Goal: Transaction & Acquisition: Book appointment/travel/reservation

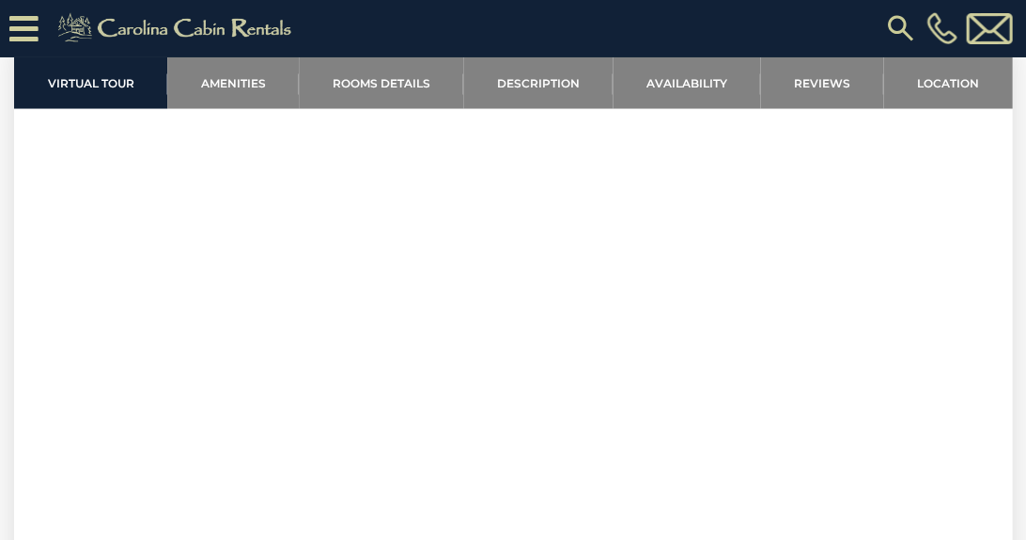
scroll to position [706, 0]
click at [795, 70] on link "Reviews" at bounding box center [821, 82] width 123 height 52
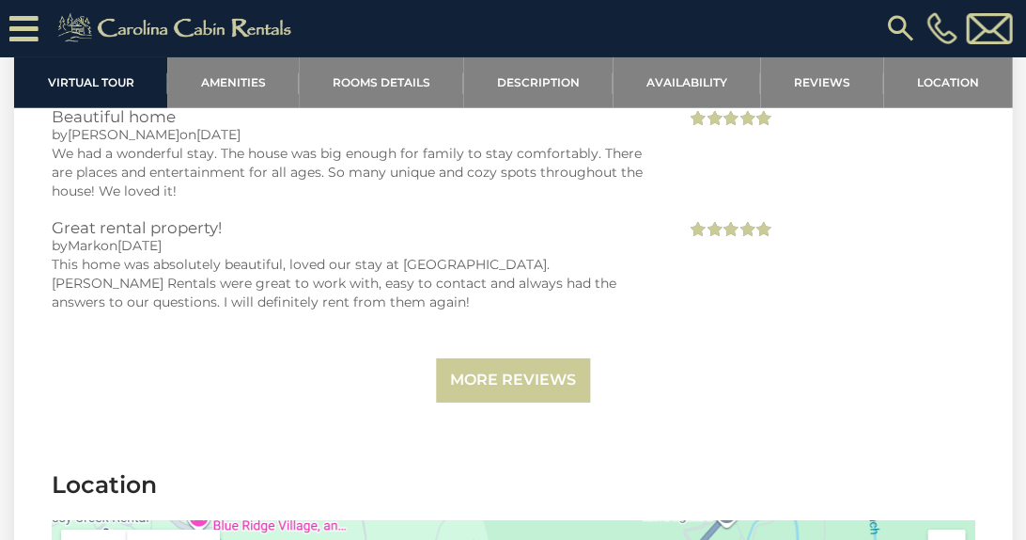
scroll to position [5647, 0]
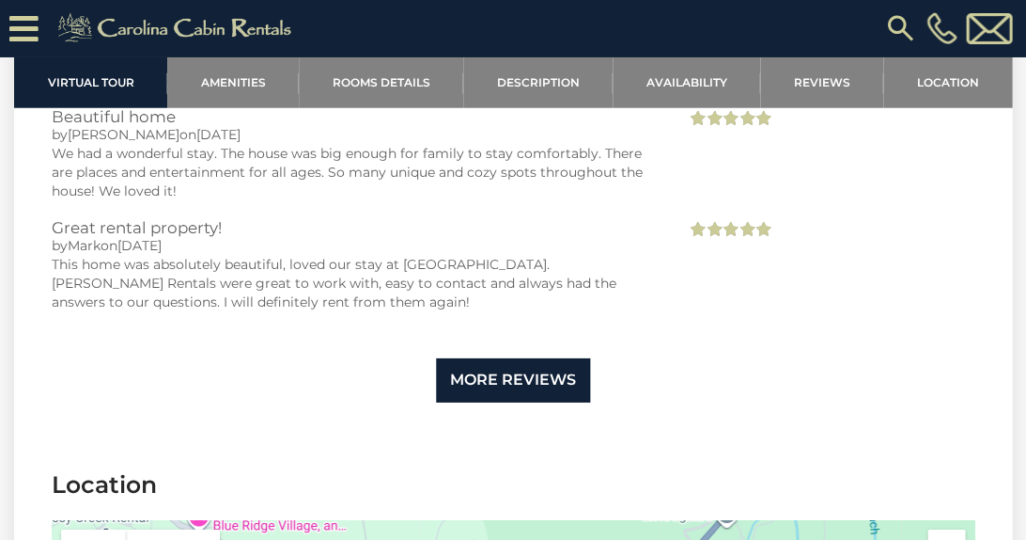
click at [500, 358] on link "More Reviews" at bounding box center [513, 380] width 154 height 44
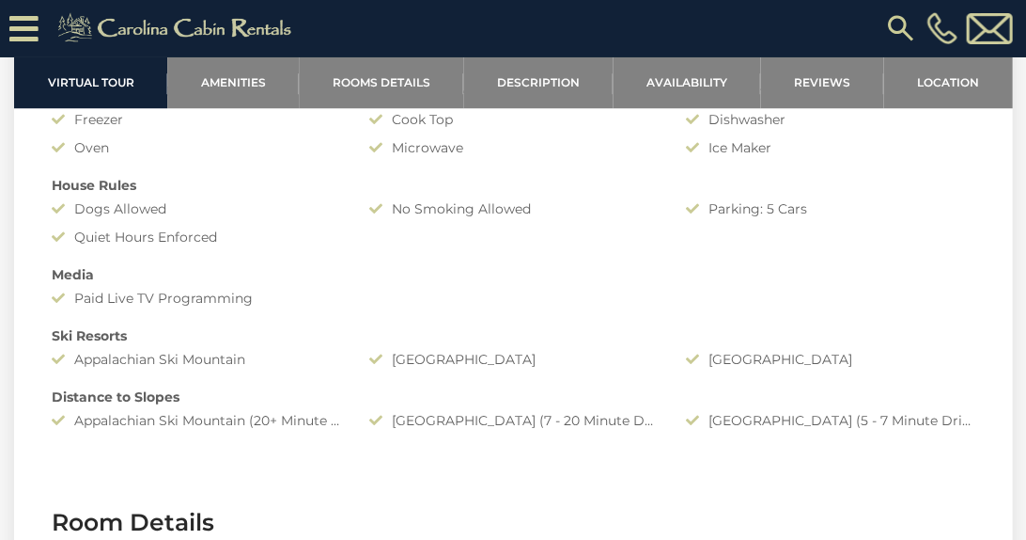
scroll to position [1781, 0]
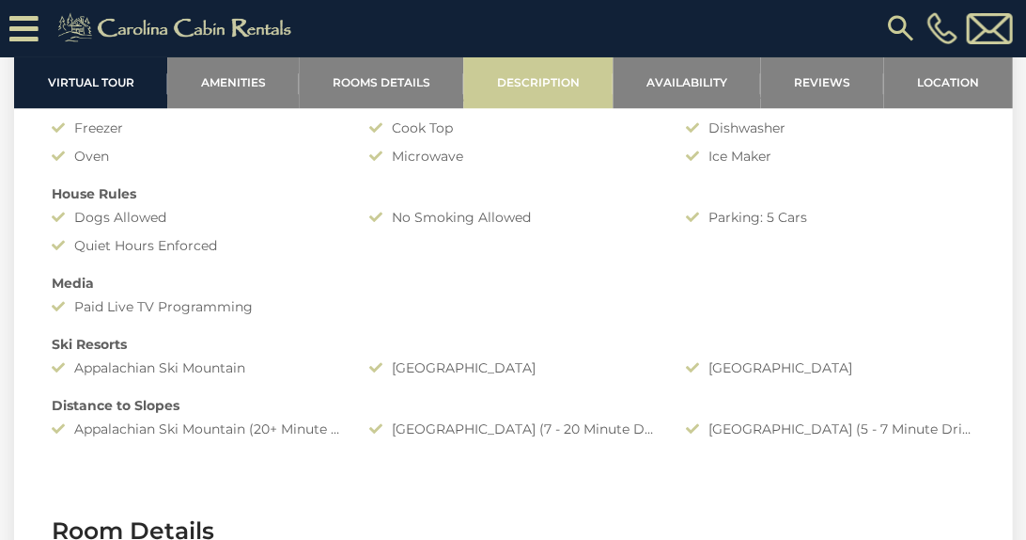
click at [547, 72] on link "Description" at bounding box center [537, 82] width 149 height 52
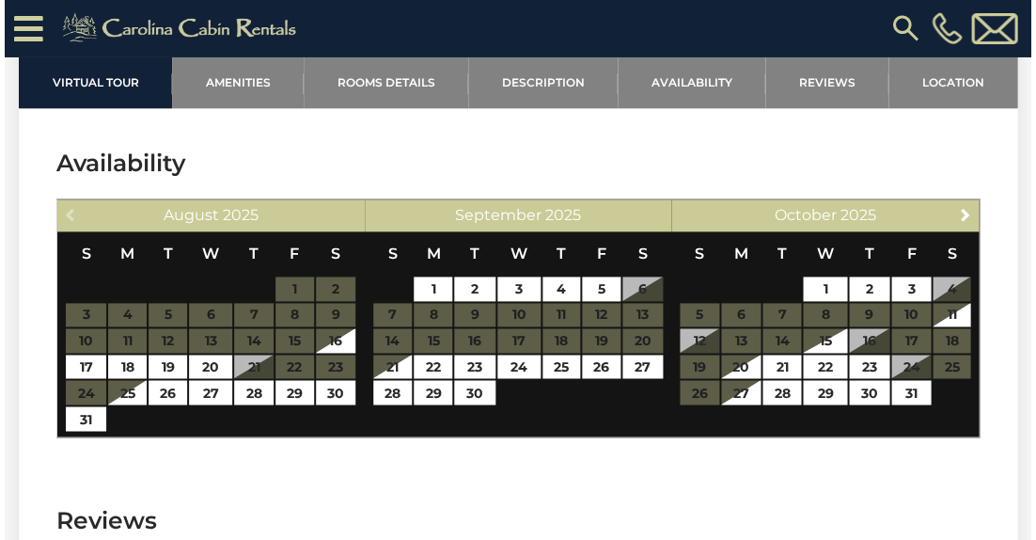
scroll to position [4987, 0]
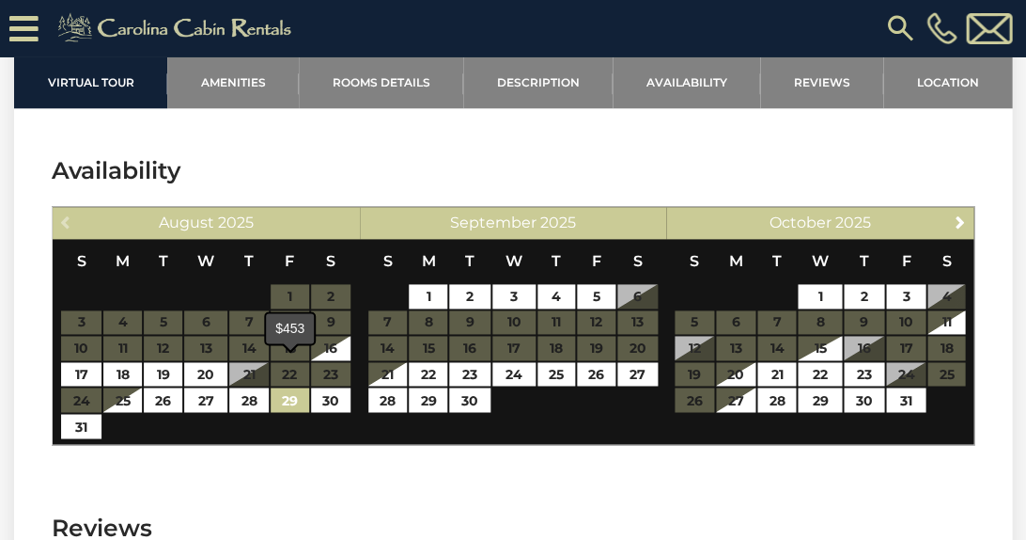
click at [301, 387] on link "29" at bounding box center [290, 399] width 39 height 24
type input "**********"
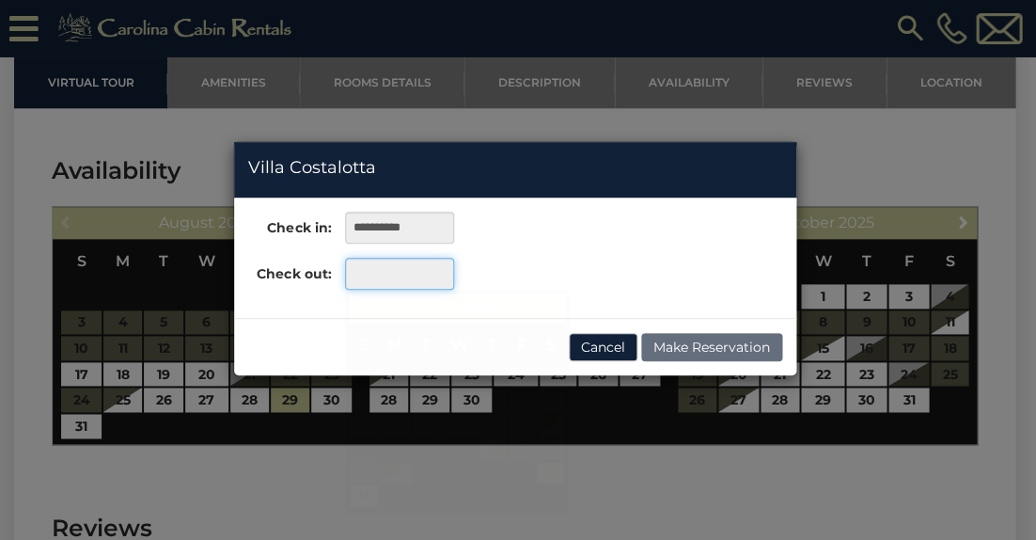
click at [381, 274] on input "text" at bounding box center [399, 274] width 108 height 32
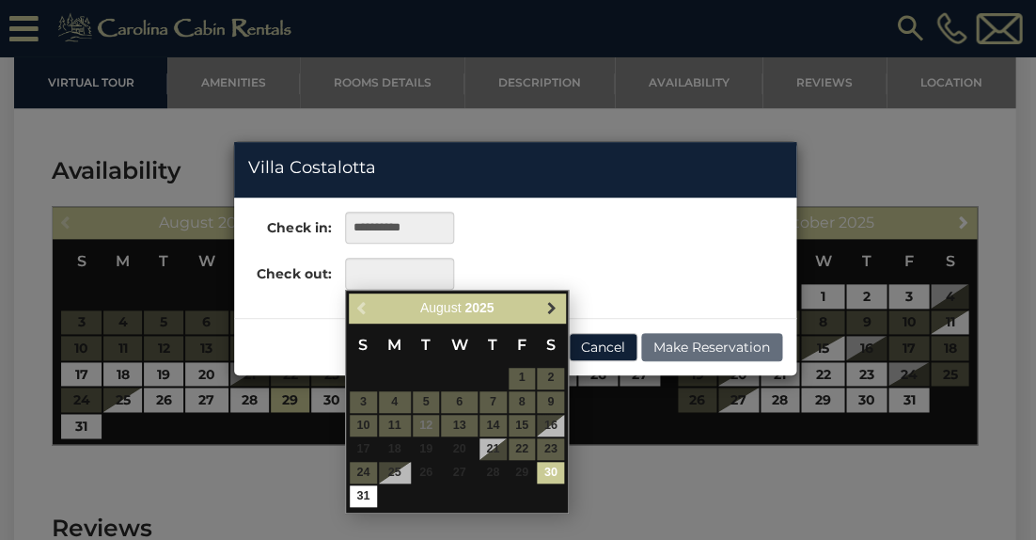
click at [553, 310] on span "Next" at bounding box center [551, 307] width 15 height 15
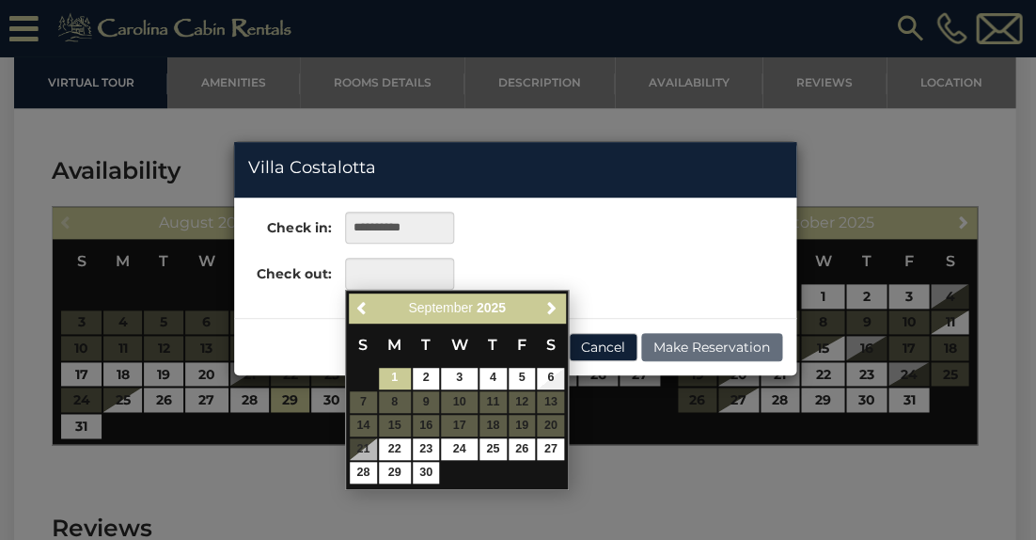
click at [386, 373] on link "1" at bounding box center [395, 379] width 32 height 22
type input "**********"
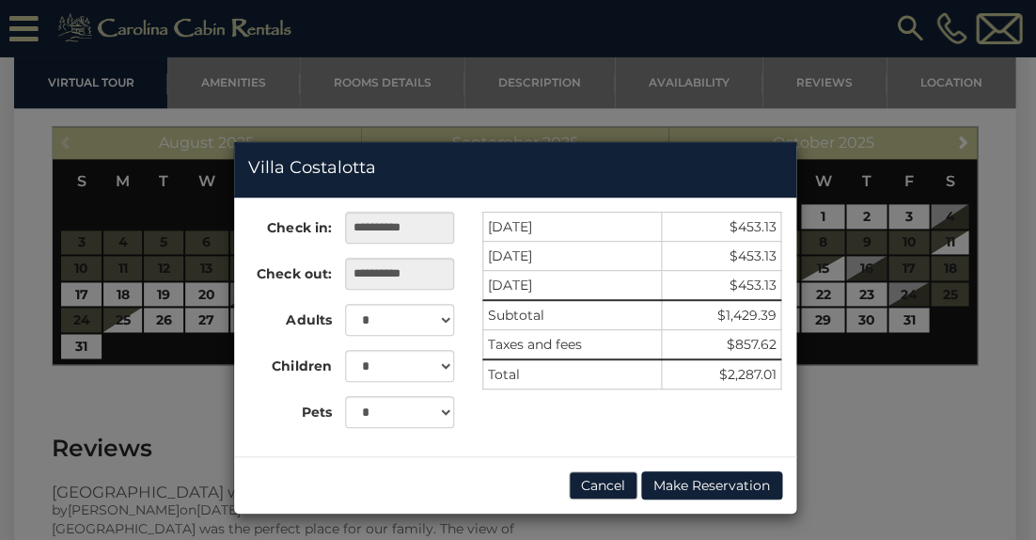
scroll to position [2, 0]
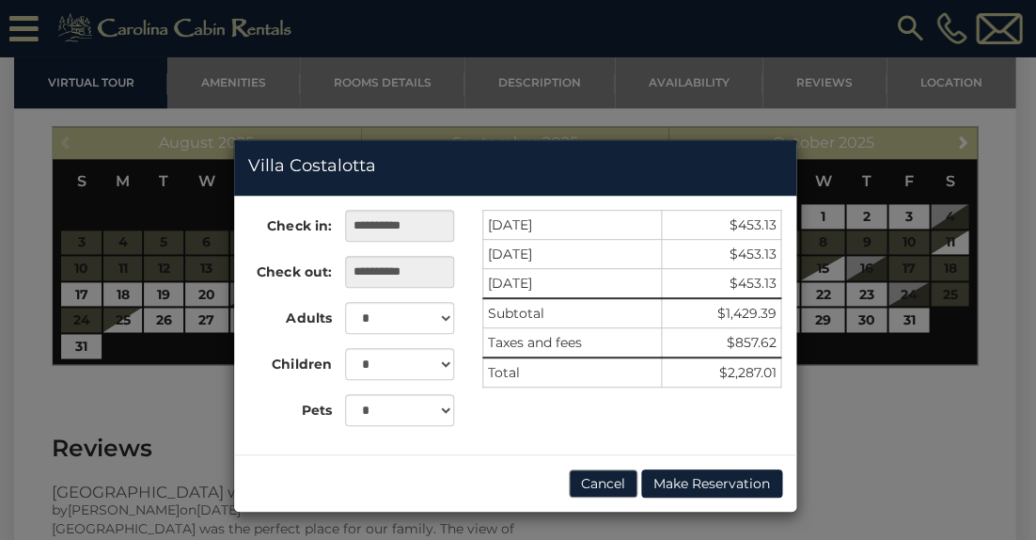
click at [611, 482] on button "Cancel" at bounding box center [603, 483] width 69 height 28
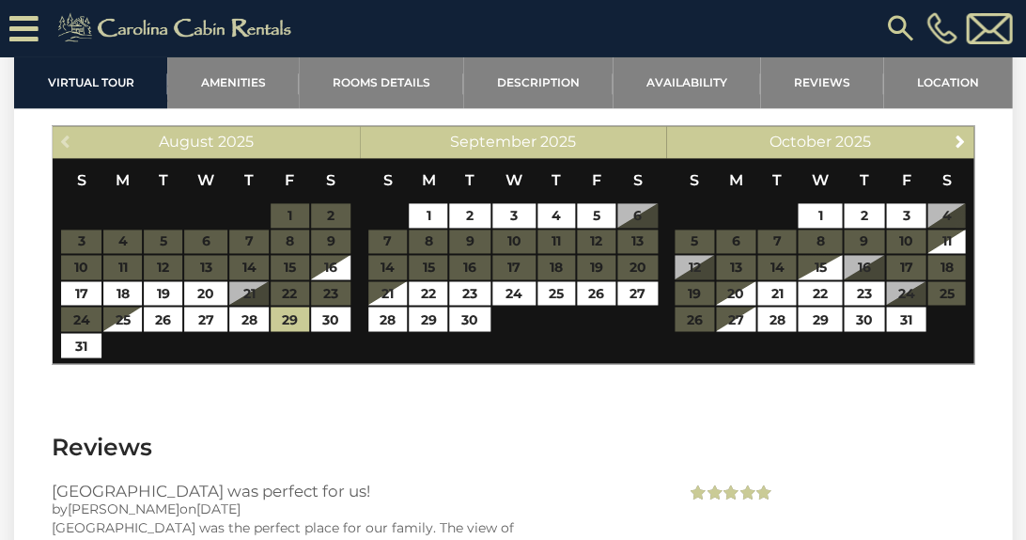
scroll to position [5065, 0]
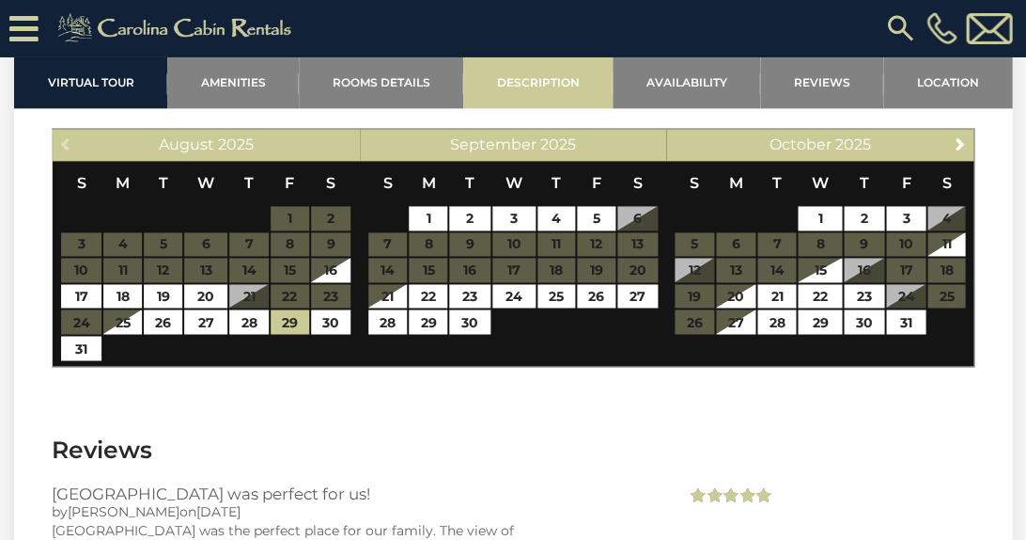
click at [540, 89] on link "Description" at bounding box center [537, 82] width 149 height 52
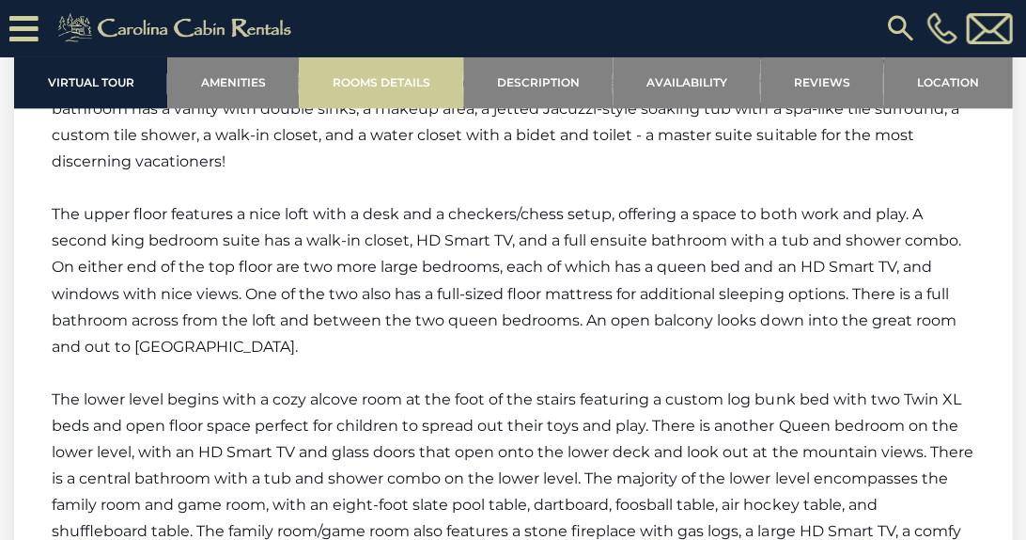
scroll to position [3556, -1]
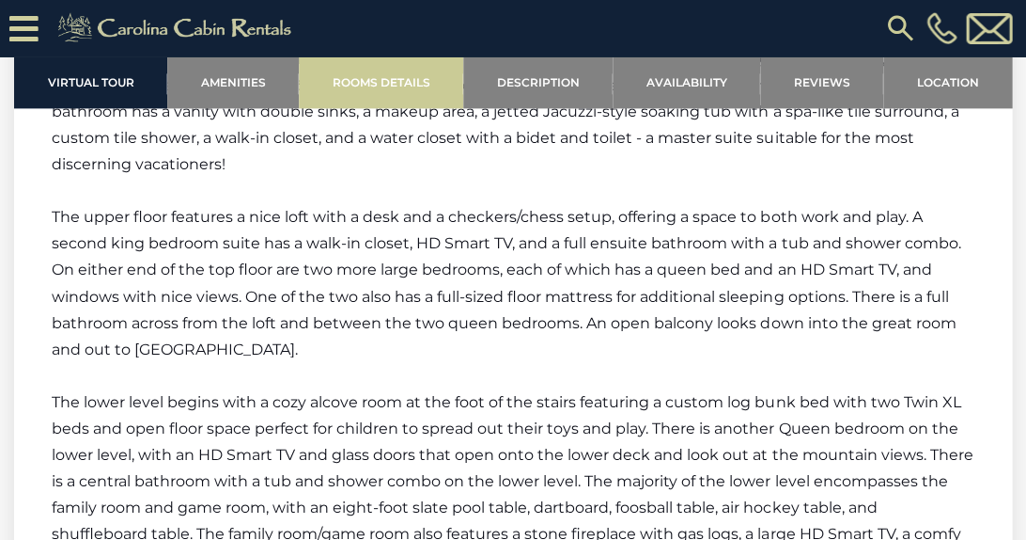
click at [437, 85] on link "Rooms Details" at bounding box center [381, 82] width 164 height 52
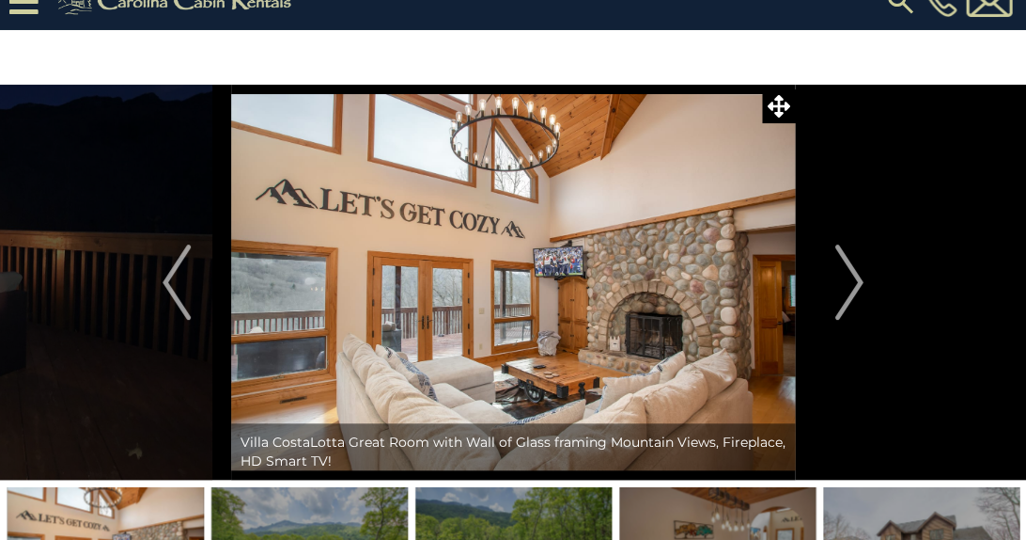
scroll to position [0, 0]
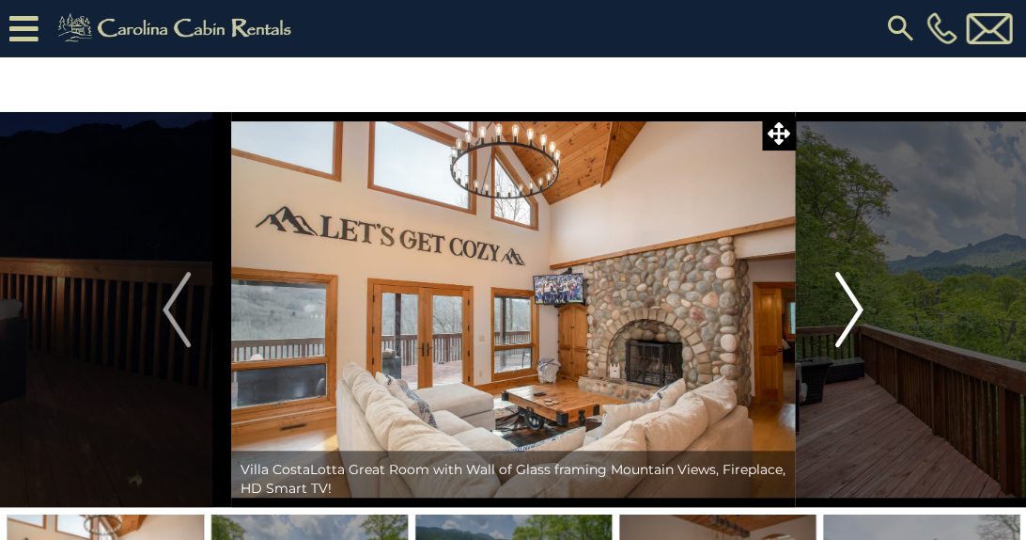
click at [853, 308] on img "Next" at bounding box center [850, 309] width 28 height 75
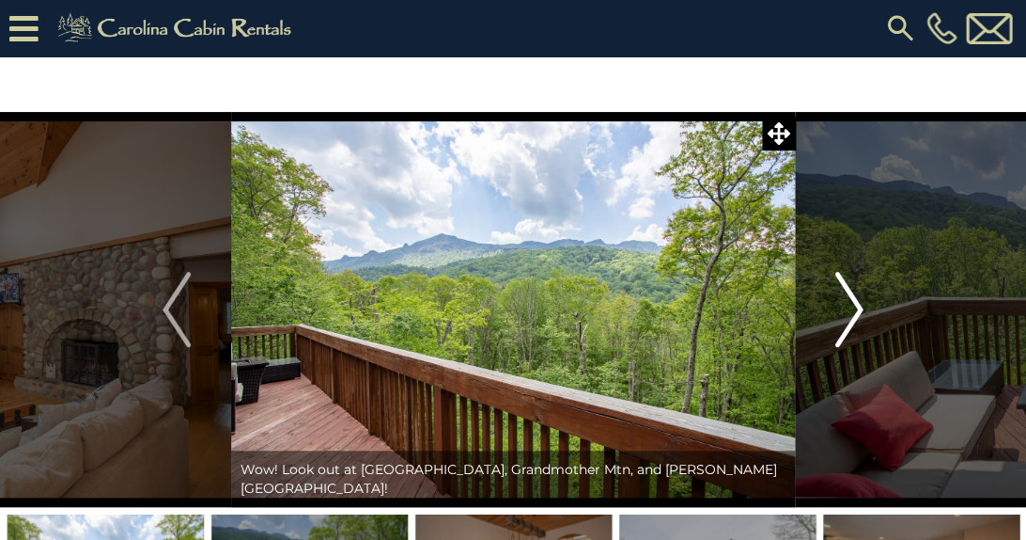
click at [853, 308] on img "Next" at bounding box center [850, 309] width 28 height 75
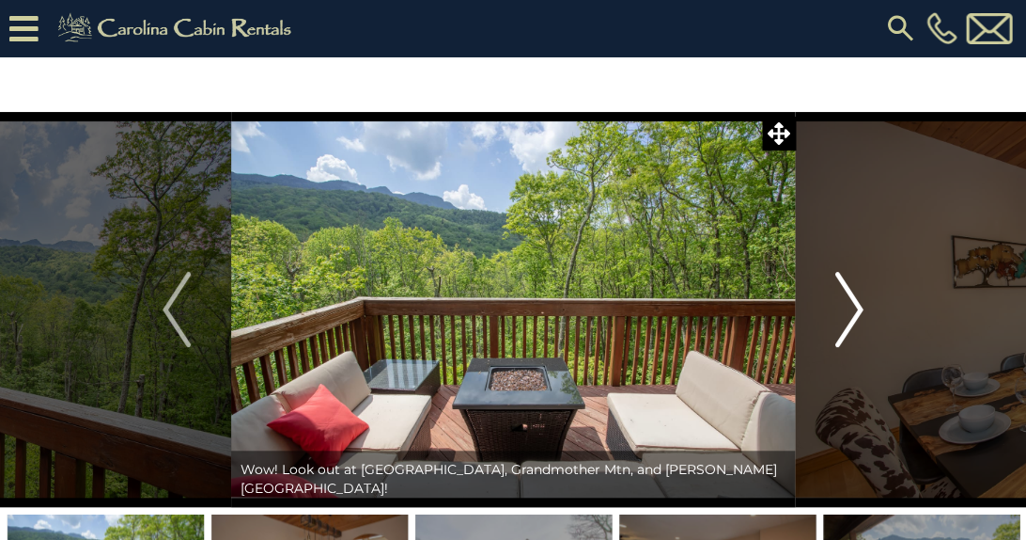
click at [853, 308] on img "Next" at bounding box center [850, 309] width 28 height 75
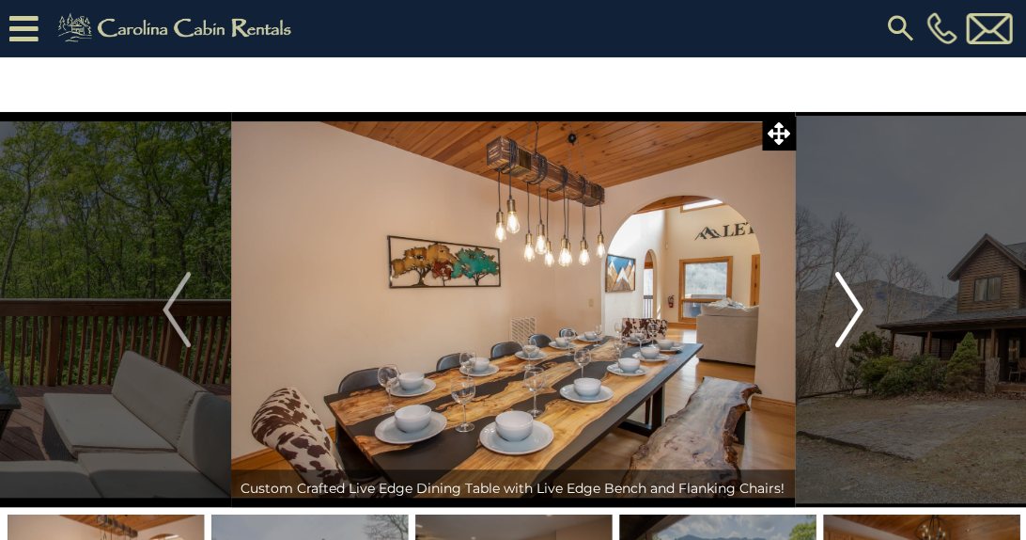
click at [853, 308] on img "Next" at bounding box center [850, 309] width 28 height 75
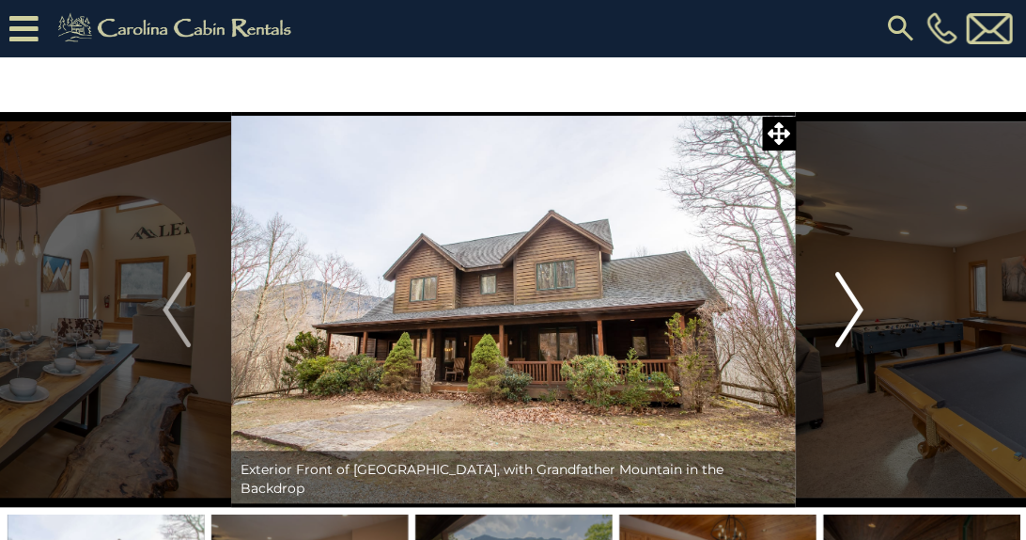
click at [853, 308] on img "Next" at bounding box center [850, 309] width 28 height 75
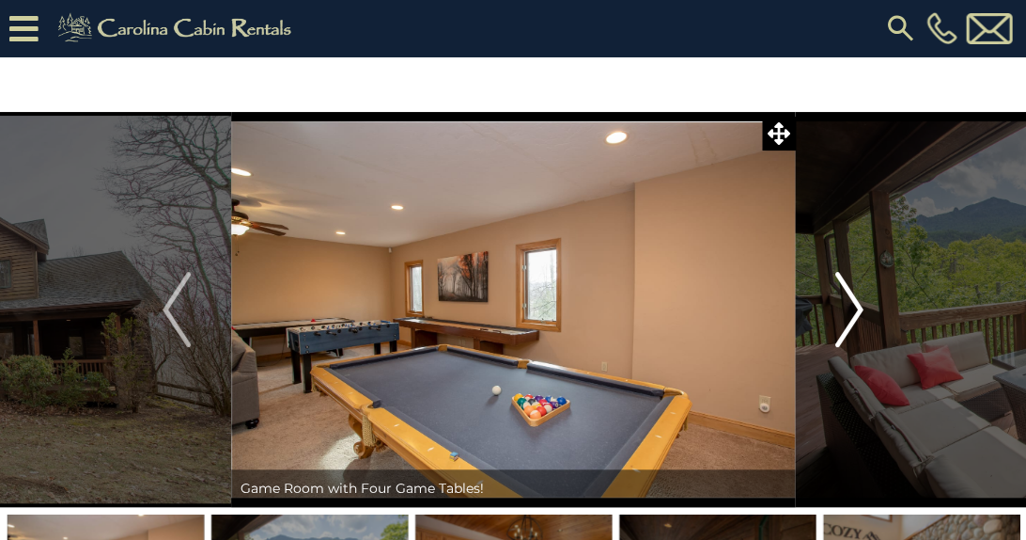
click at [853, 308] on img "Next" at bounding box center [850, 309] width 28 height 75
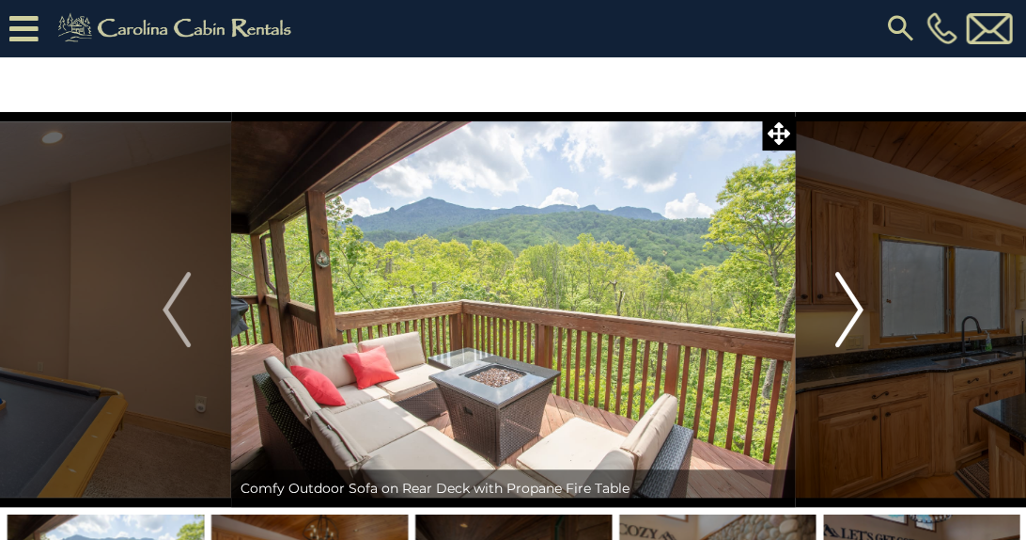
click at [853, 308] on img "Next" at bounding box center [850, 309] width 28 height 75
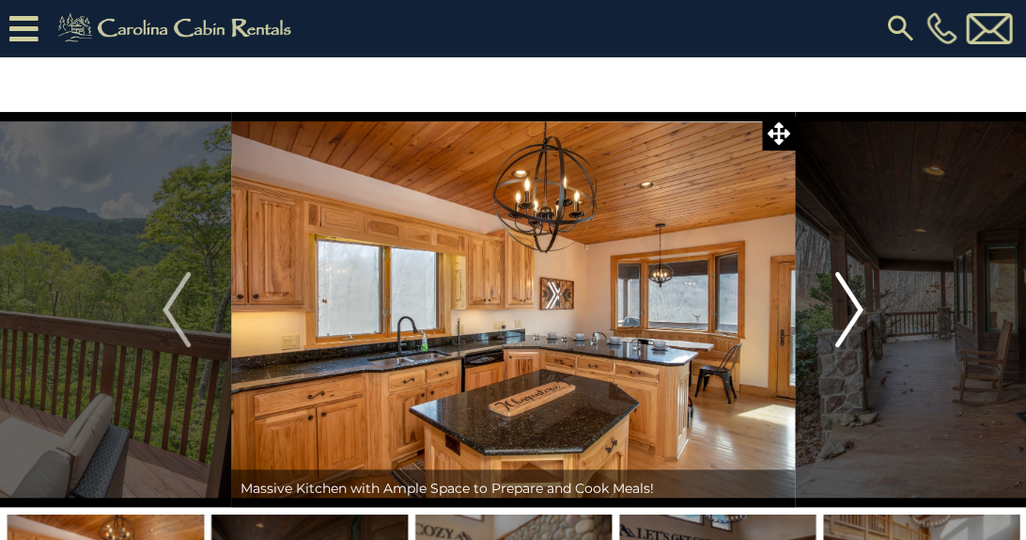
click at [853, 308] on img "Next" at bounding box center [850, 309] width 28 height 75
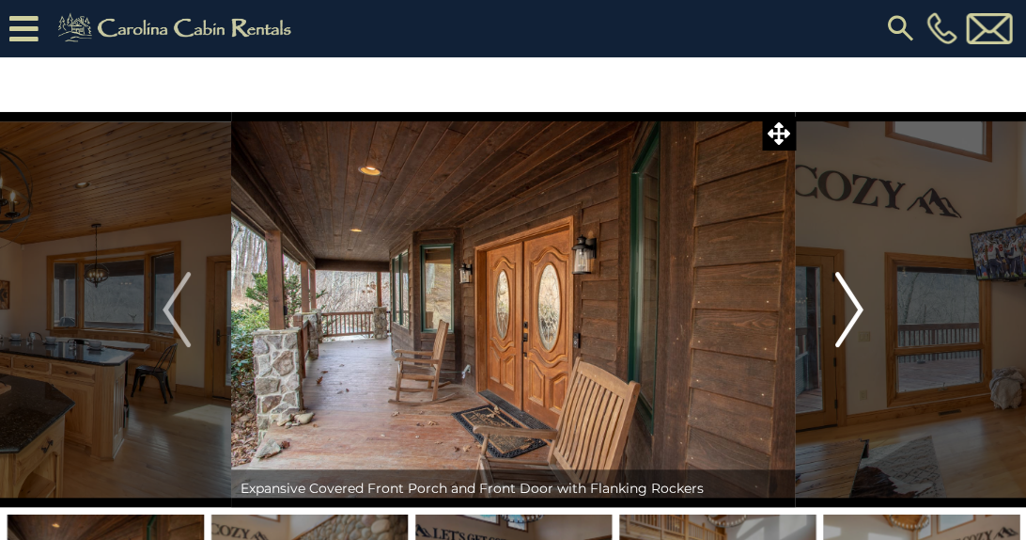
click at [853, 308] on img "Next" at bounding box center [850, 309] width 28 height 75
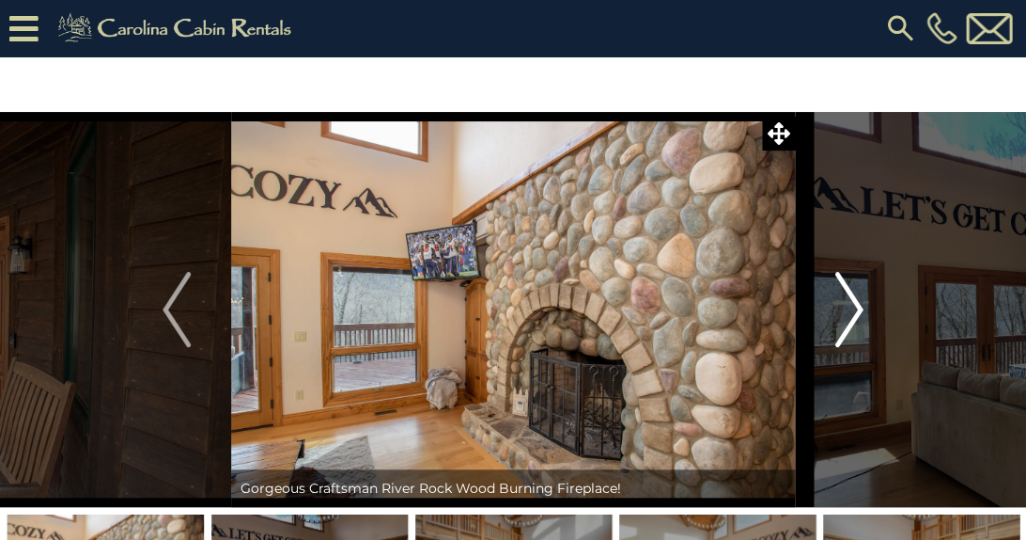
click at [853, 308] on img "Next" at bounding box center [850, 309] width 28 height 75
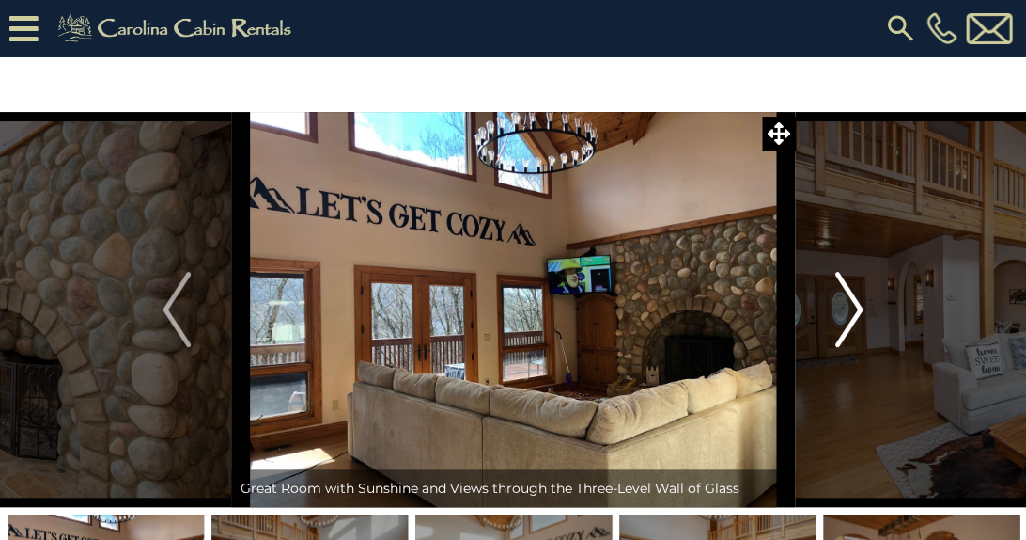
click at [853, 308] on img "Next" at bounding box center [850, 309] width 28 height 75
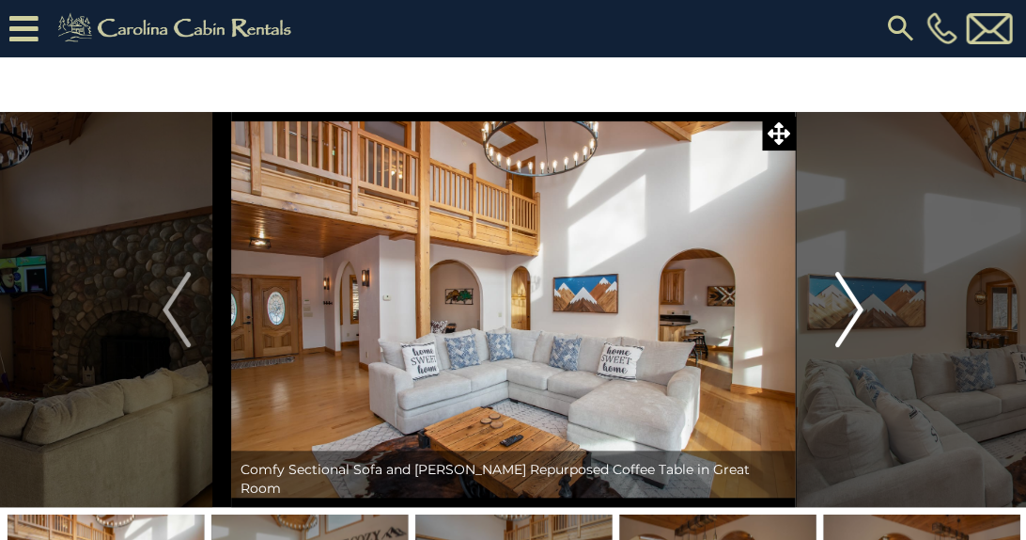
click at [853, 308] on img "Next" at bounding box center [850, 309] width 28 height 75
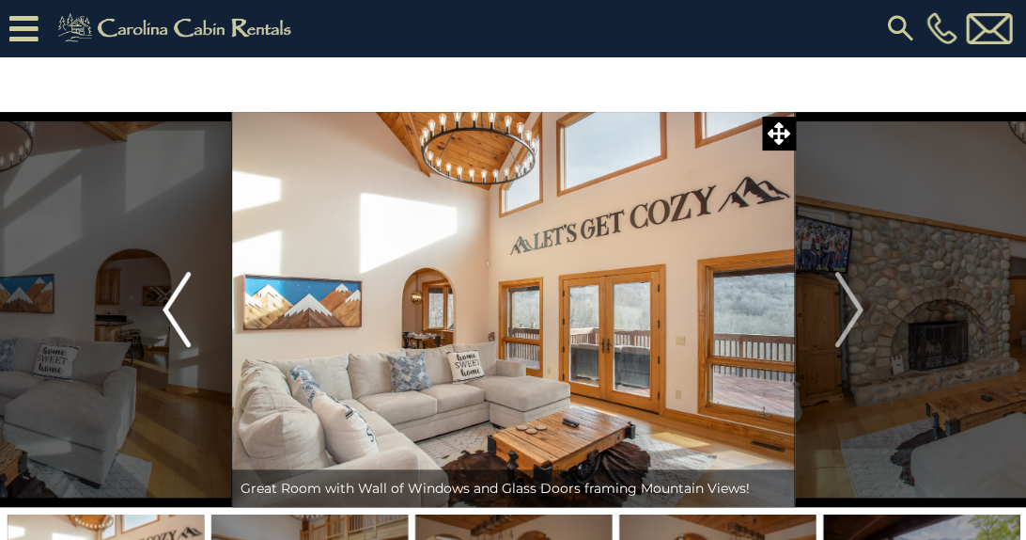
click at [182, 317] on img "Previous" at bounding box center [177, 309] width 28 height 75
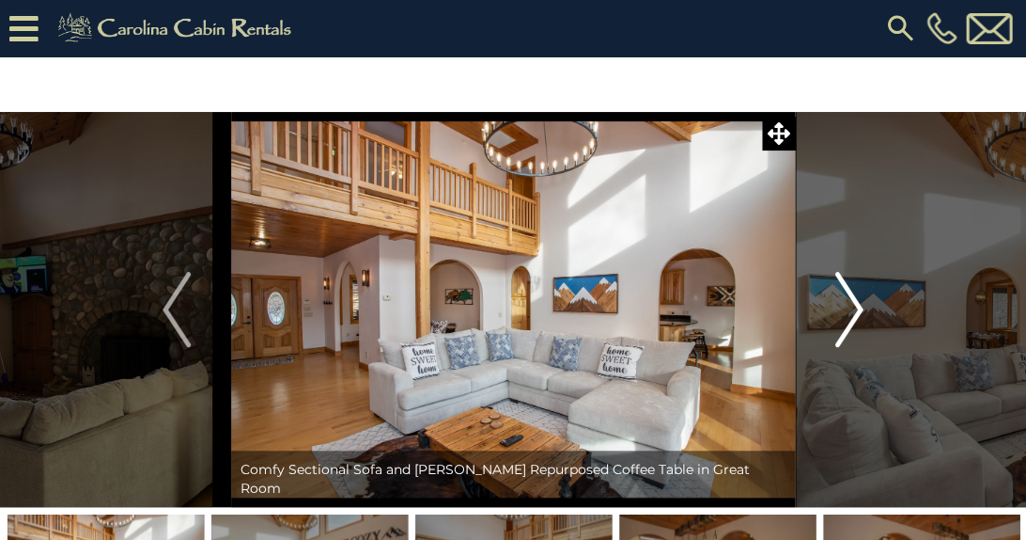
click at [853, 312] on img "Next" at bounding box center [850, 309] width 28 height 75
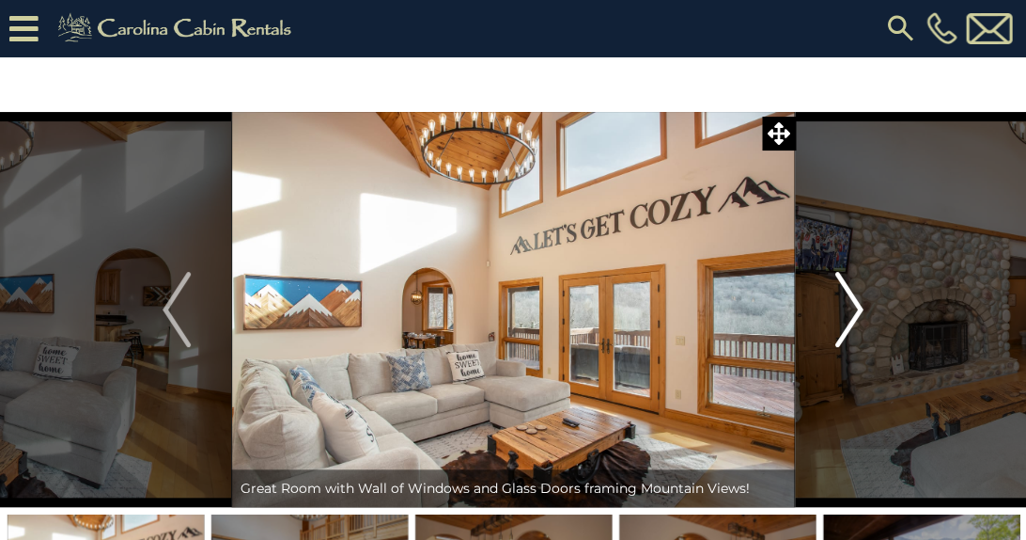
click at [853, 312] on img "Next" at bounding box center [850, 309] width 28 height 75
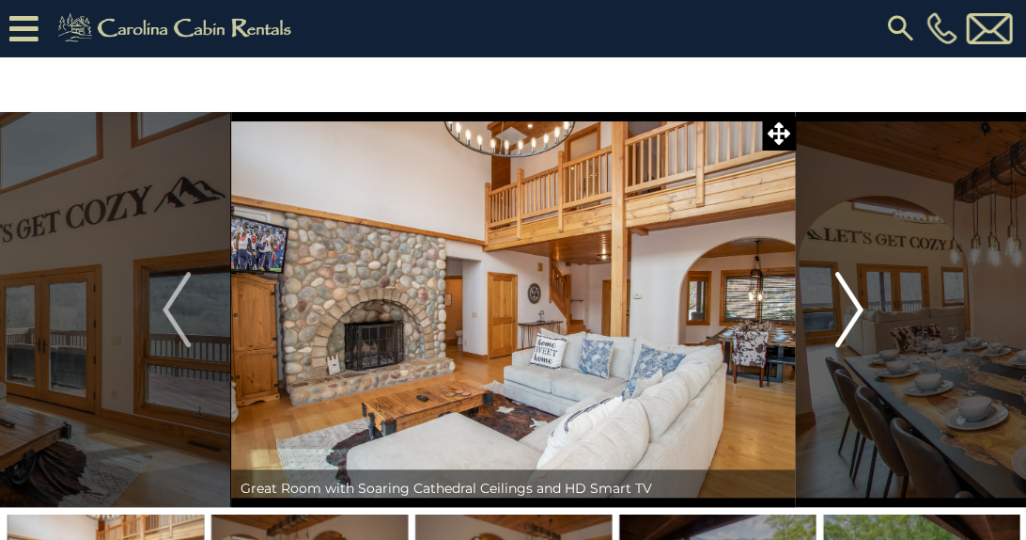
click at [853, 312] on img "Next" at bounding box center [850, 309] width 28 height 75
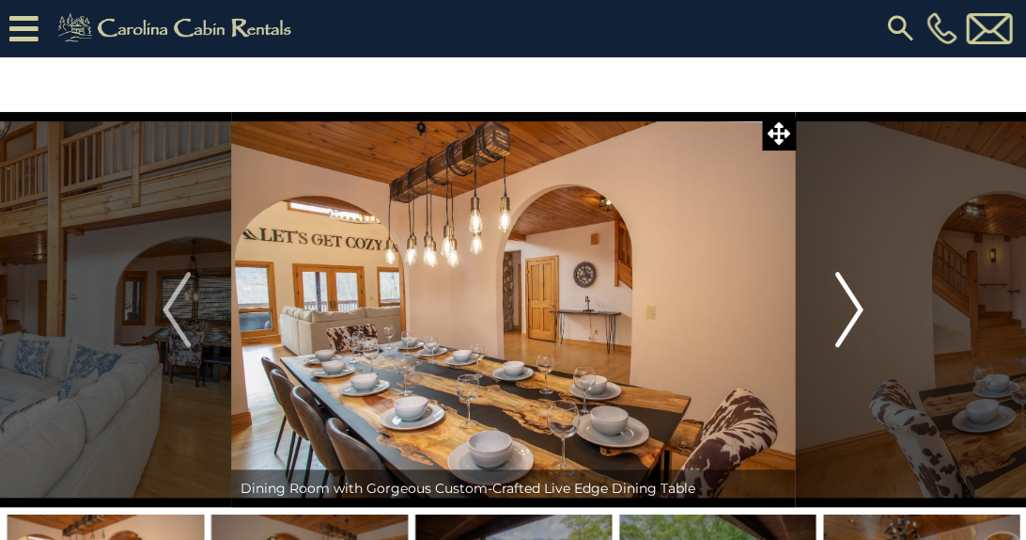
click at [853, 312] on img "Next" at bounding box center [850, 309] width 28 height 75
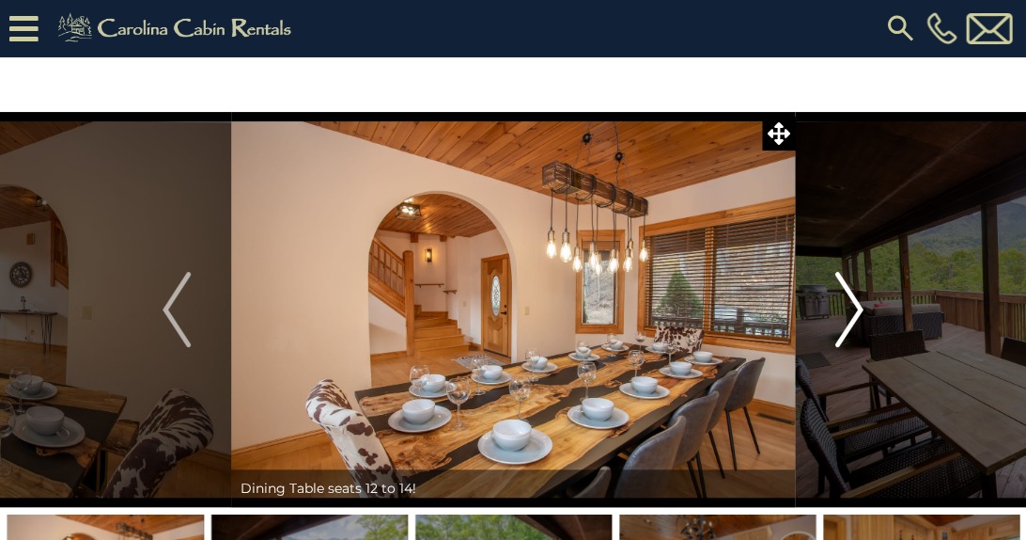
click at [853, 312] on img "Next" at bounding box center [850, 309] width 28 height 75
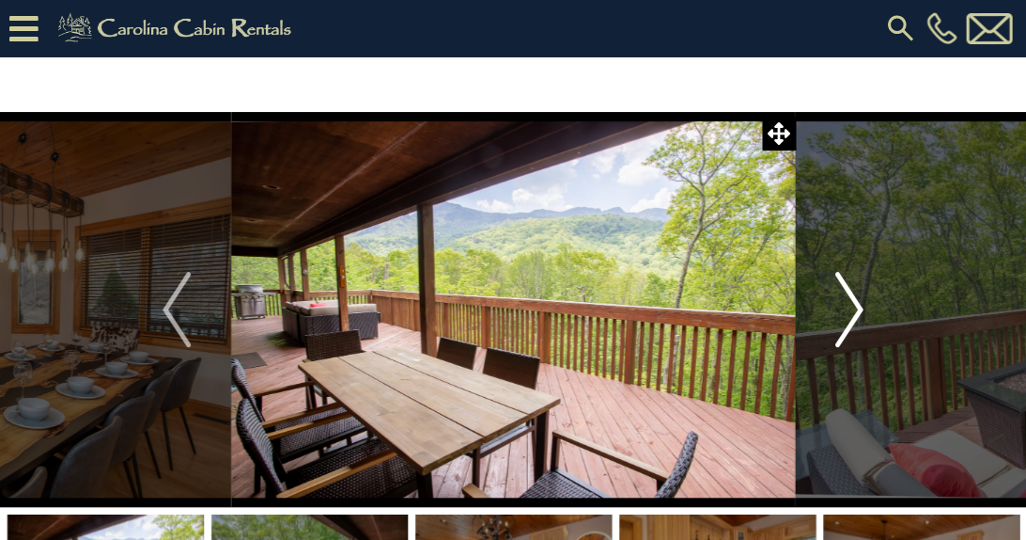
click at [853, 312] on img "Next" at bounding box center [850, 309] width 28 height 75
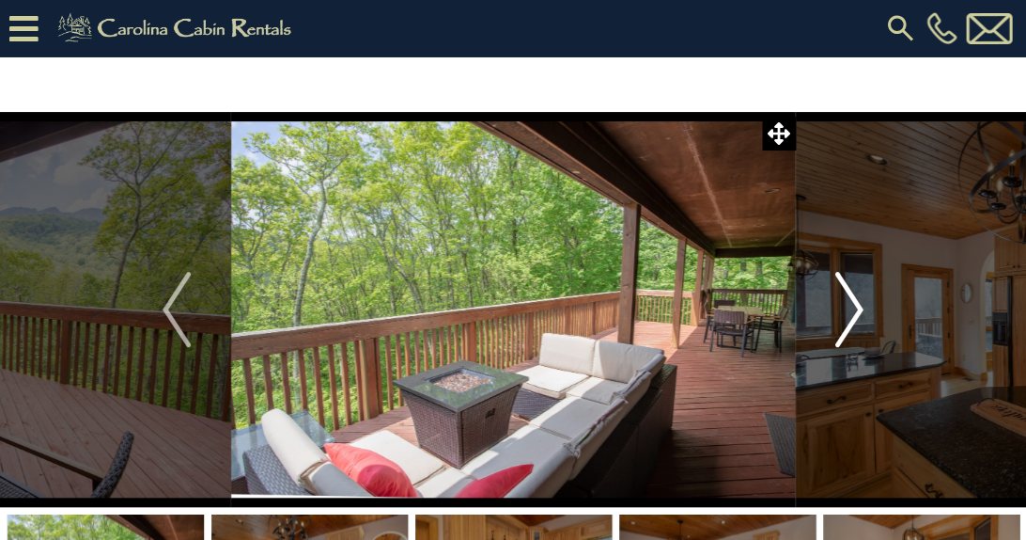
click at [853, 312] on img "Next" at bounding box center [850, 309] width 28 height 75
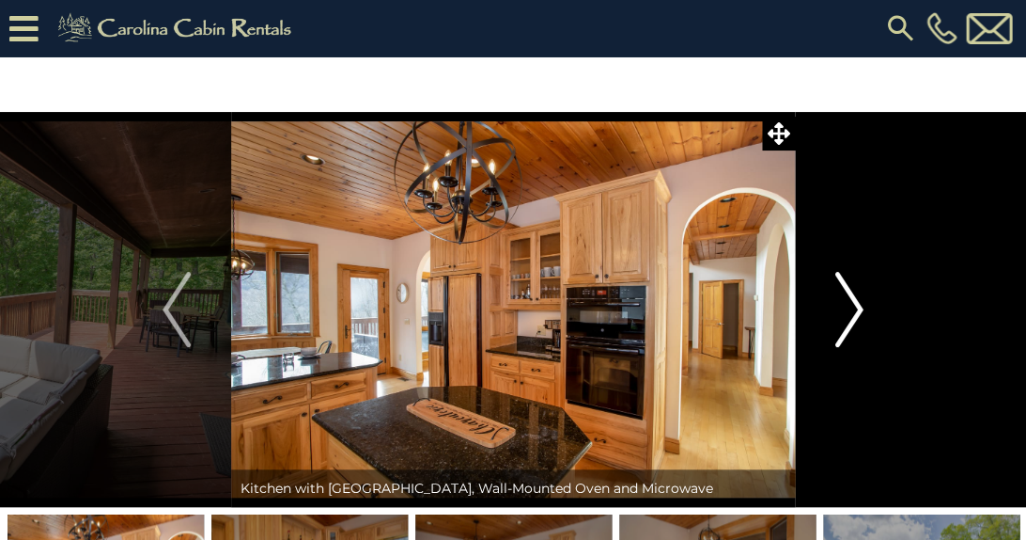
click at [853, 312] on img "Next" at bounding box center [850, 309] width 28 height 75
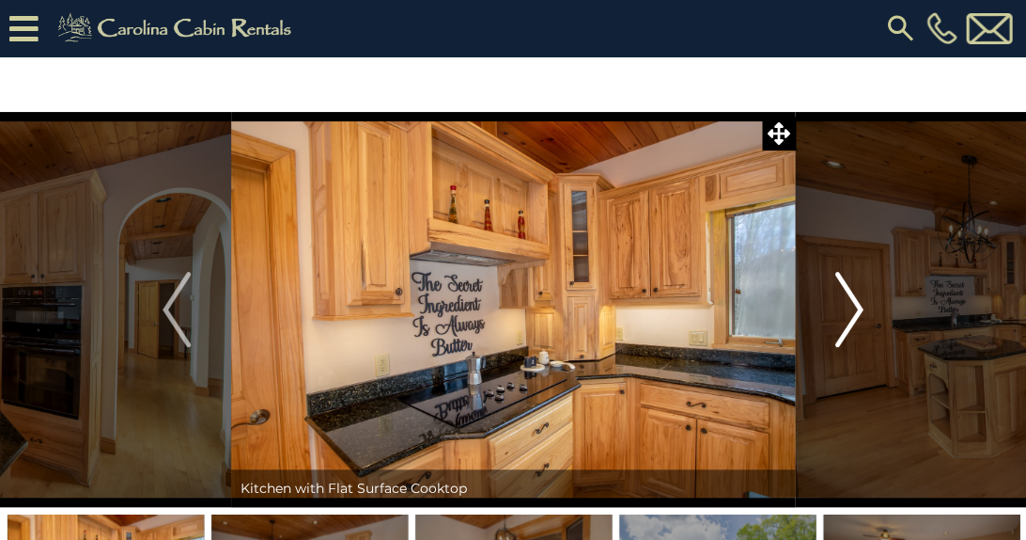
click at [853, 310] on img "Next" at bounding box center [850, 309] width 28 height 75
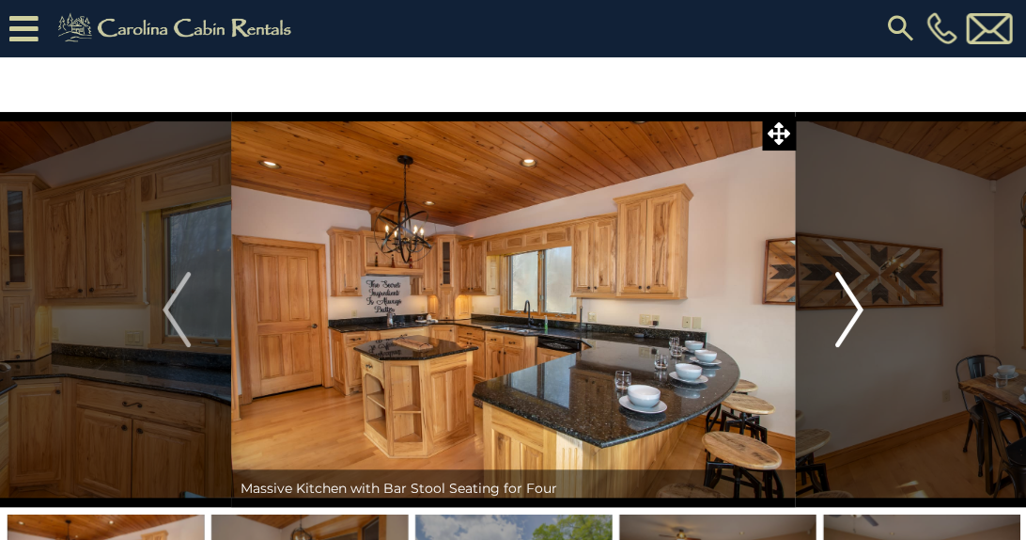
click at [853, 310] on img "Next" at bounding box center [850, 309] width 28 height 75
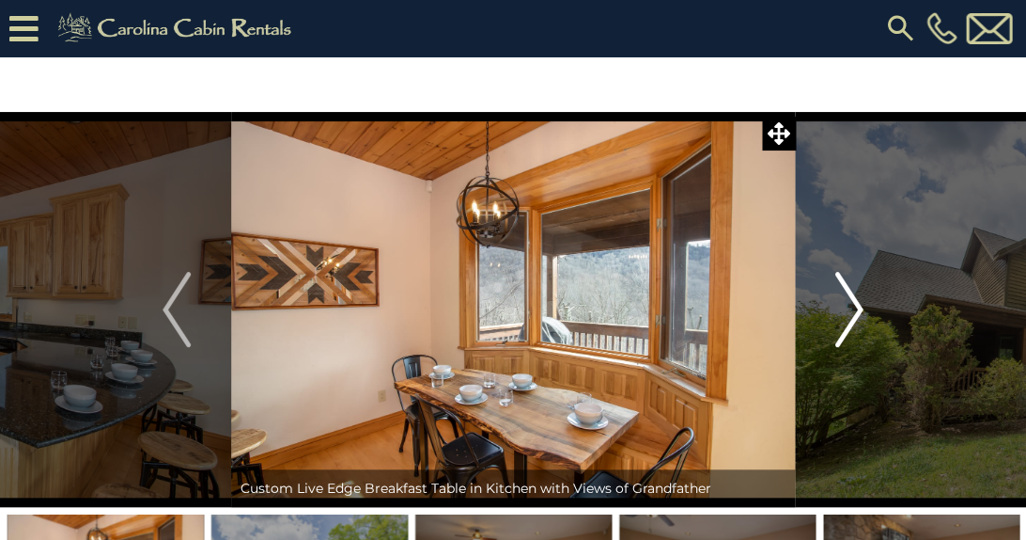
click at [853, 310] on img "Next" at bounding box center [850, 309] width 28 height 75
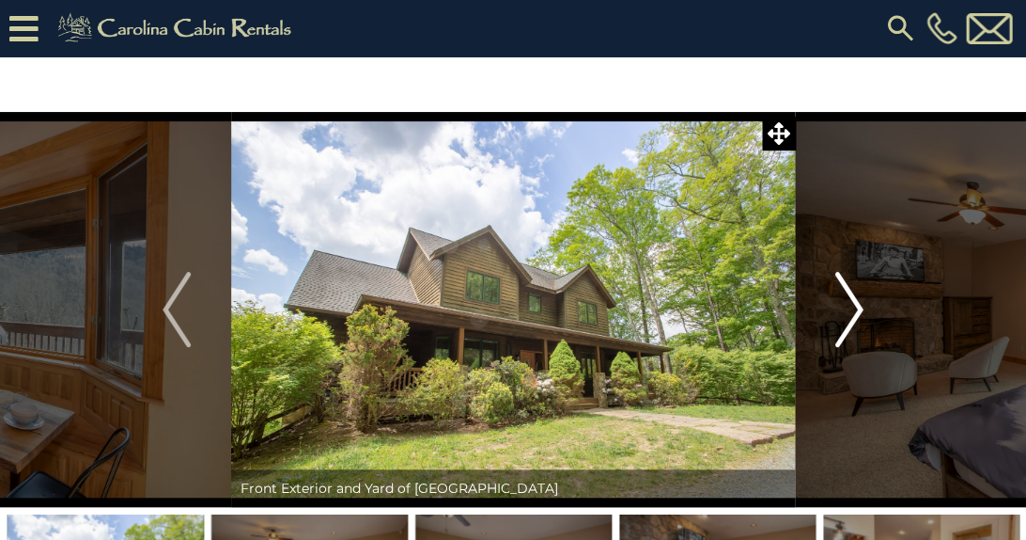
click at [853, 310] on img "Next" at bounding box center [850, 309] width 28 height 75
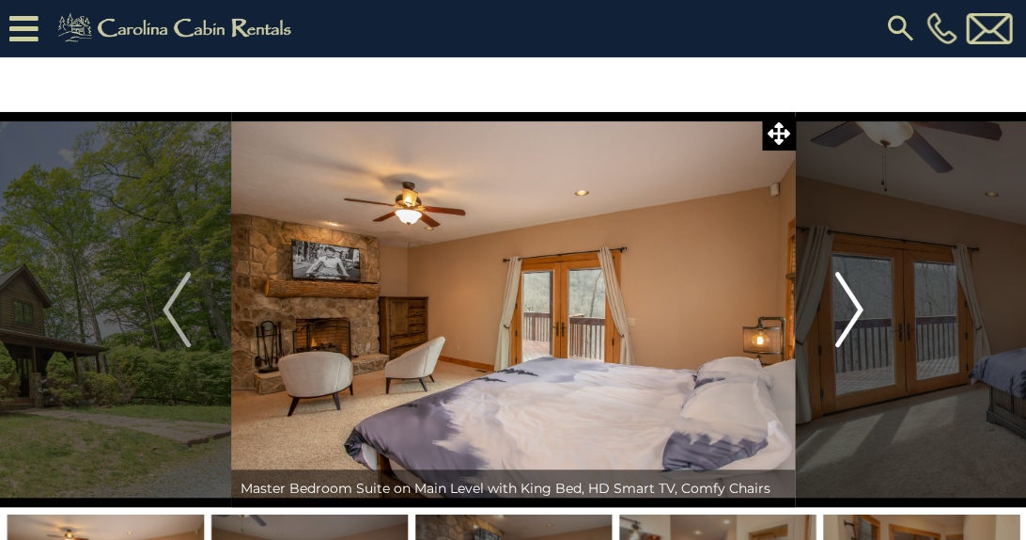
click at [853, 310] on img "Next" at bounding box center [850, 309] width 28 height 75
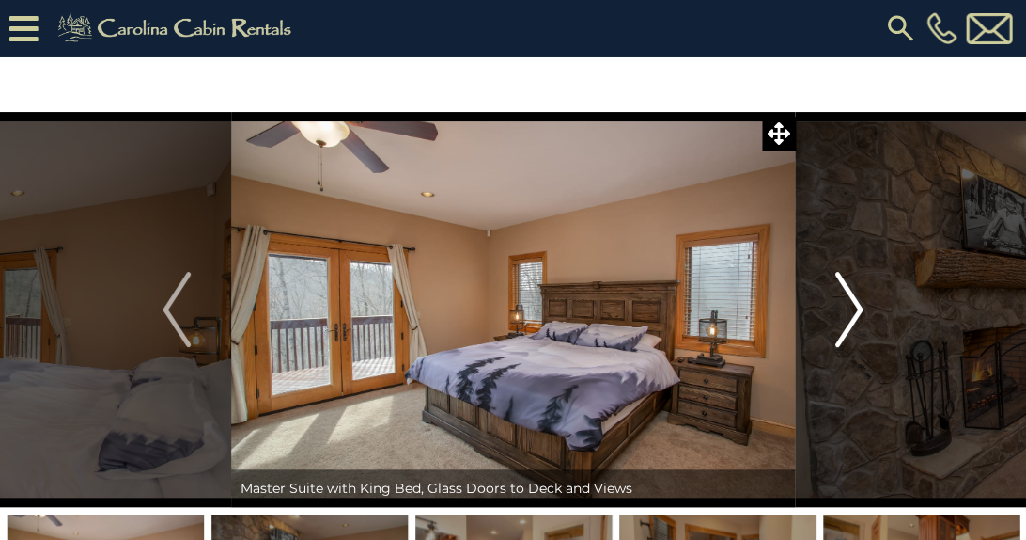
click at [853, 310] on img "Next" at bounding box center [850, 309] width 28 height 75
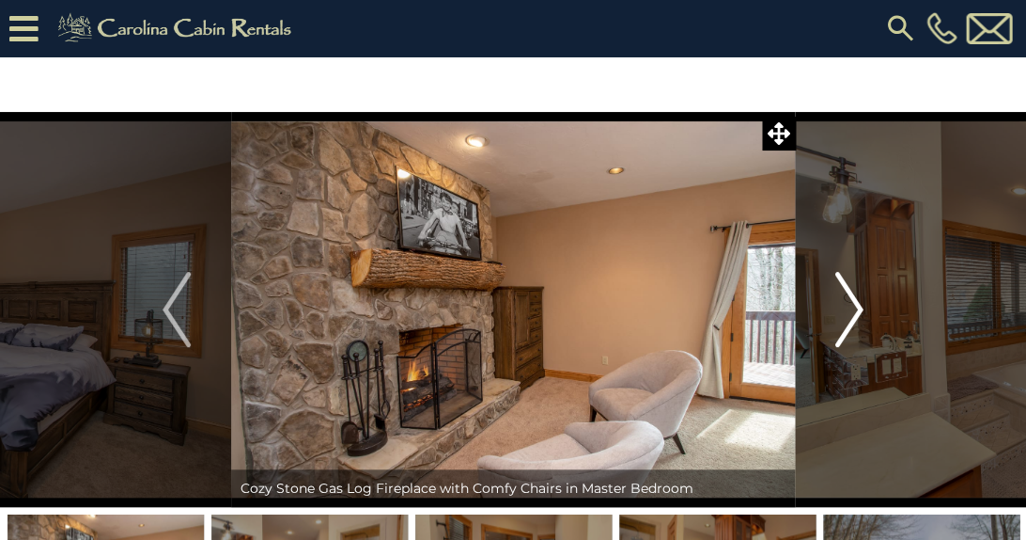
click at [853, 310] on img "Next" at bounding box center [850, 309] width 28 height 75
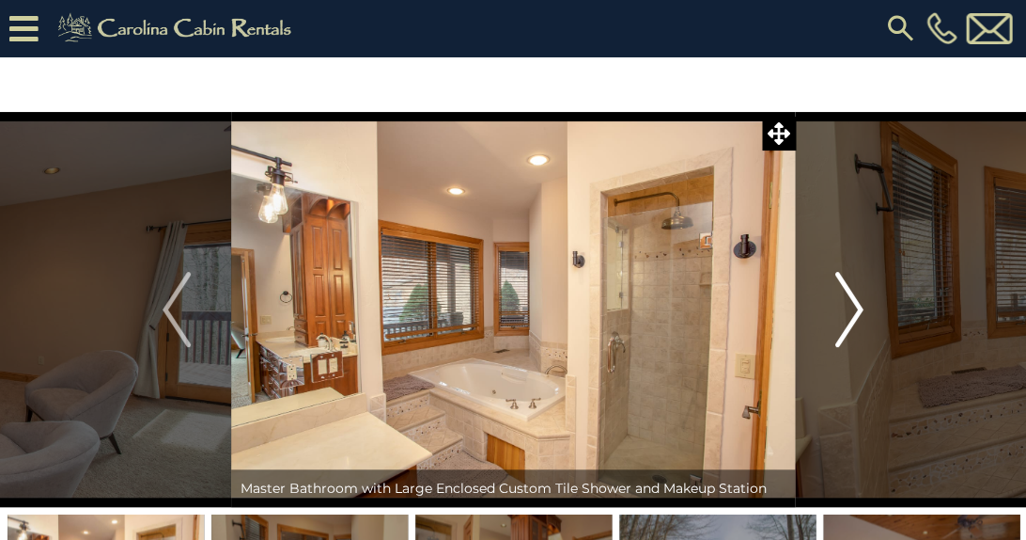
click at [853, 310] on img "Next" at bounding box center [850, 309] width 28 height 75
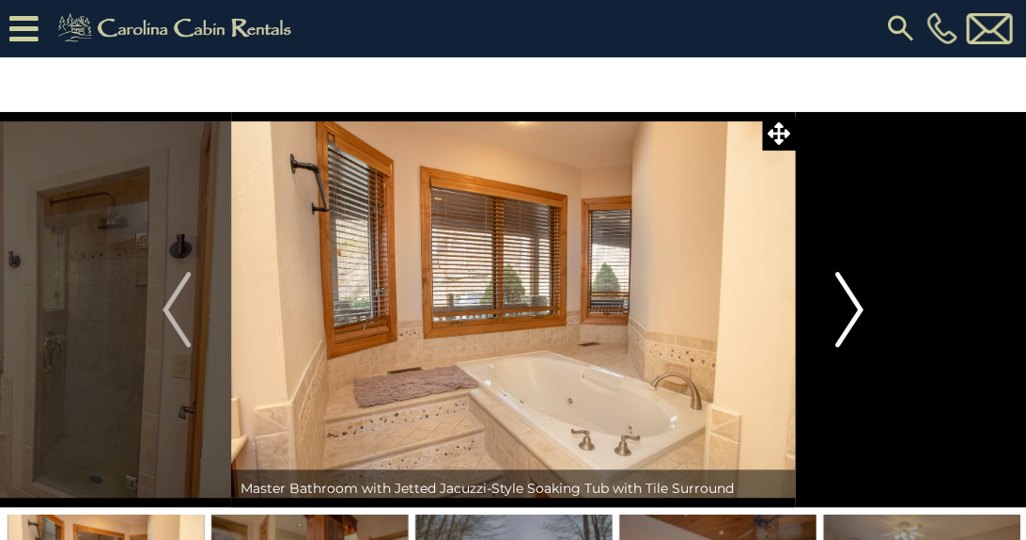
click at [853, 310] on img "Next" at bounding box center [850, 309] width 28 height 75
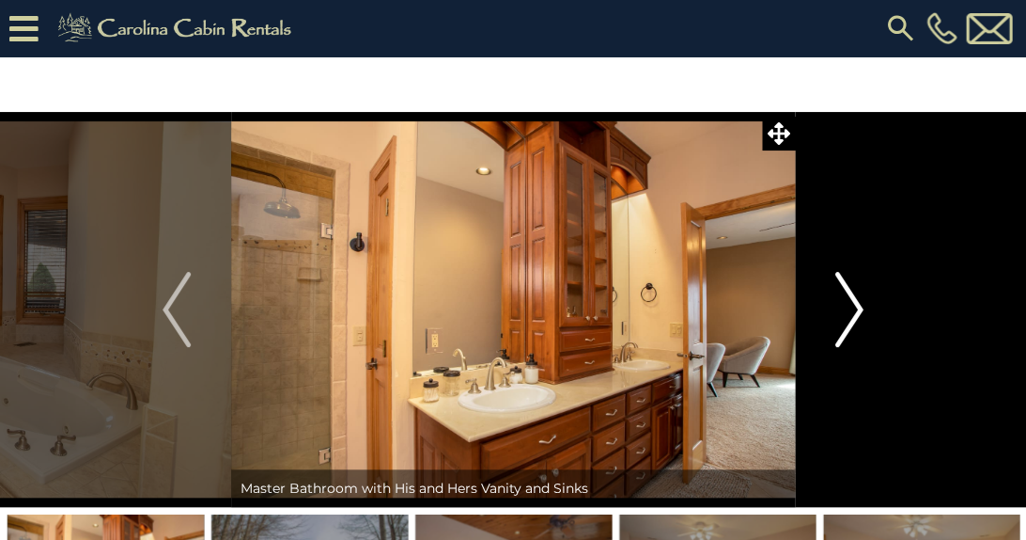
click at [853, 310] on img "Next" at bounding box center [850, 309] width 28 height 75
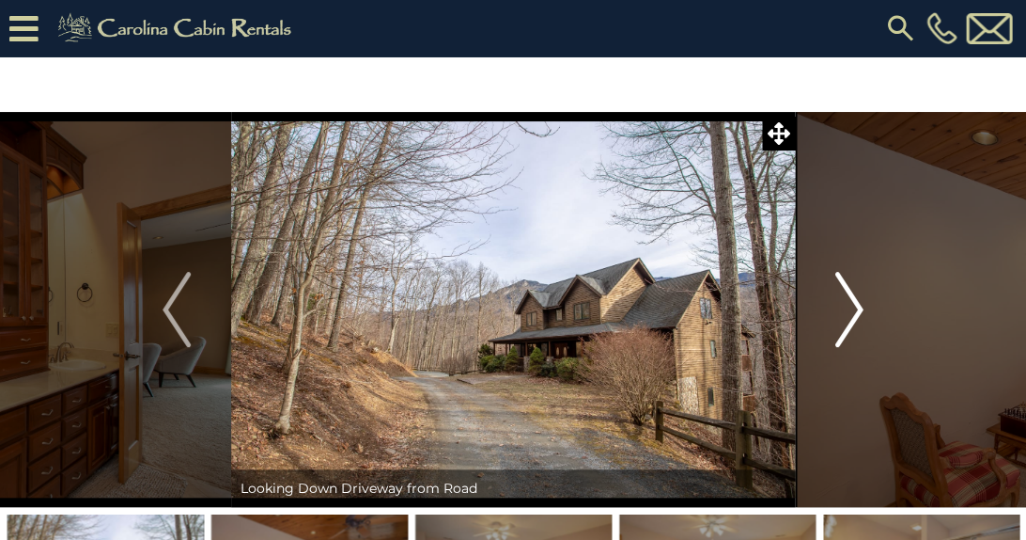
click at [853, 310] on img "Next" at bounding box center [850, 309] width 28 height 75
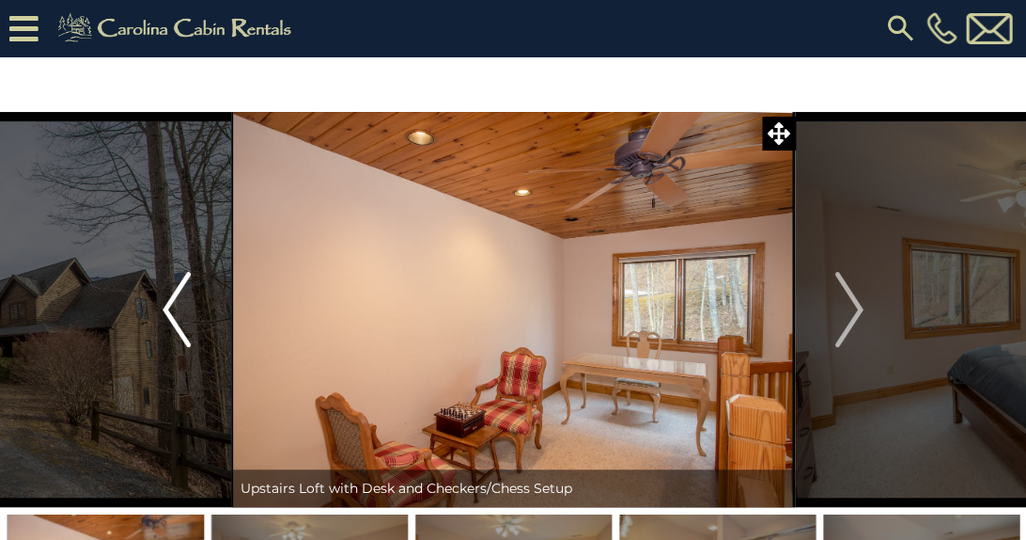
click at [172, 299] on img "Previous" at bounding box center [177, 309] width 28 height 75
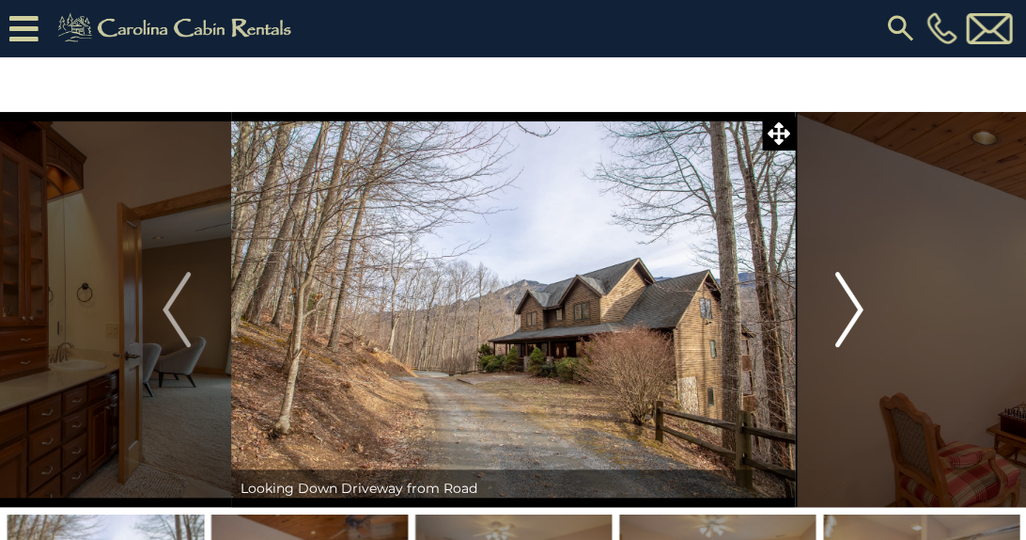
click at [851, 309] on img "Next" at bounding box center [850, 309] width 28 height 75
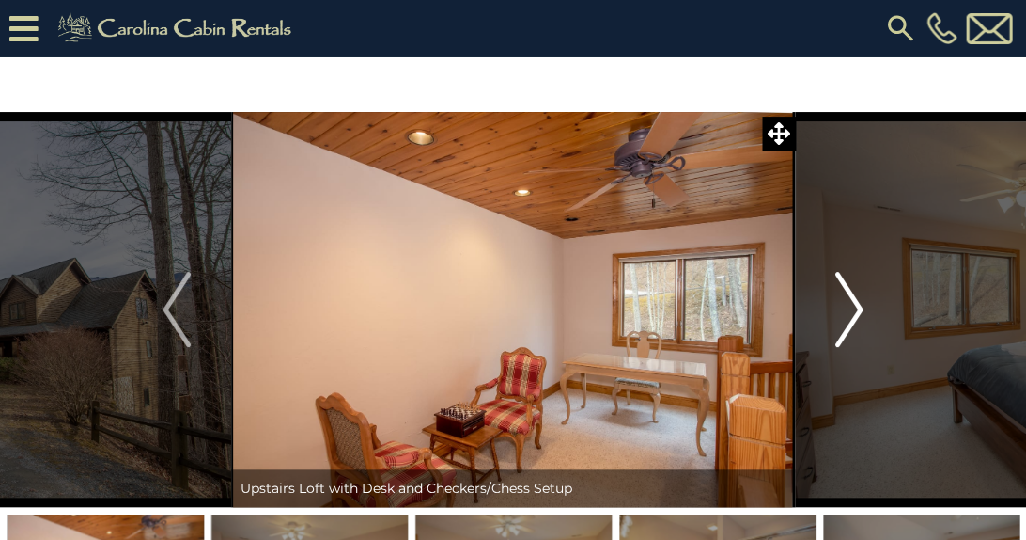
click at [851, 309] on img "Next" at bounding box center [850, 309] width 28 height 75
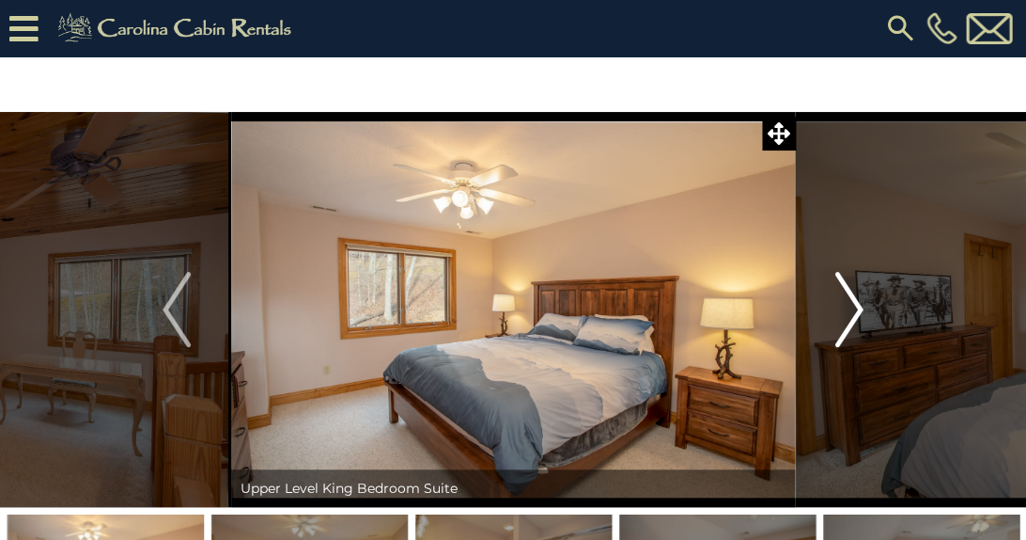
click at [851, 309] on img "Next" at bounding box center [850, 309] width 28 height 75
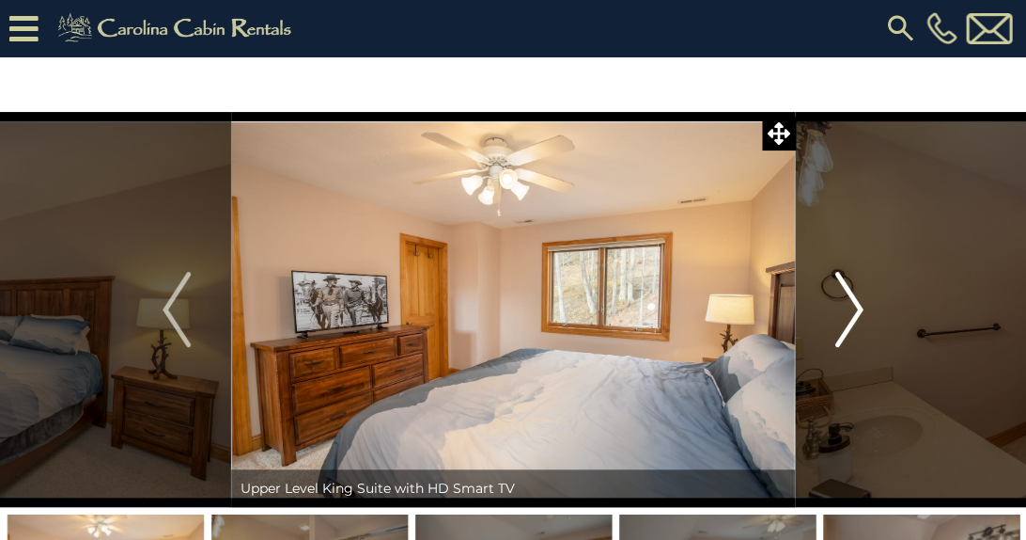
click at [851, 309] on img "Next" at bounding box center [850, 309] width 28 height 75
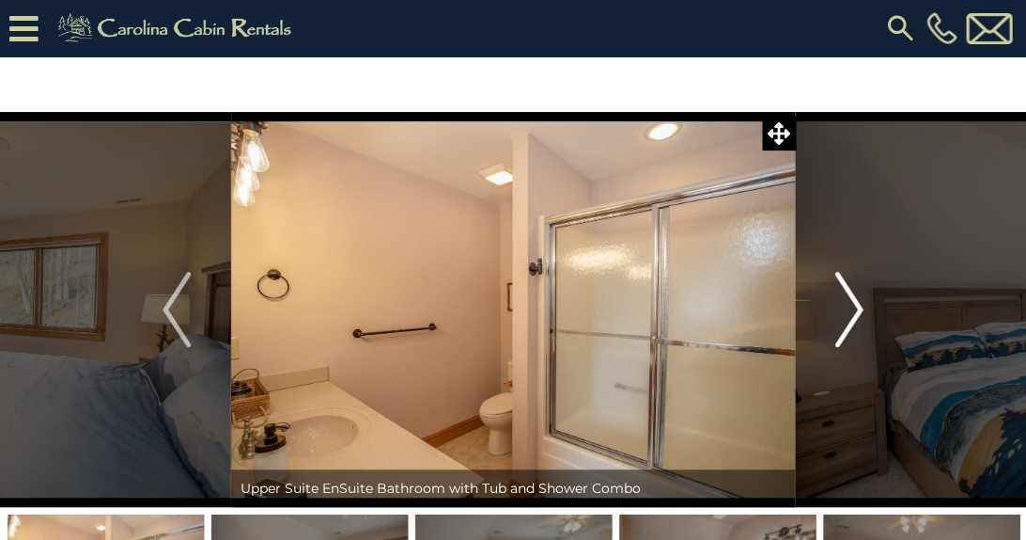
click at [851, 309] on img "Next" at bounding box center [850, 309] width 28 height 75
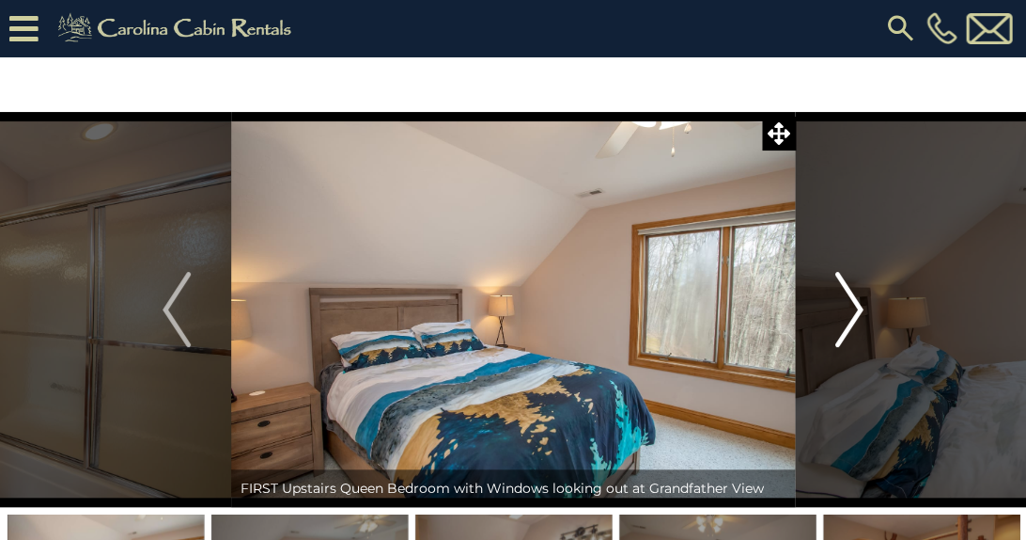
click at [851, 309] on img "Next" at bounding box center [850, 309] width 28 height 75
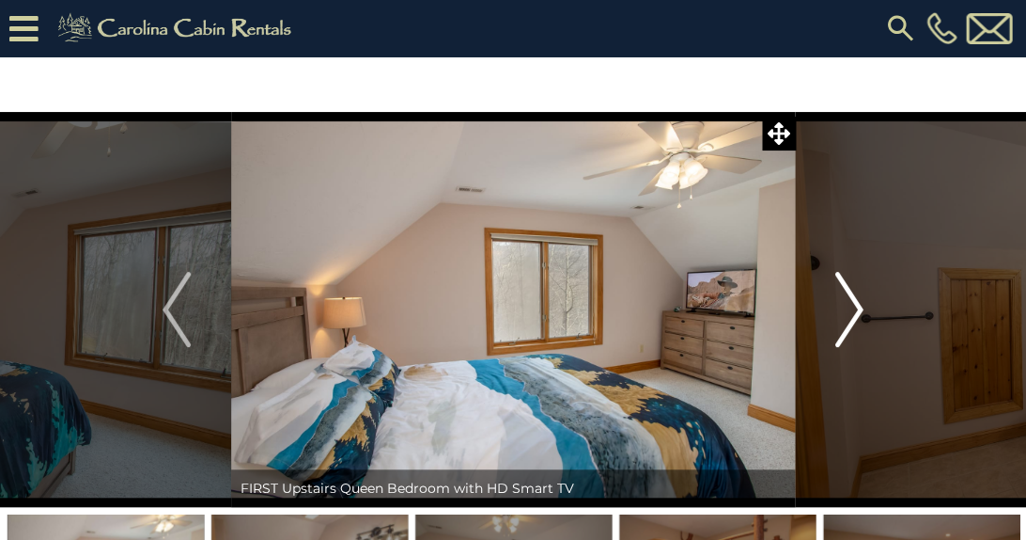
click at [851, 309] on img "Next" at bounding box center [850, 309] width 28 height 75
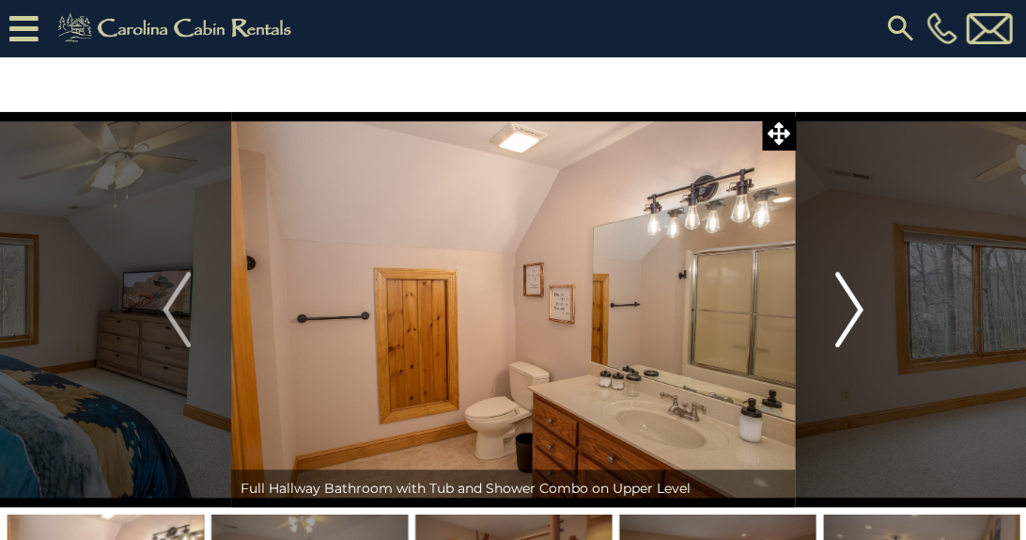
click at [851, 309] on img "Next" at bounding box center [850, 309] width 28 height 75
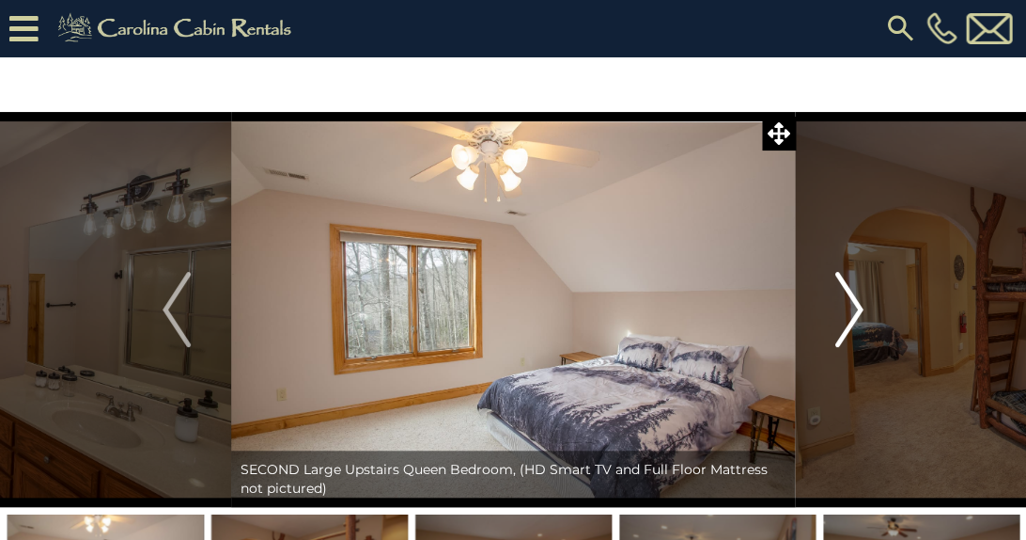
click at [851, 309] on img "Next" at bounding box center [850, 309] width 28 height 75
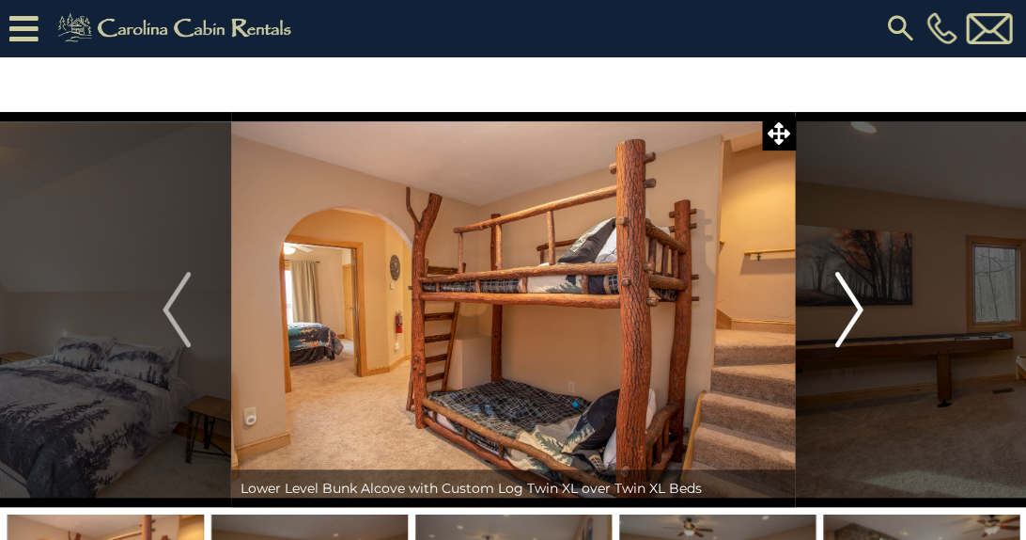
click at [851, 309] on img "Next" at bounding box center [850, 309] width 28 height 75
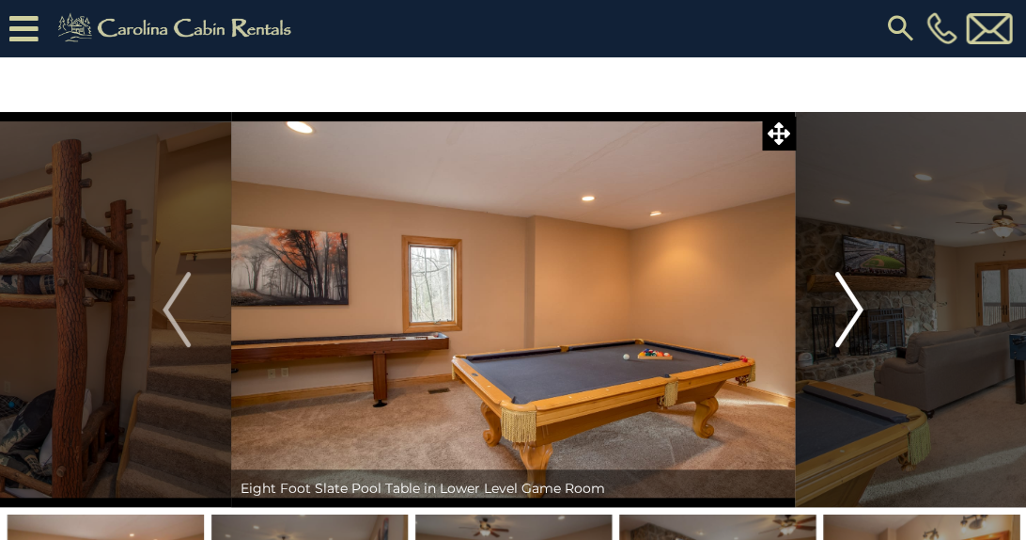
click at [851, 309] on img "Next" at bounding box center [850, 309] width 28 height 75
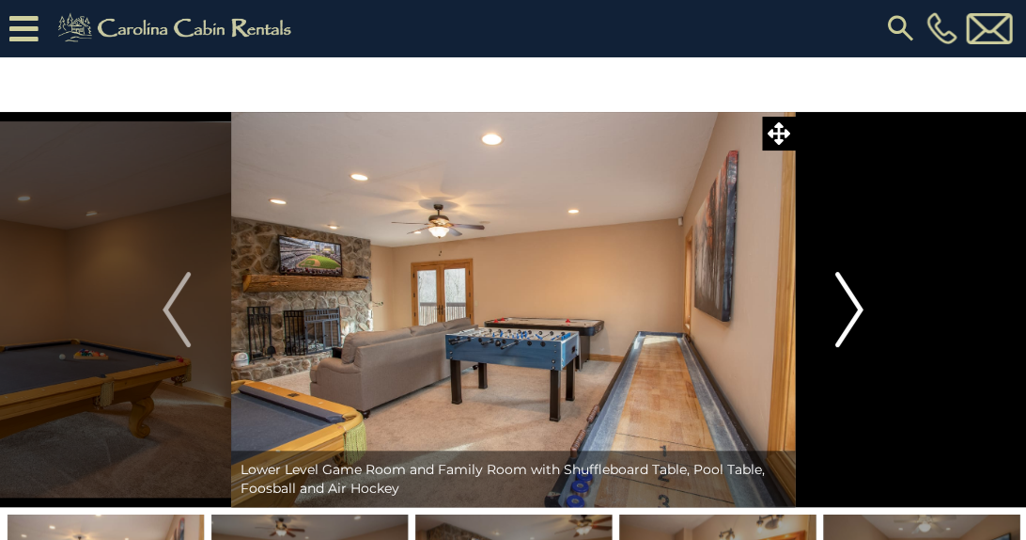
click at [851, 309] on img "Next" at bounding box center [850, 309] width 28 height 75
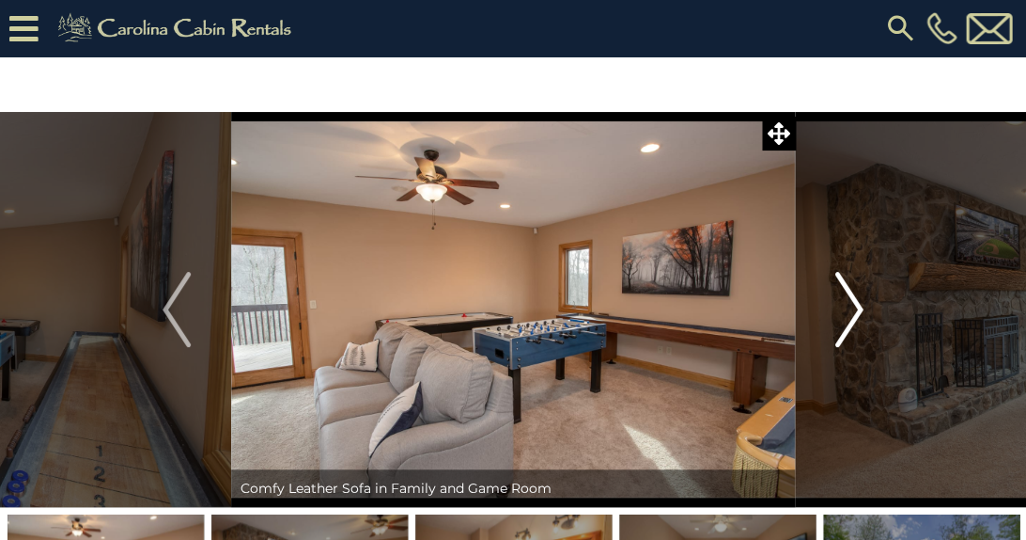
click at [851, 309] on img "Next" at bounding box center [850, 309] width 28 height 75
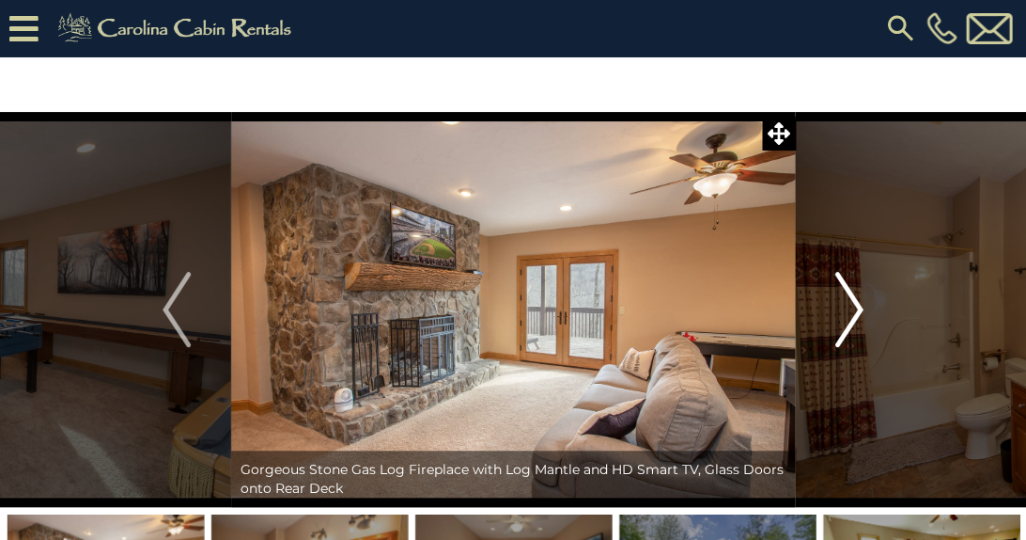
click at [851, 309] on img "Next" at bounding box center [850, 309] width 28 height 75
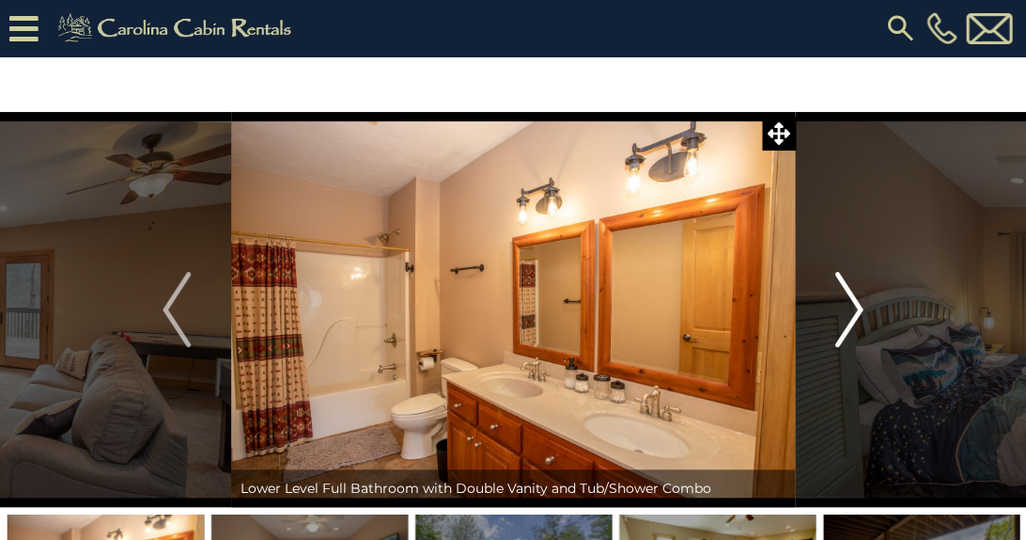
click at [851, 309] on img "Next" at bounding box center [850, 309] width 28 height 75
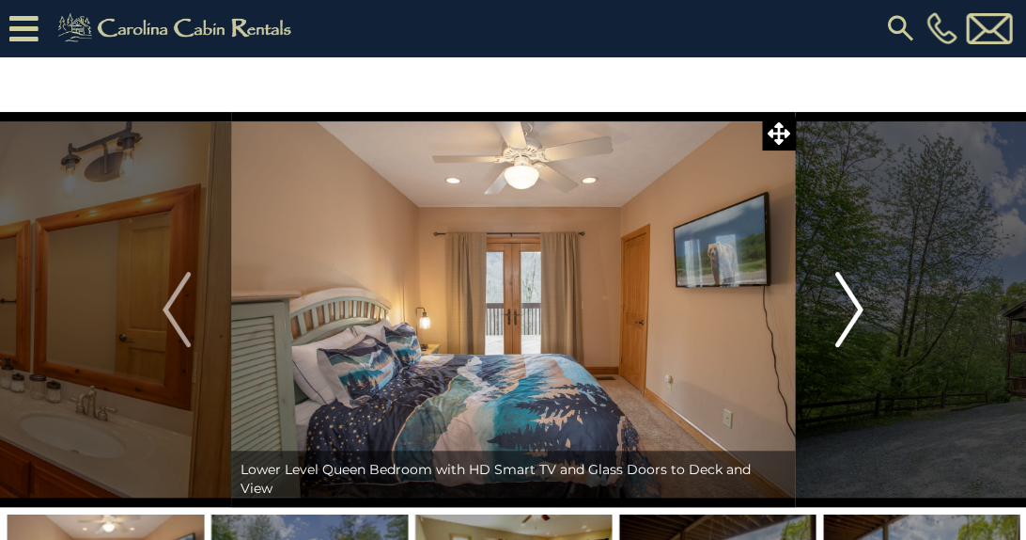
click at [851, 309] on img "Next" at bounding box center [850, 309] width 28 height 75
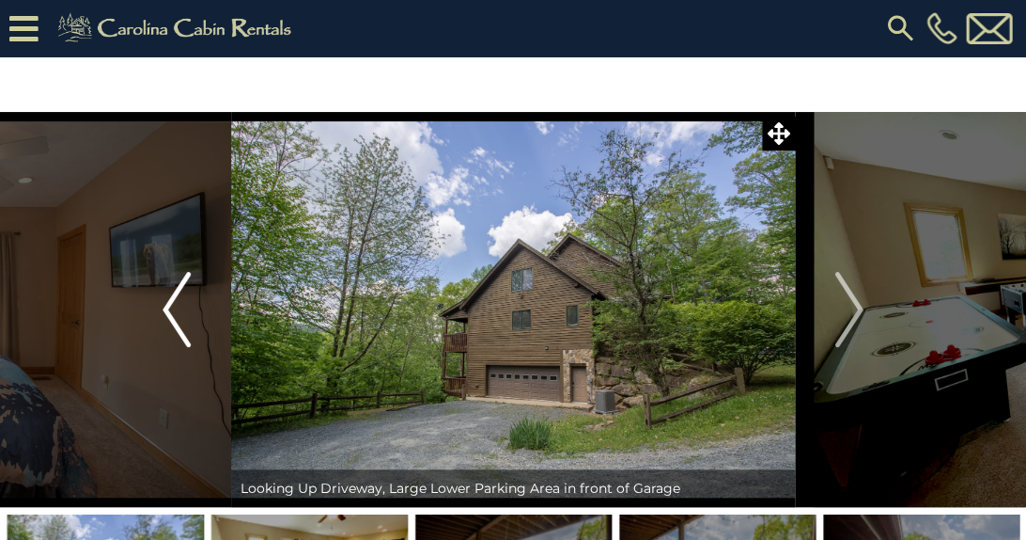
click at [164, 305] on img "Previous" at bounding box center [177, 309] width 28 height 75
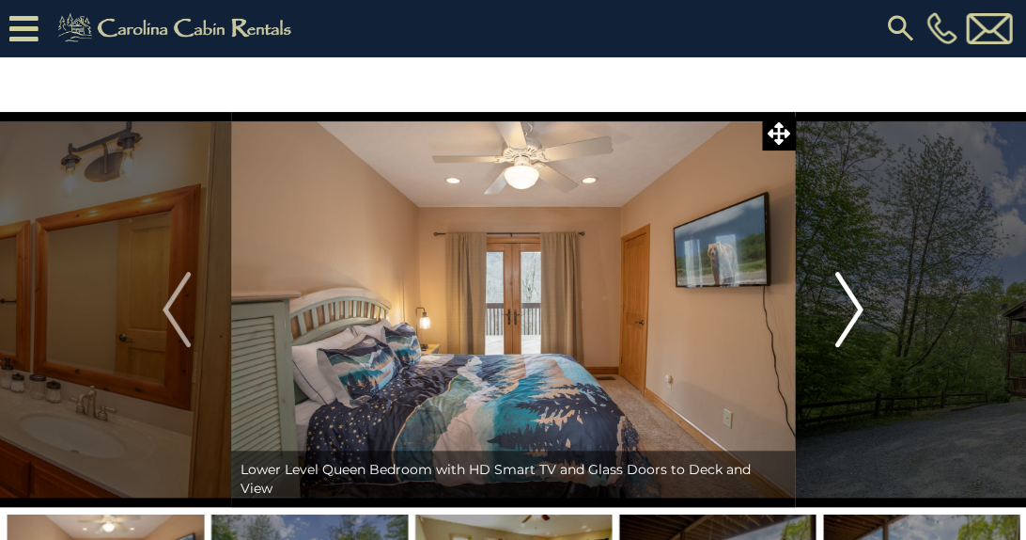
click at [855, 308] on img "Next" at bounding box center [850, 309] width 28 height 75
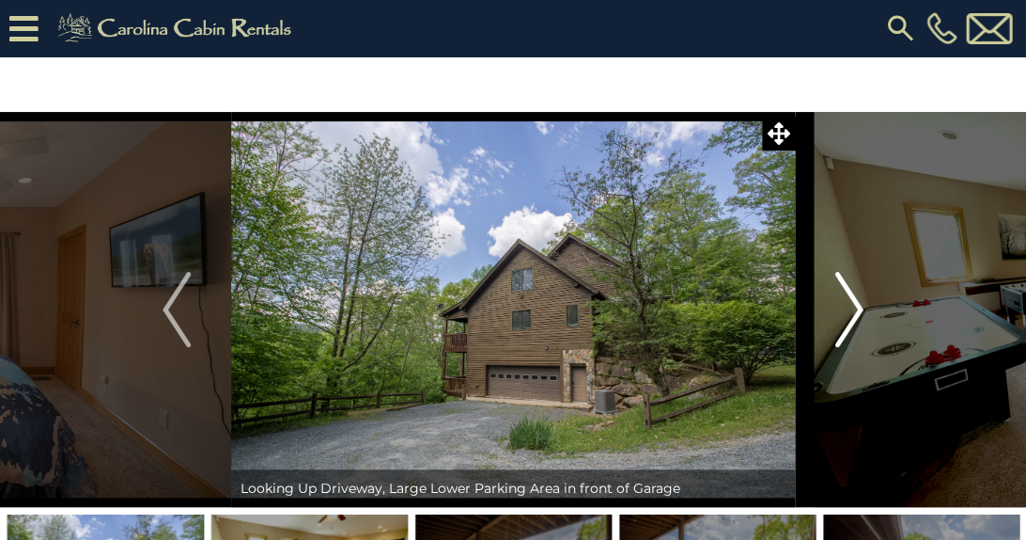
click at [855, 308] on img "Next" at bounding box center [850, 309] width 28 height 75
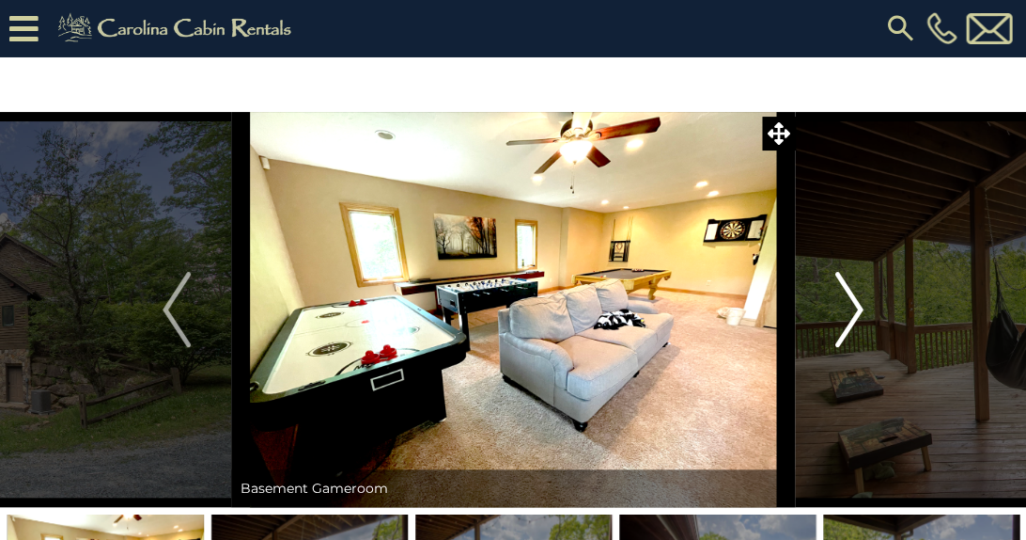
click at [855, 308] on img "Next" at bounding box center [850, 309] width 28 height 75
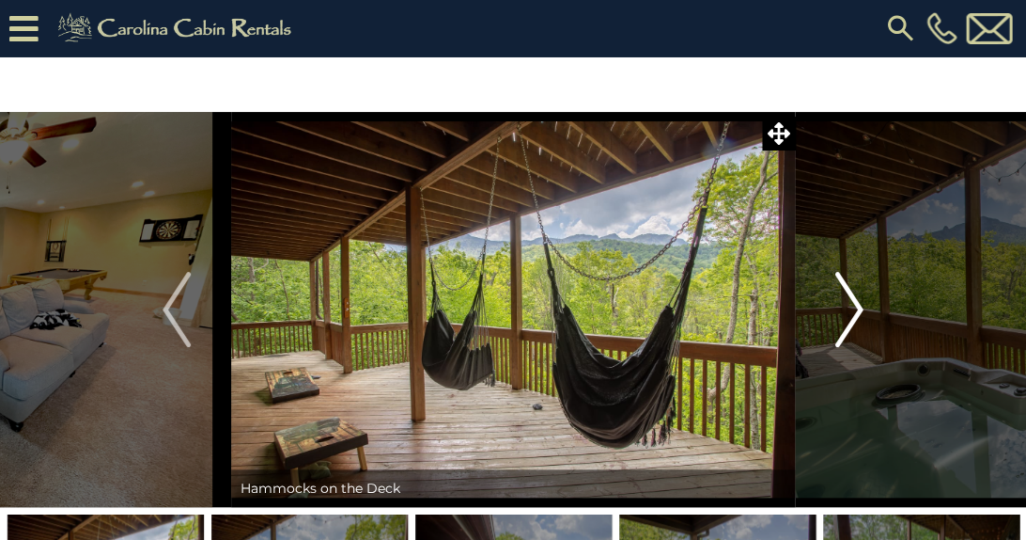
click at [855, 308] on img "Next" at bounding box center [850, 309] width 28 height 75
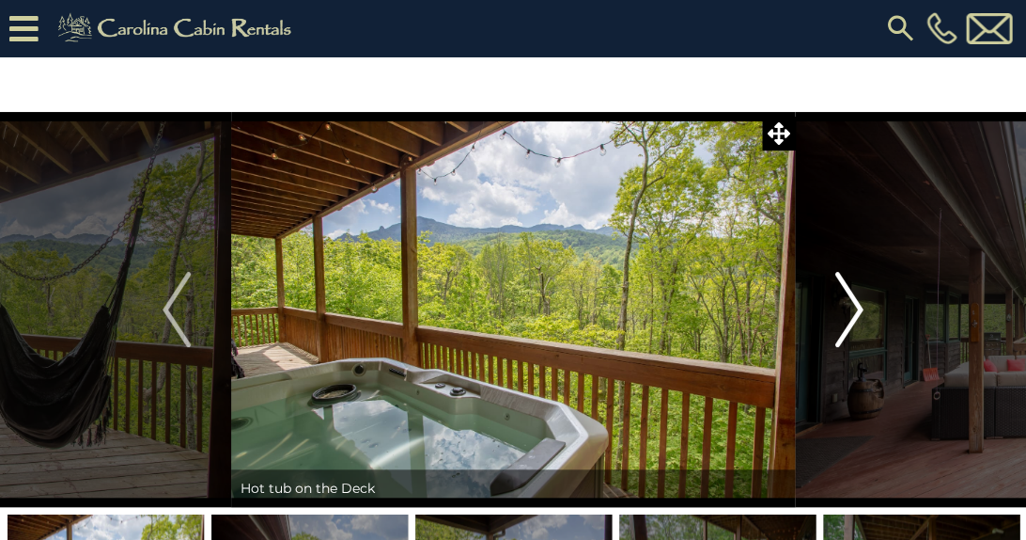
click at [855, 308] on img "Next" at bounding box center [850, 309] width 28 height 75
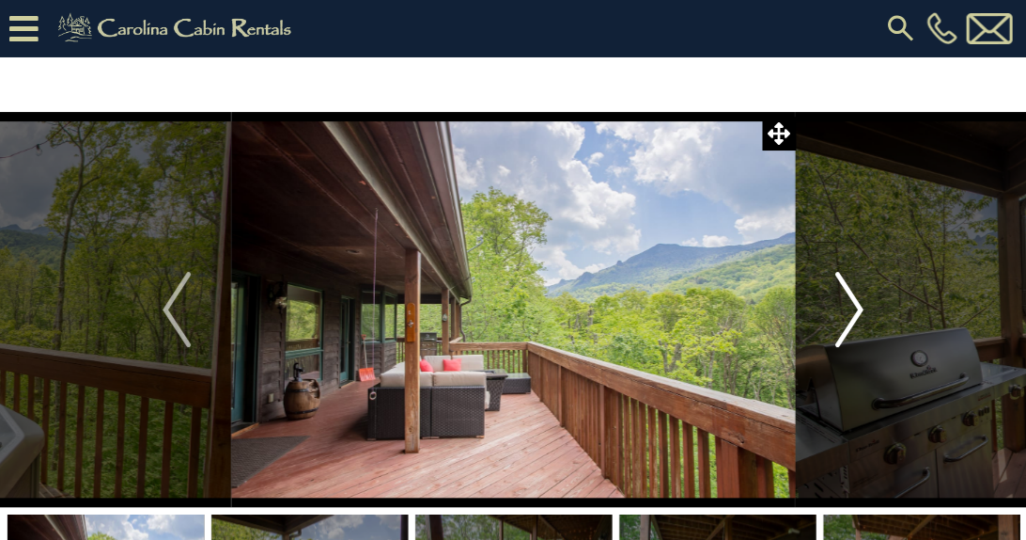
click at [855, 308] on img "Next" at bounding box center [850, 309] width 28 height 75
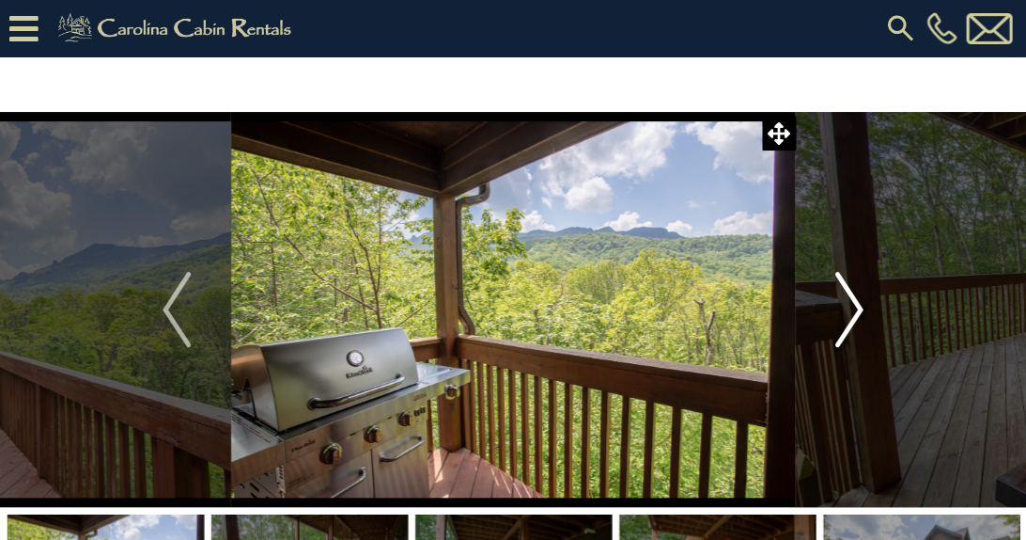
click at [855, 308] on img "Next" at bounding box center [850, 309] width 28 height 75
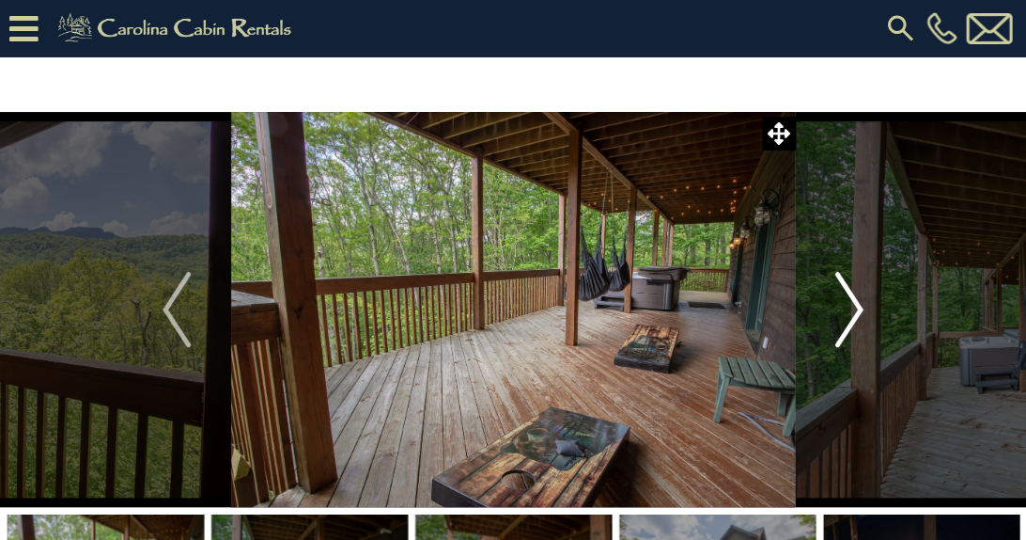
click at [855, 308] on img "Next" at bounding box center [850, 309] width 28 height 75
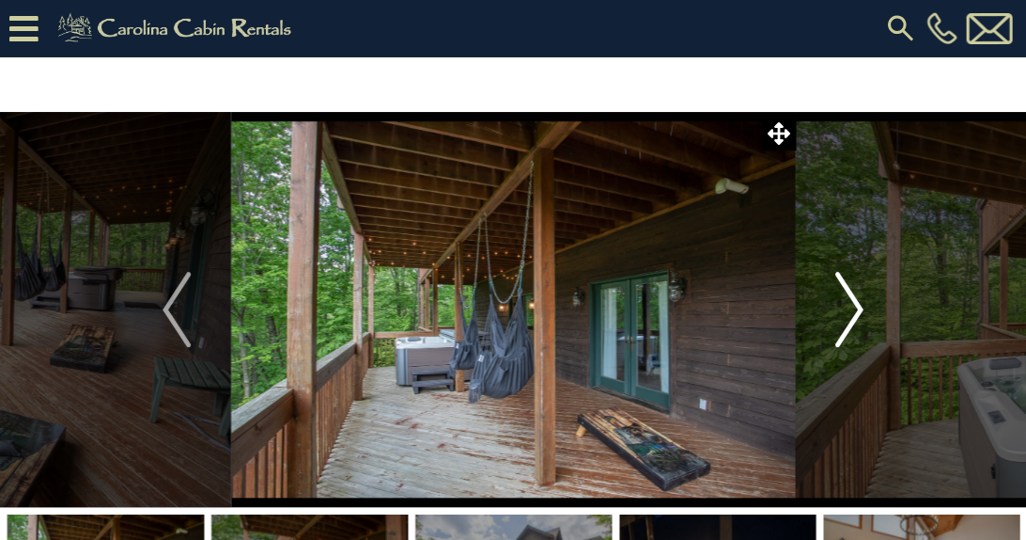
click at [855, 308] on img "Next" at bounding box center [850, 309] width 28 height 75
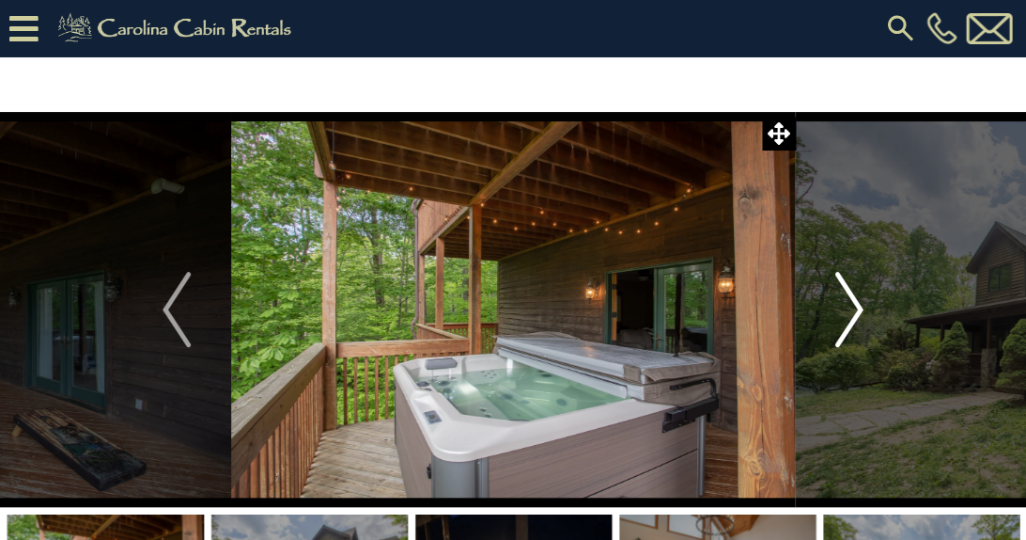
click at [855, 308] on img "Next" at bounding box center [850, 309] width 28 height 75
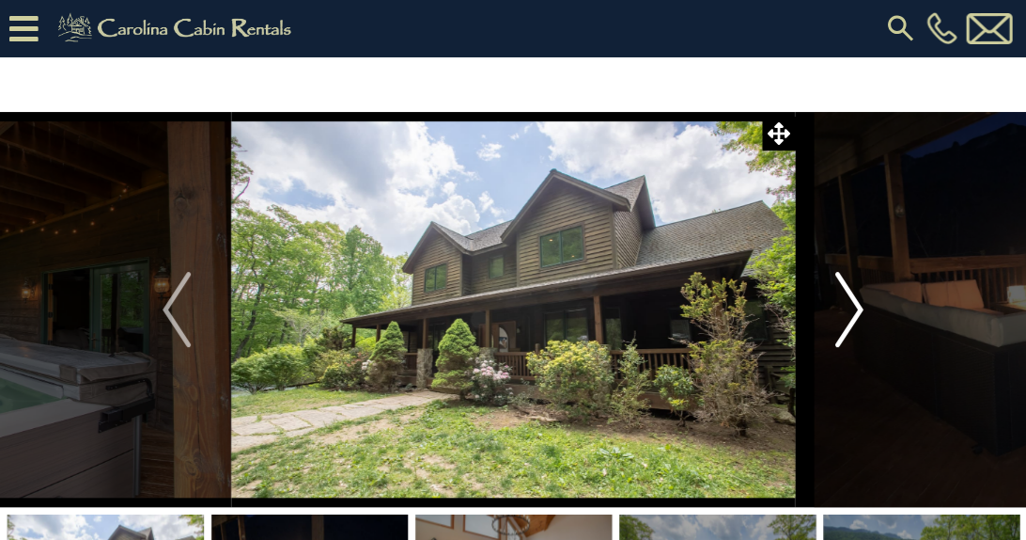
click at [855, 308] on img "Next" at bounding box center [850, 309] width 28 height 75
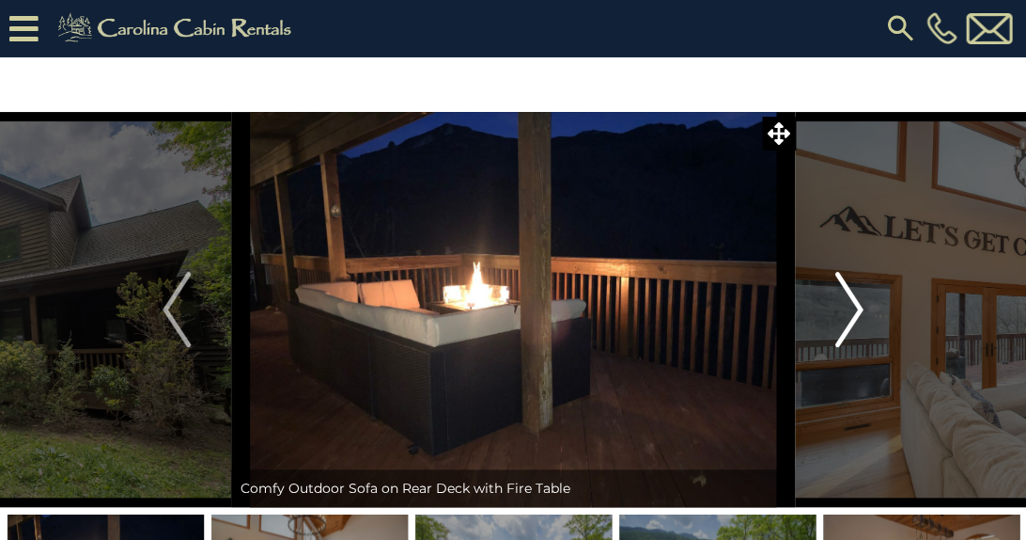
click at [855, 308] on img "Next" at bounding box center [850, 309] width 28 height 75
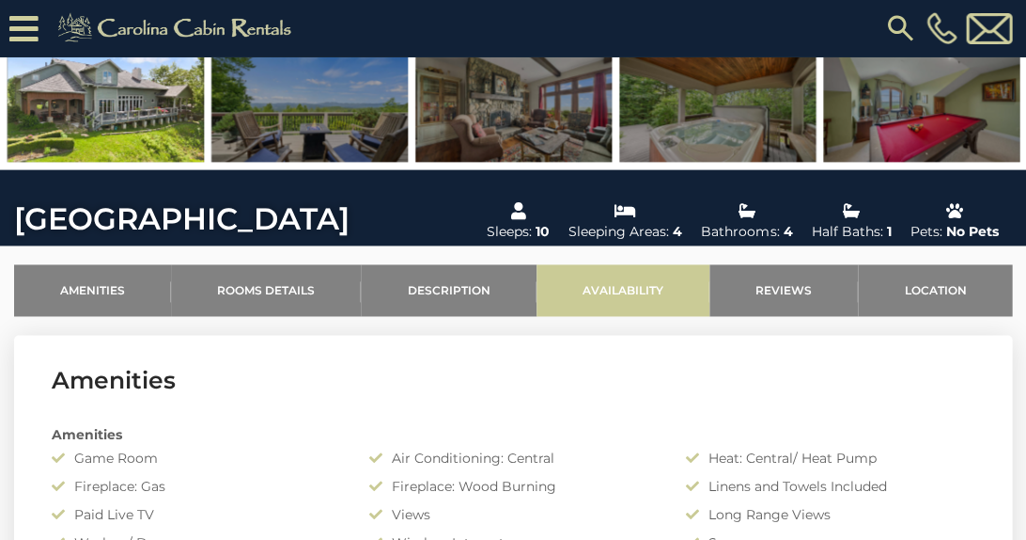
scroll to position [411, 0]
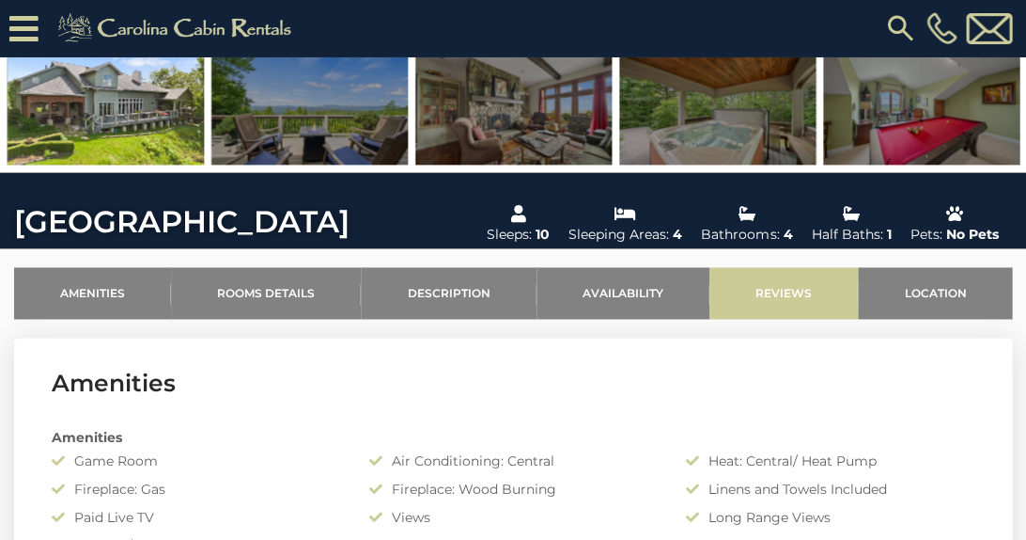
click at [735, 290] on link "Reviews" at bounding box center [784, 293] width 149 height 52
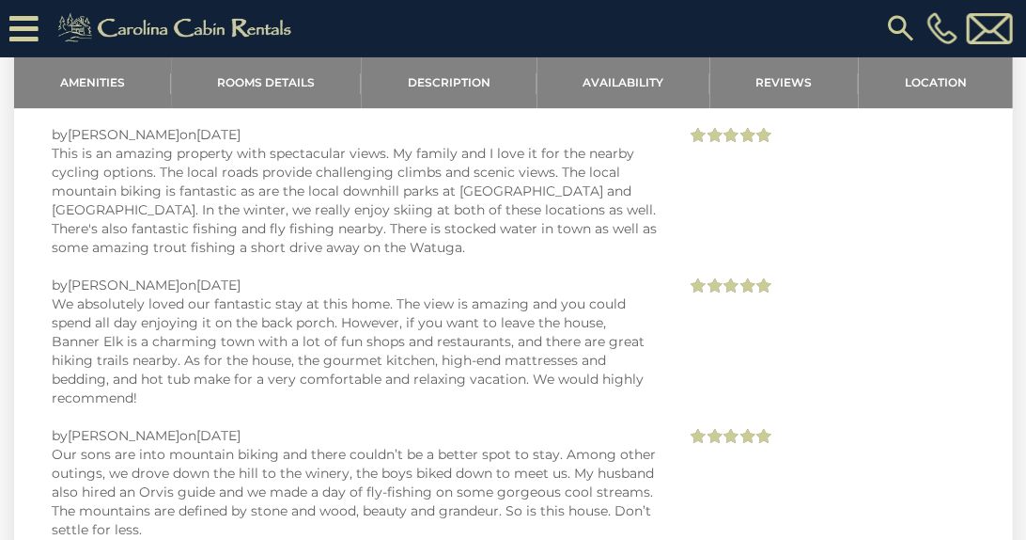
scroll to position [4709, 0]
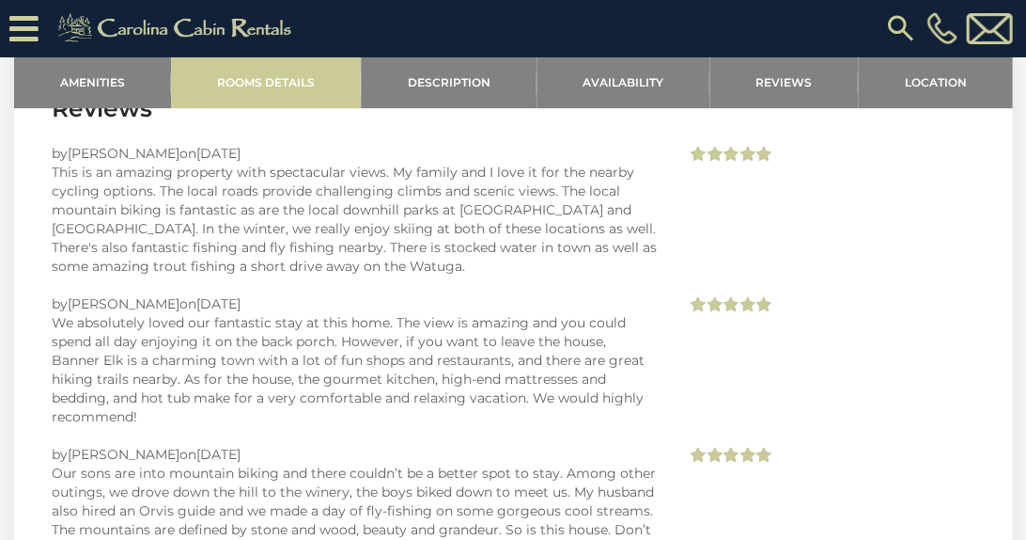
click at [282, 94] on link "Rooms Details" at bounding box center [266, 82] width 190 height 52
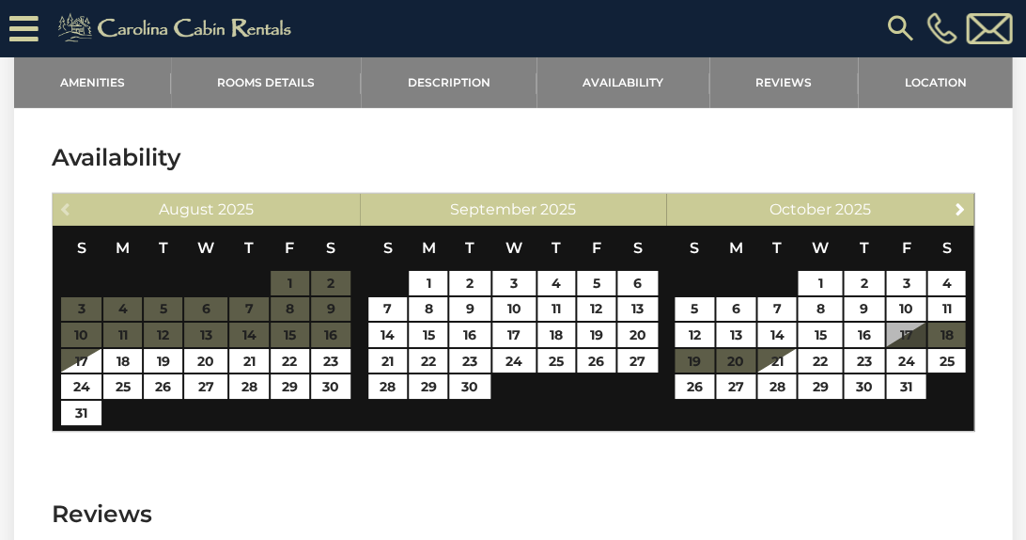
scroll to position [4301, 0]
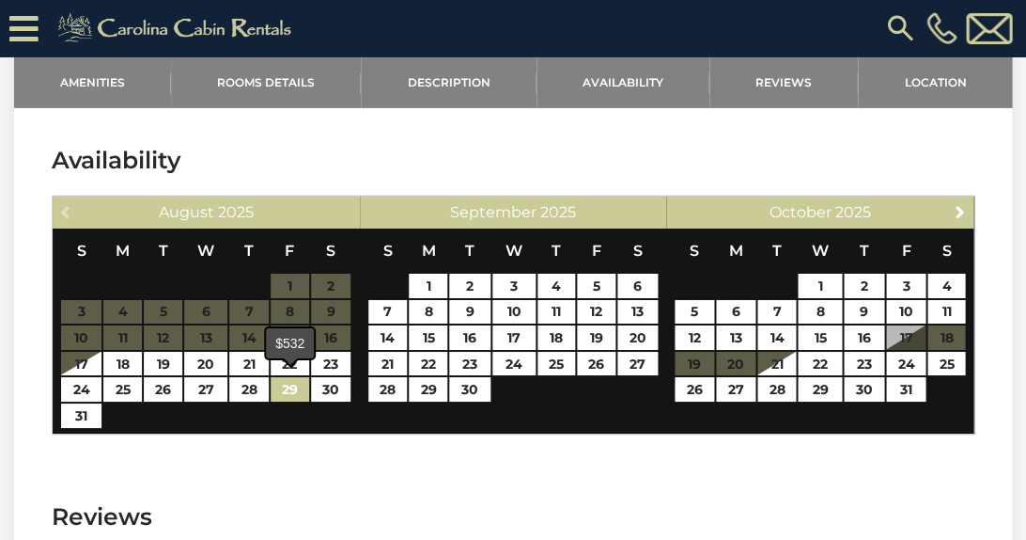
click at [290, 384] on link "29" at bounding box center [290, 389] width 39 height 24
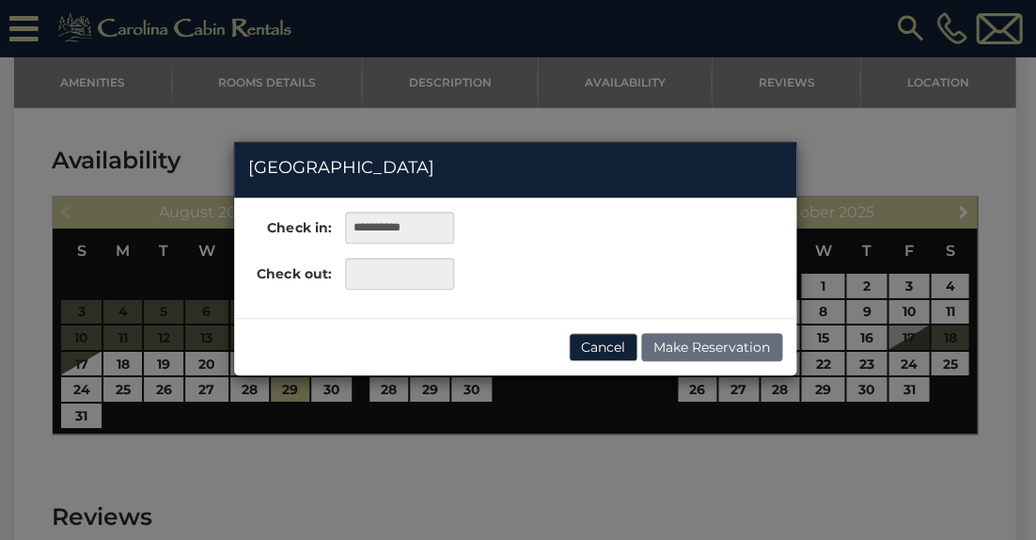
click at [319, 384] on div "**********" at bounding box center [518, 270] width 1036 height 540
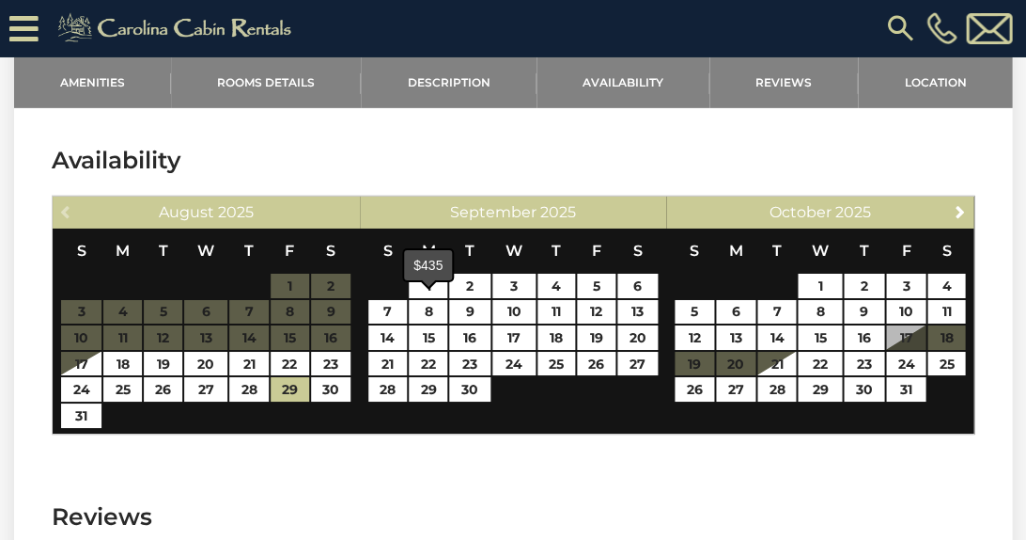
click at [424, 282] on span at bounding box center [428, 283] width 15 height 8
click at [435, 281] on span at bounding box center [428, 283] width 15 height 8
click at [430, 279] on span at bounding box center [428, 283] width 15 height 8
click at [301, 380] on link "29" at bounding box center [290, 389] width 39 height 24
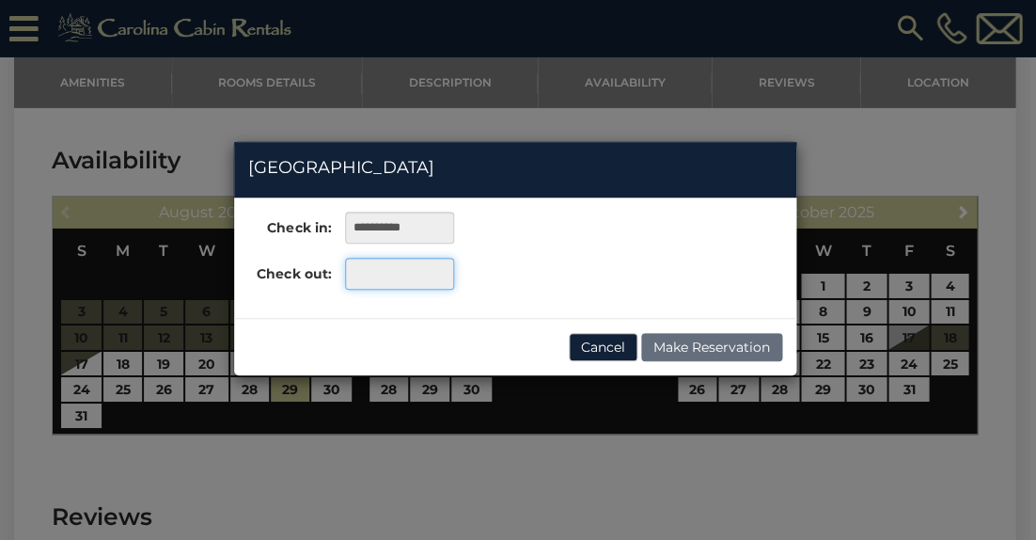
click at [363, 269] on input "text" at bounding box center [399, 274] width 108 height 32
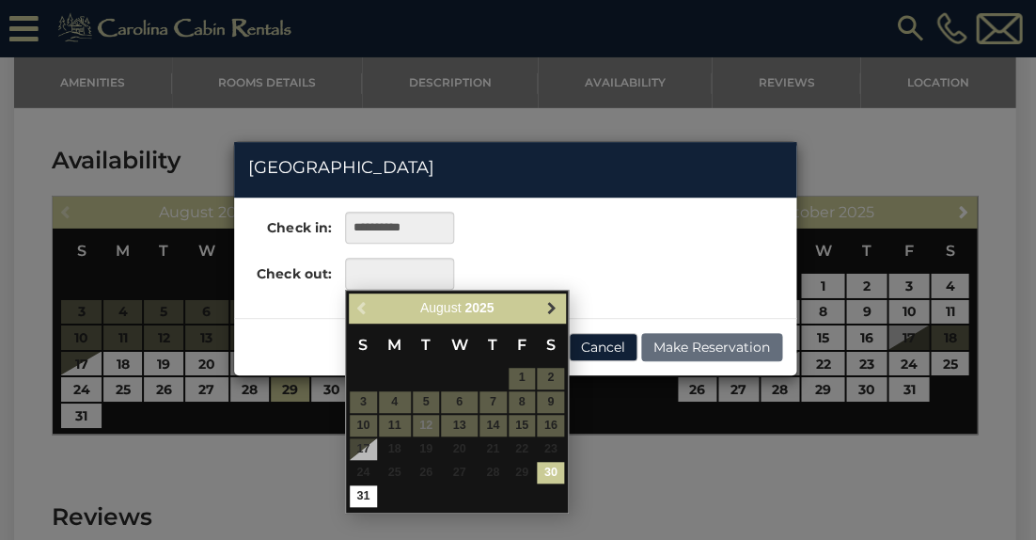
click at [547, 304] on span "Next" at bounding box center [551, 307] width 15 height 15
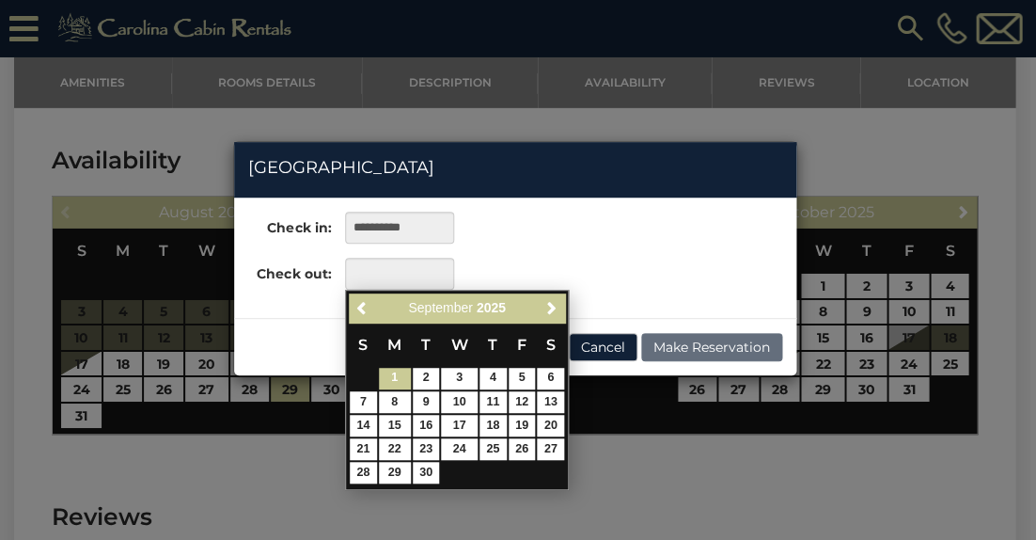
click at [392, 371] on link "1" at bounding box center [395, 379] width 32 height 22
type input "**********"
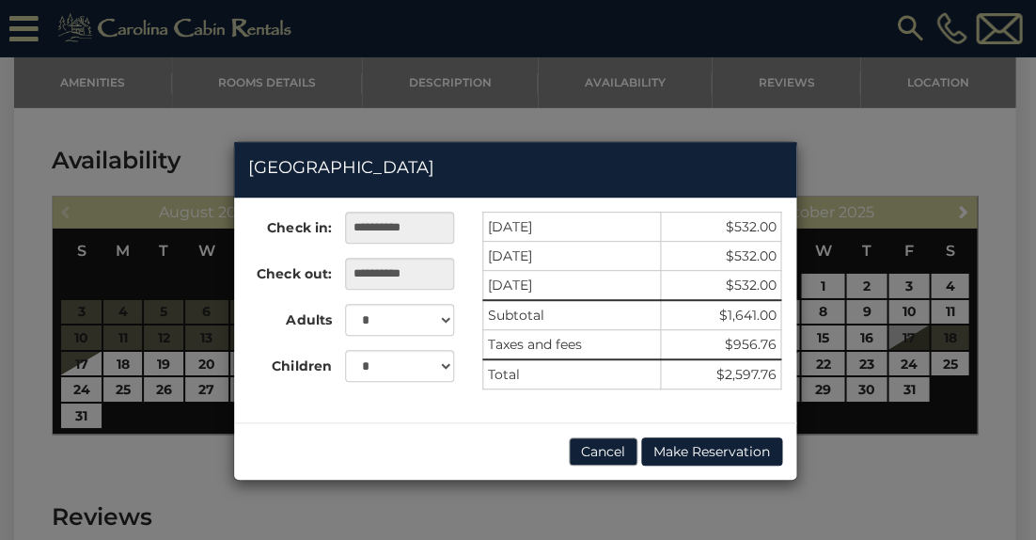
click at [578, 444] on button "Cancel" at bounding box center [603, 451] width 69 height 28
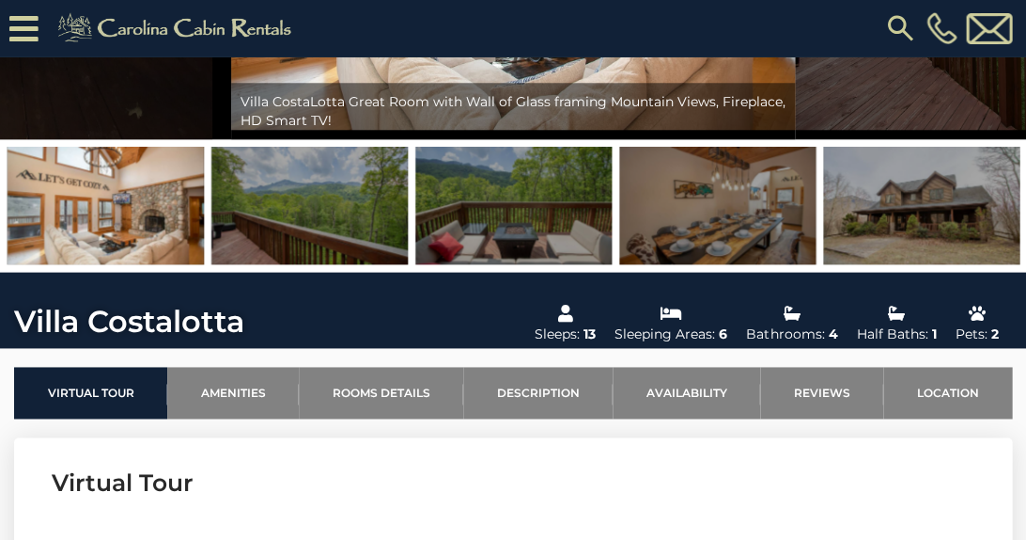
scroll to position [312, 0]
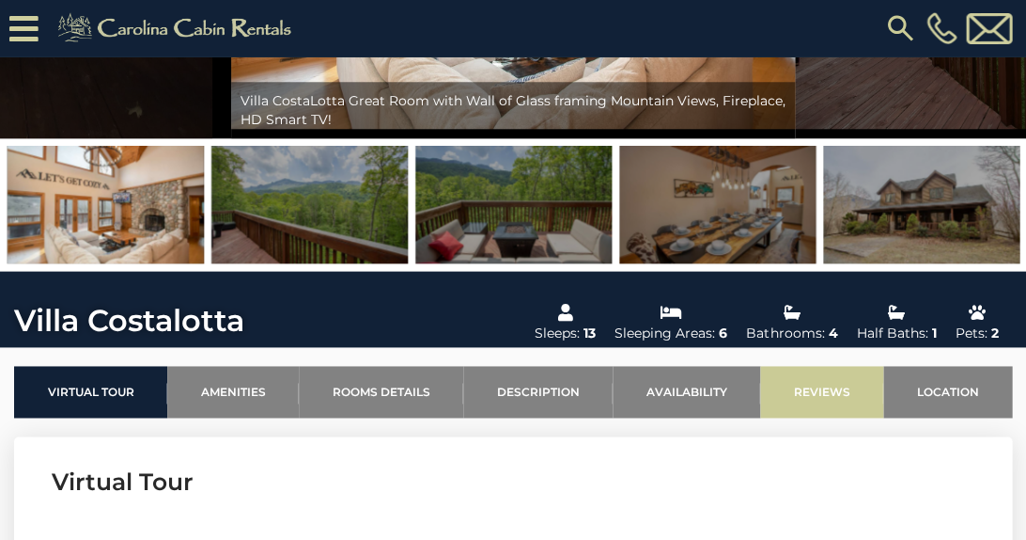
click at [780, 381] on link "Reviews" at bounding box center [821, 392] width 123 height 52
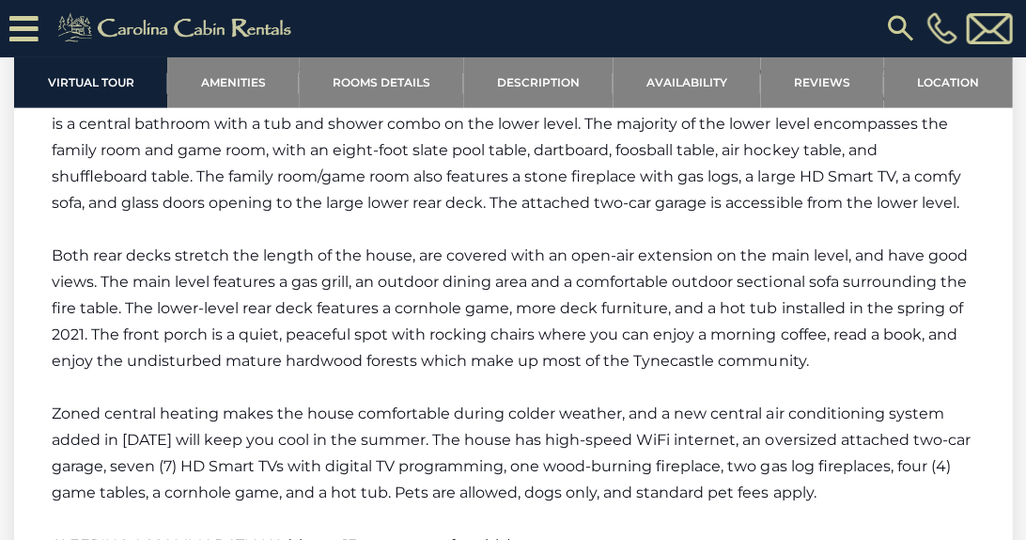
scroll to position [5296, 0]
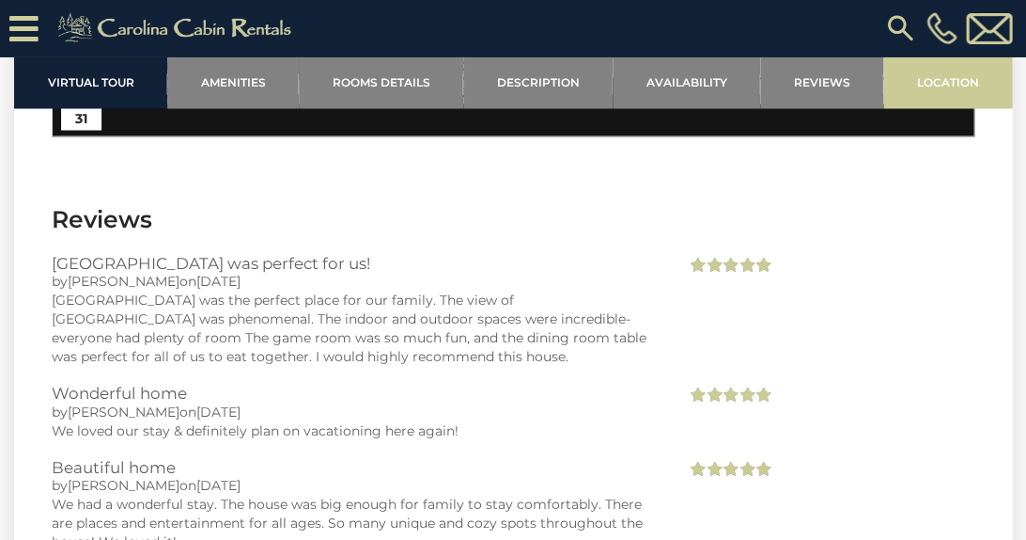
click at [921, 93] on link "Location" at bounding box center [948, 82] width 129 height 52
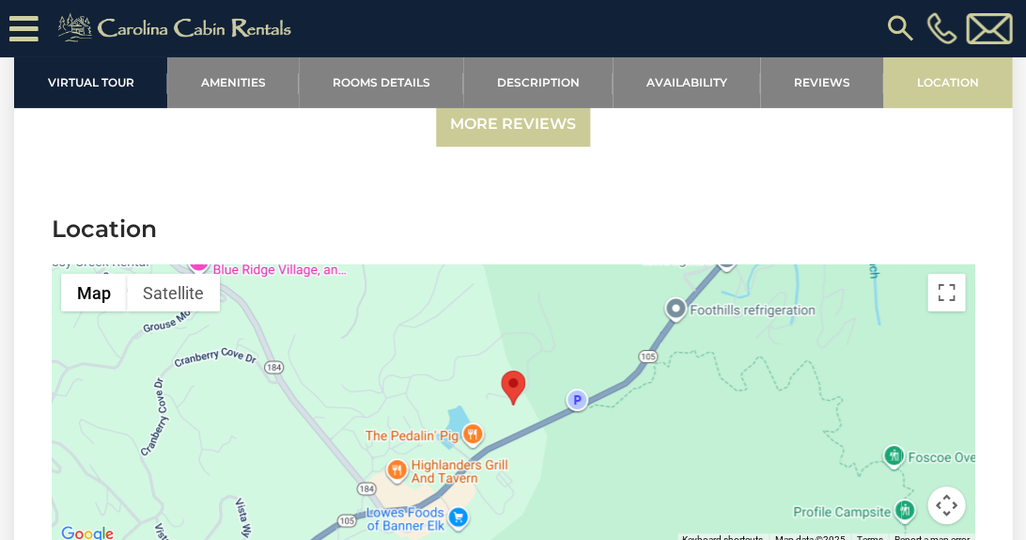
scroll to position [5910, 0]
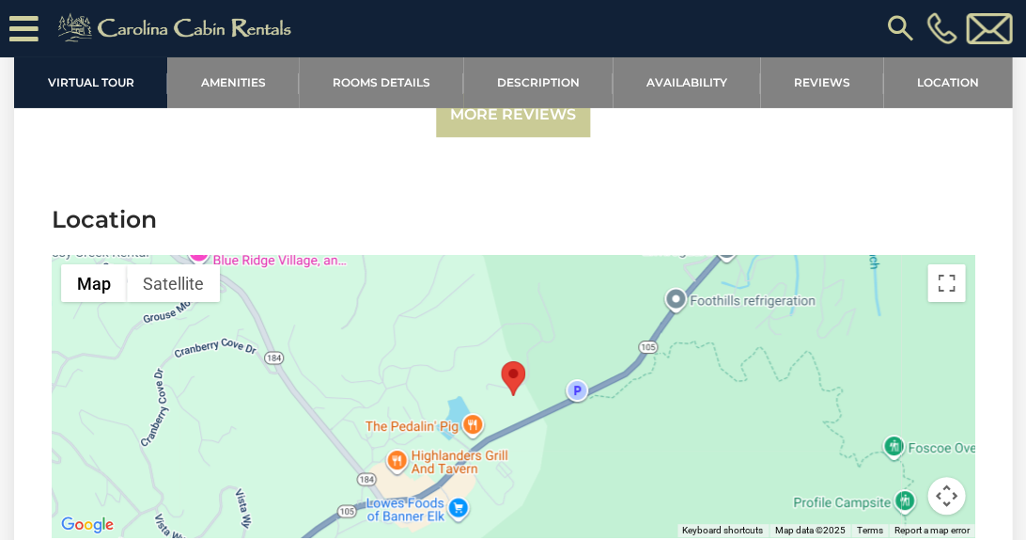
click at [936, 477] on button "Map camera controls" at bounding box center [947, 496] width 38 height 38
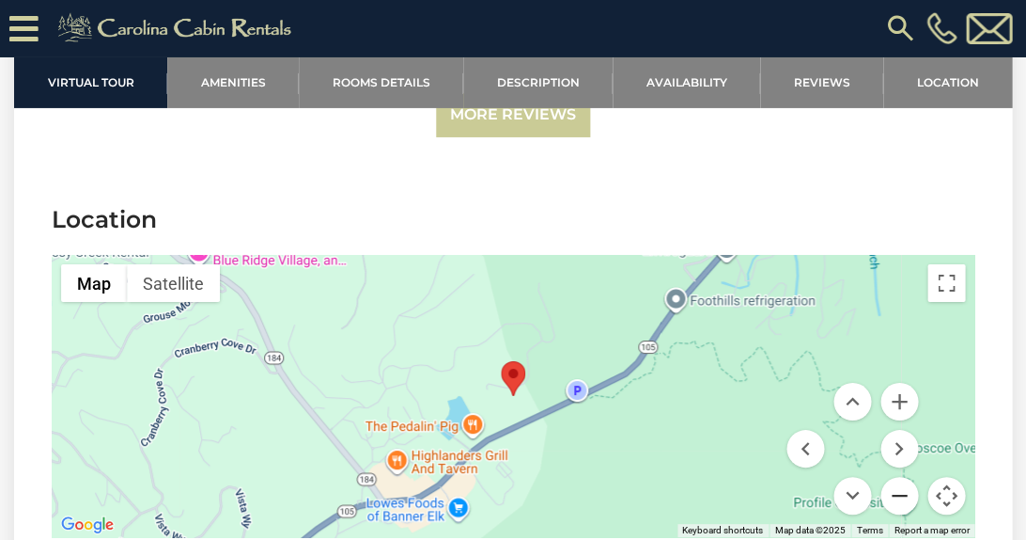
click at [912, 477] on button "Zoom out" at bounding box center [900, 496] width 38 height 38
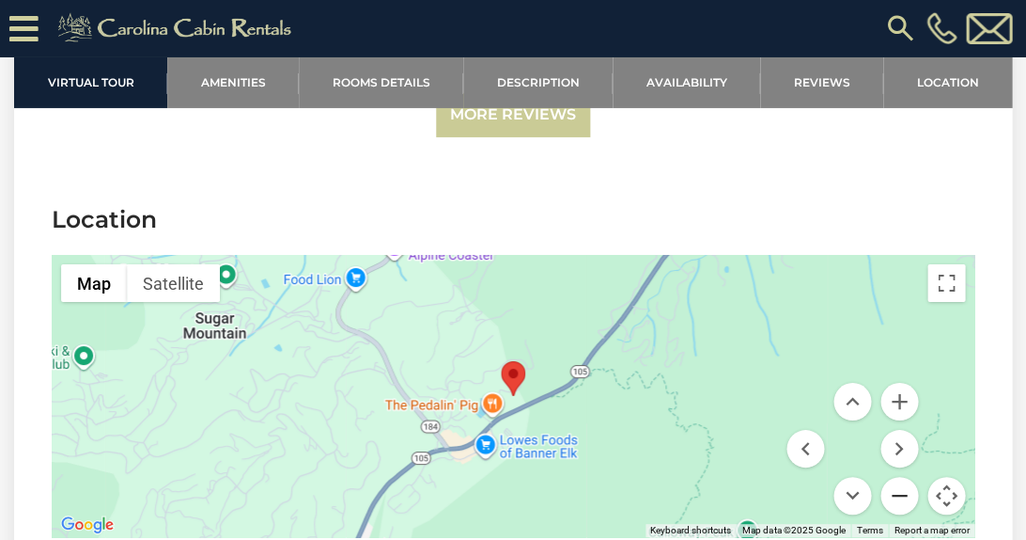
click at [912, 477] on button "Zoom out" at bounding box center [900, 496] width 38 height 38
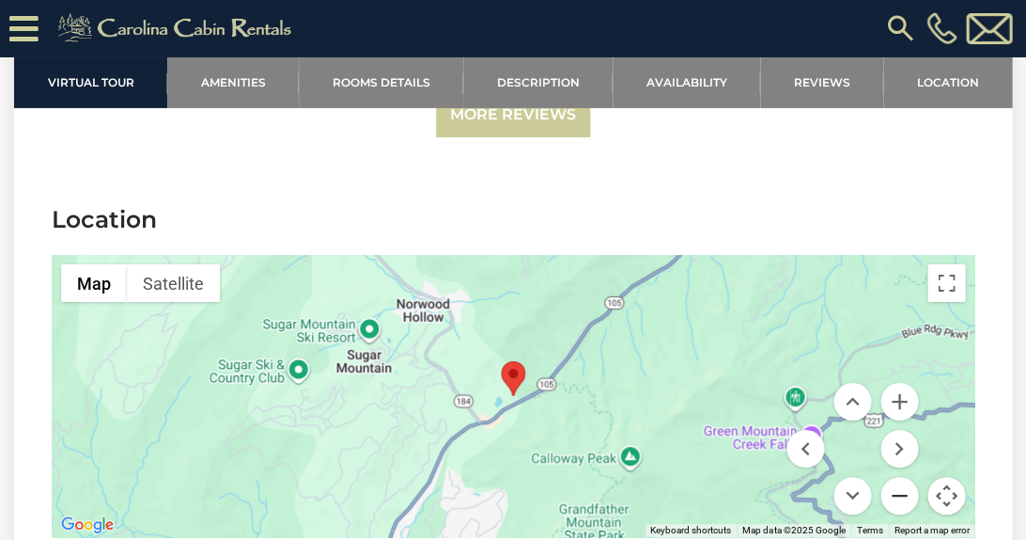
click at [912, 477] on button "Zoom out" at bounding box center [900, 496] width 38 height 38
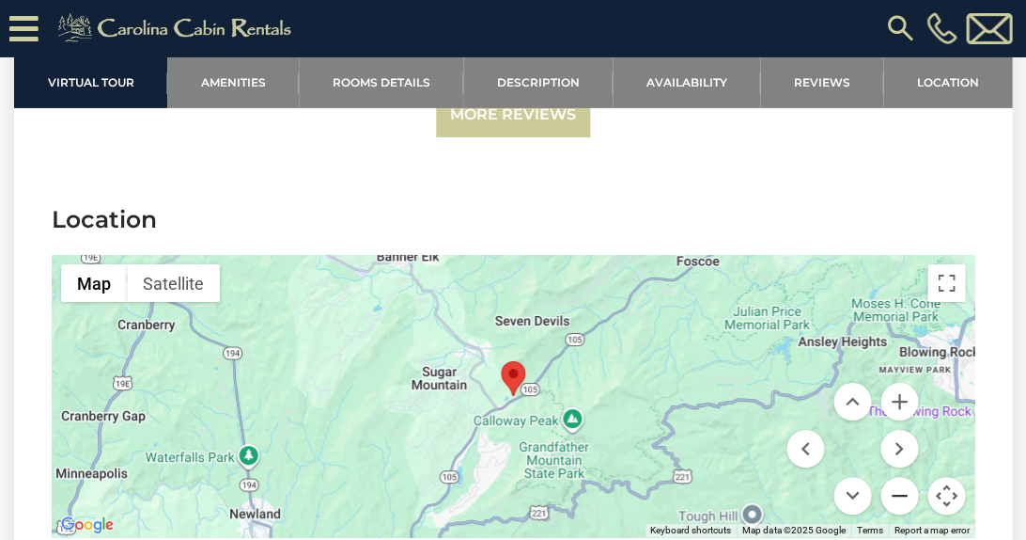
click at [912, 477] on button "Zoom out" at bounding box center [900, 496] width 38 height 38
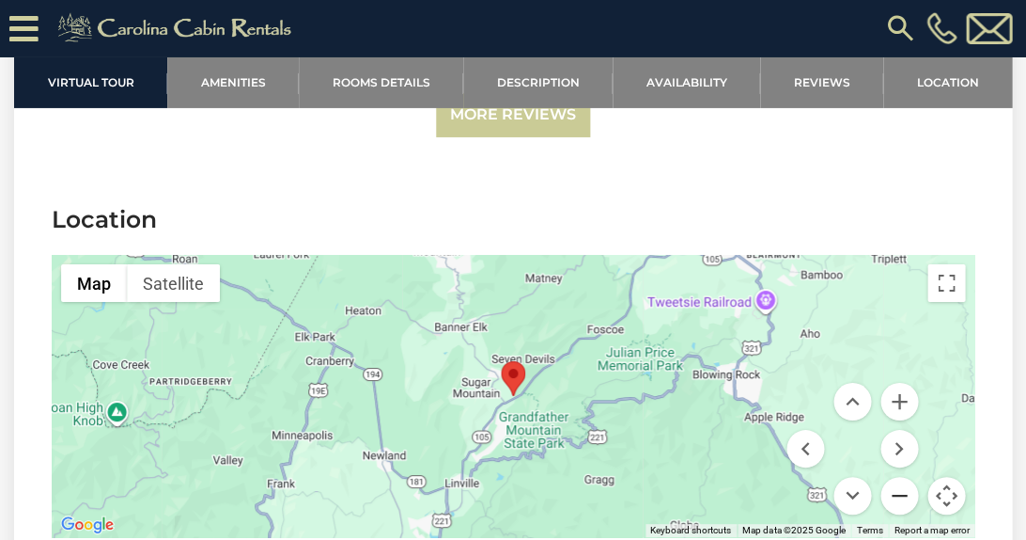
click at [912, 477] on button "Zoom out" at bounding box center [900, 496] width 38 height 38
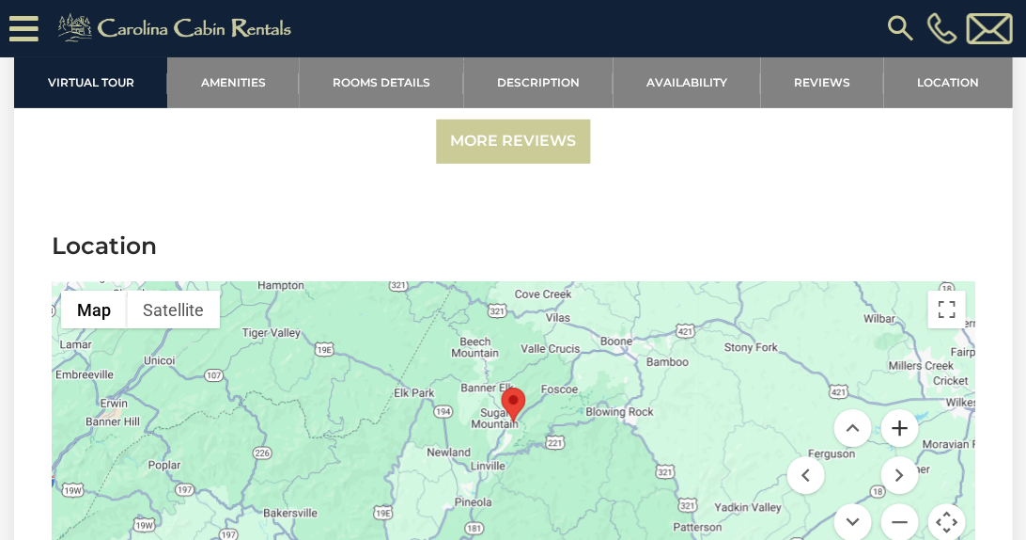
scroll to position [5882, 0]
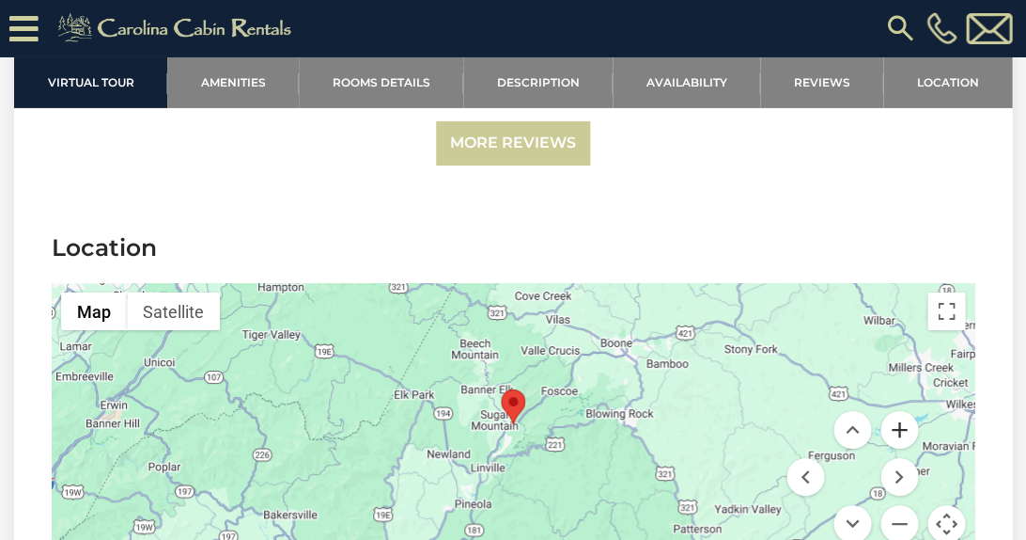
click at [897, 411] on button "Zoom in" at bounding box center [900, 430] width 38 height 38
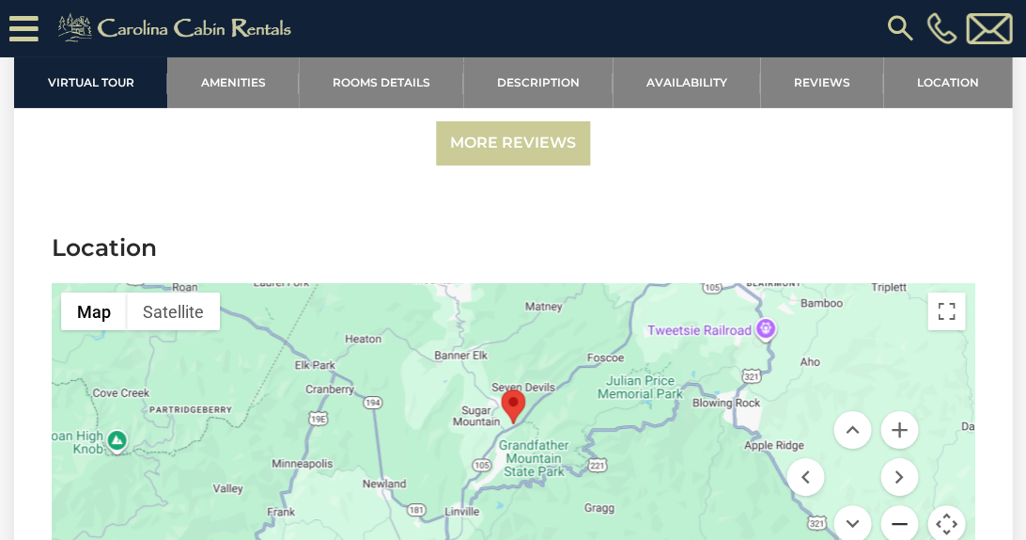
click at [898, 505] on button "Zoom out" at bounding box center [900, 524] width 38 height 38
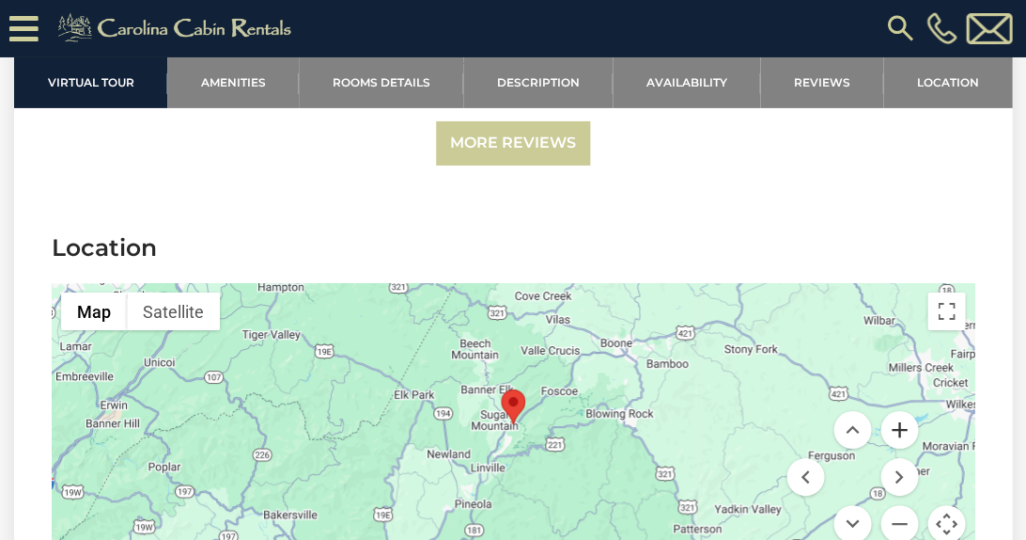
click at [895, 411] on button "Zoom in" at bounding box center [900, 430] width 38 height 38
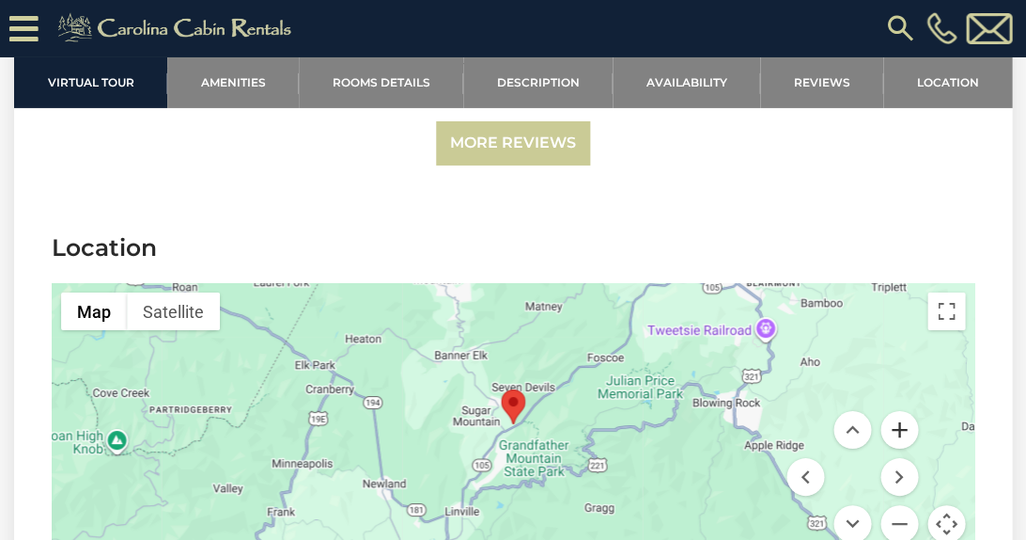
click at [895, 411] on button "Zoom in" at bounding box center [900, 430] width 38 height 38
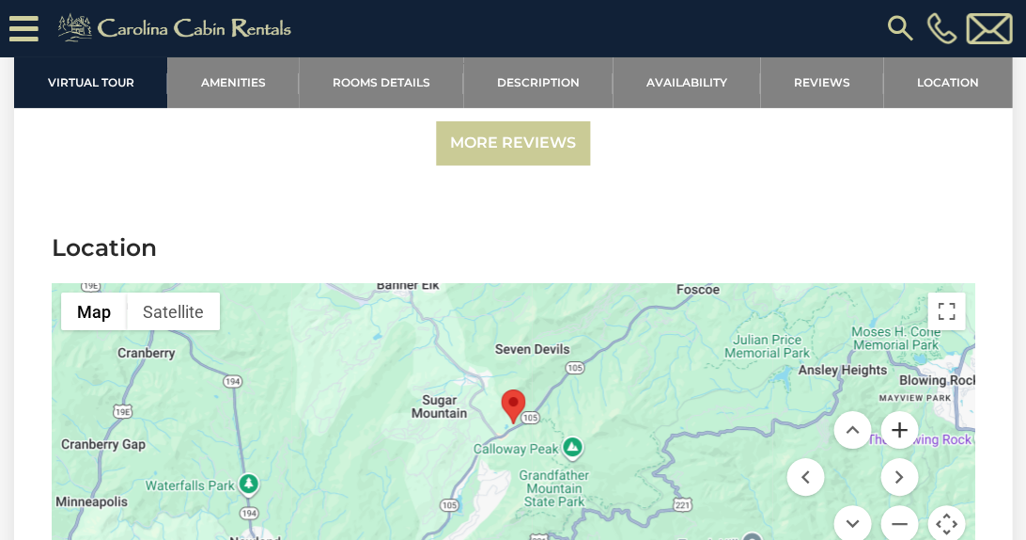
click at [895, 411] on button "Zoom in" at bounding box center [900, 430] width 38 height 38
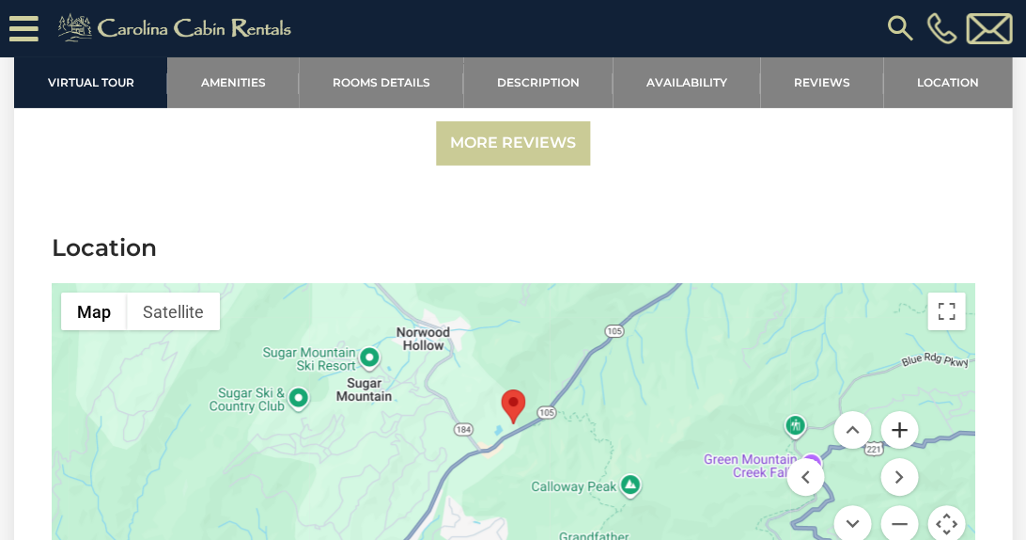
click at [895, 411] on button "Zoom in" at bounding box center [900, 430] width 38 height 38
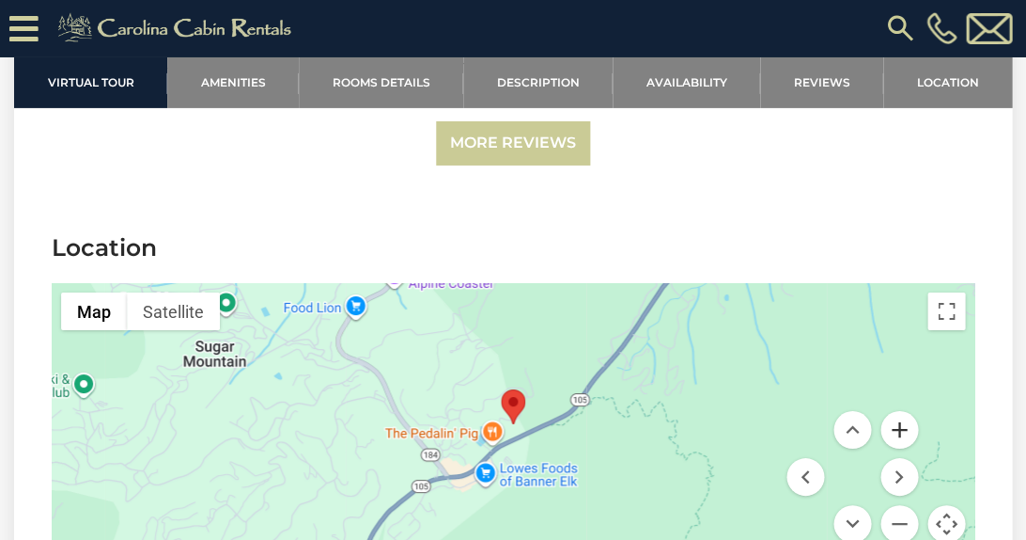
click at [895, 411] on button "Zoom in" at bounding box center [900, 430] width 38 height 38
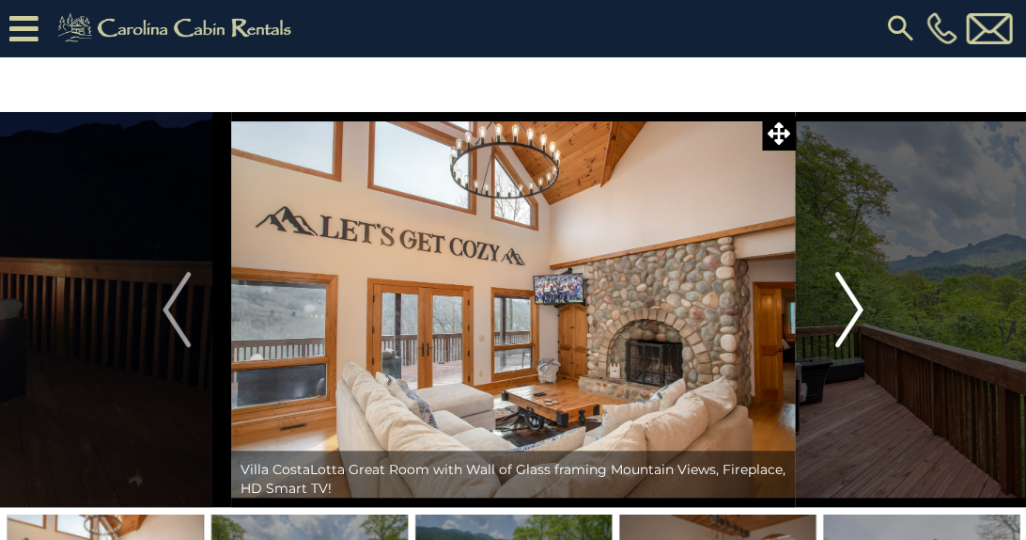
click at [847, 309] on img "Next" at bounding box center [850, 309] width 28 height 75
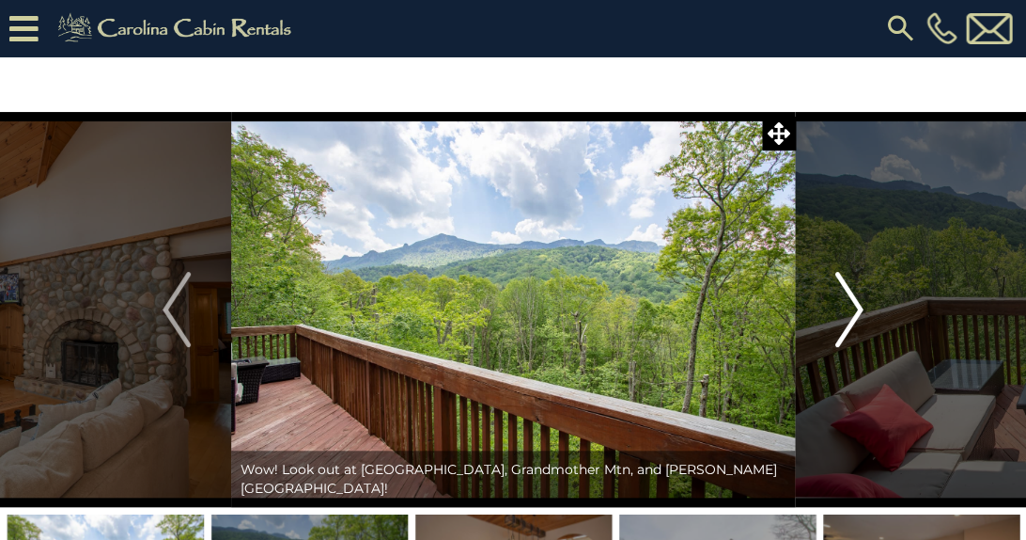
click at [847, 309] on img "Next" at bounding box center [850, 309] width 28 height 75
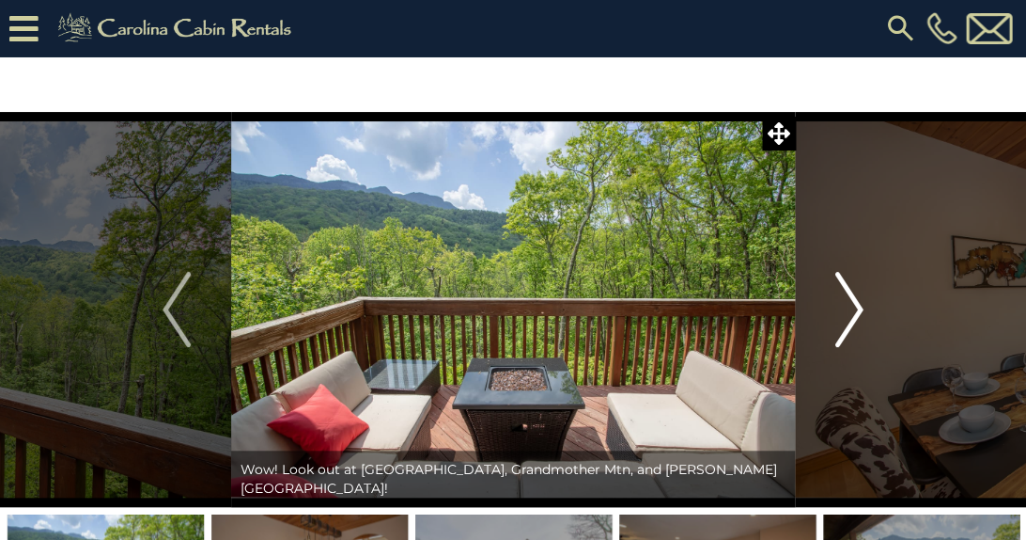
click at [847, 309] on img "Next" at bounding box center [850, 309] width 28 height 75
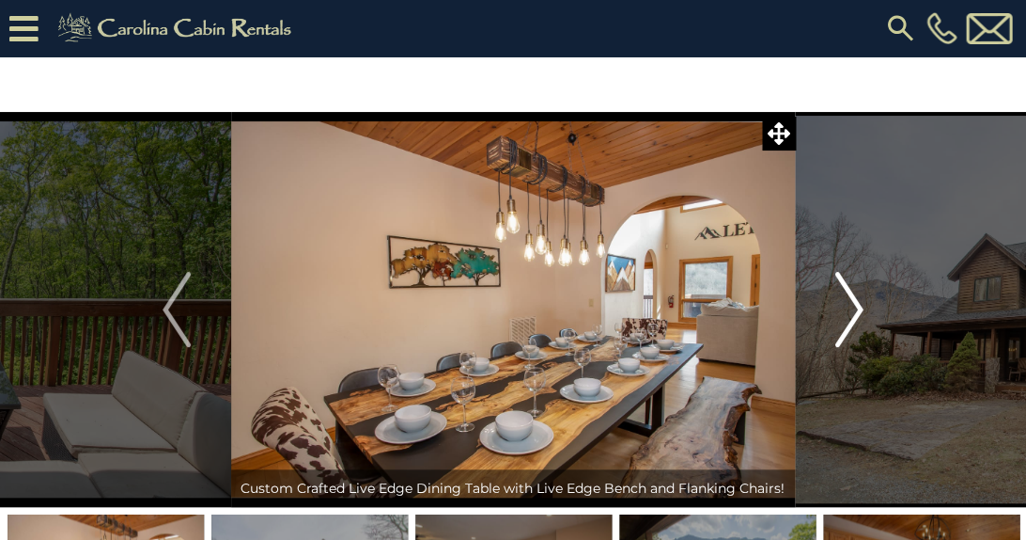
click at [847, 309] on img "Next" at bounding box center [850, 309] width 28 height 75
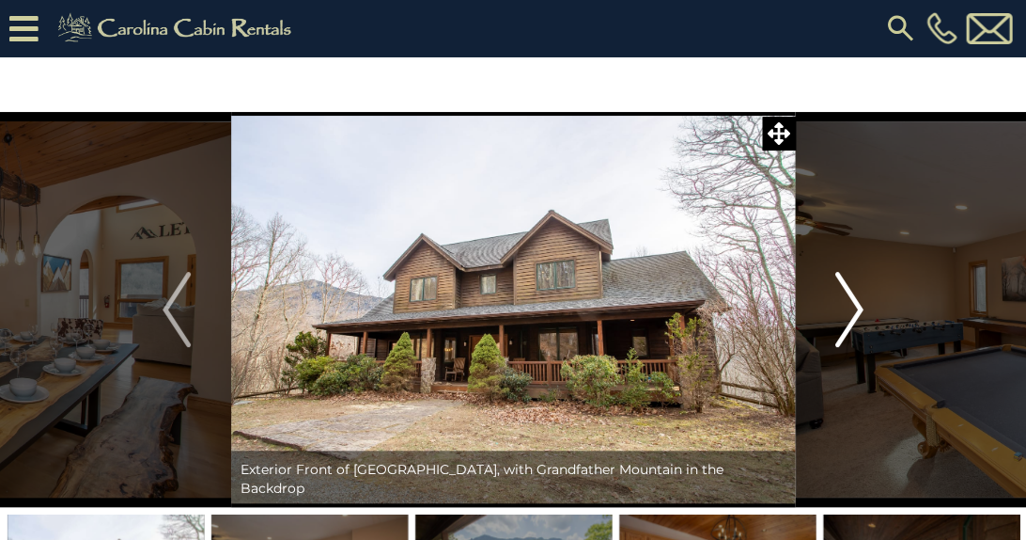
click at [847, 309] on img "Next" at bounding box center [850, 309] width 28 height 75
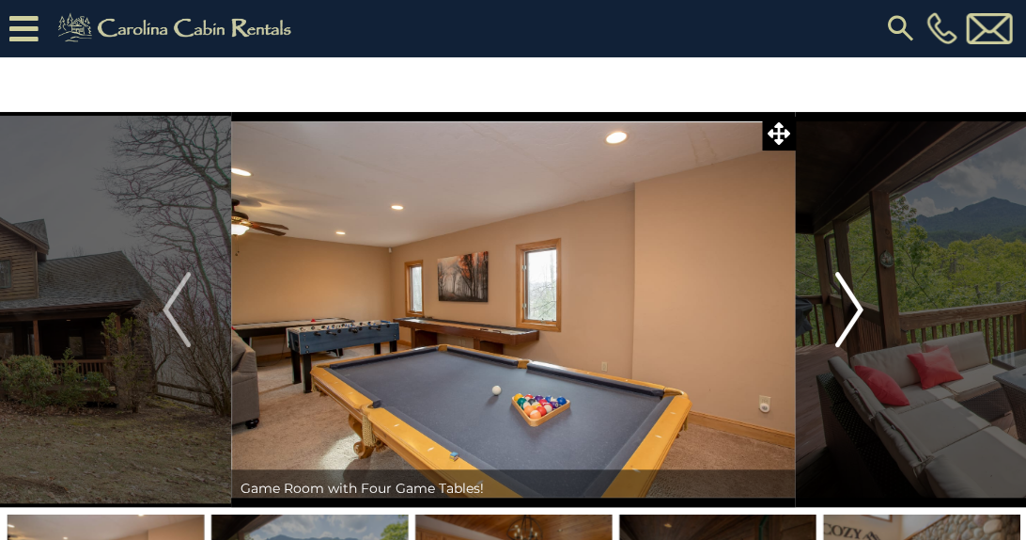
click at [847, 309] on img "Next" at bounding box center [850, 309] width 28 height 75
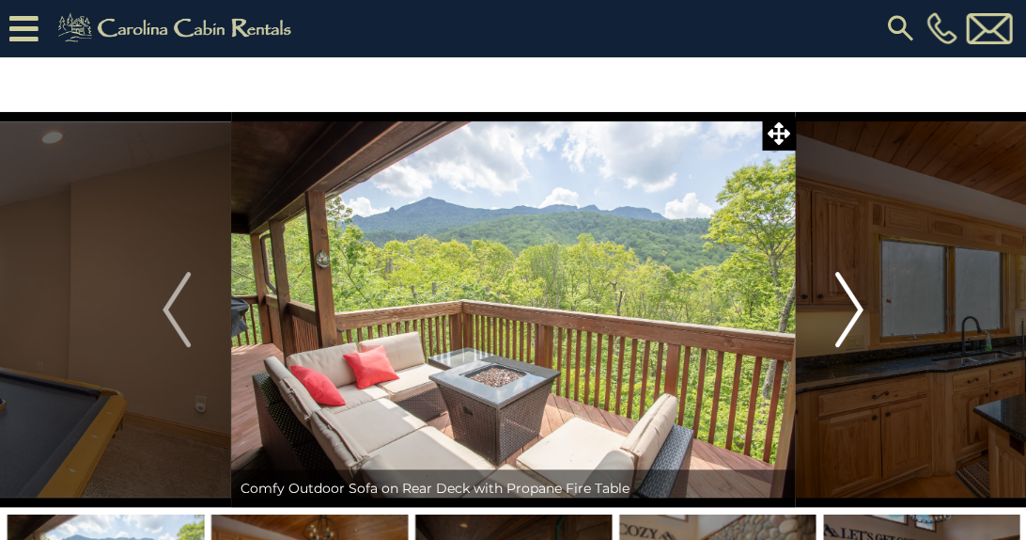
click at [847, 309] on img "Next" at bounding box center [850, 309] width 28 height 75
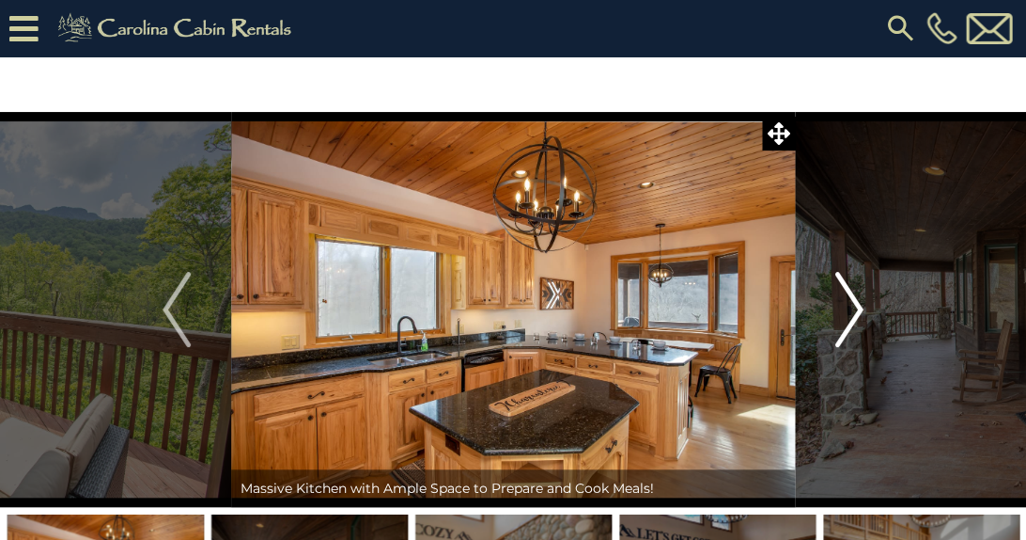
click at [847, 309] on img "Next" at bounding box center [850, 309] width 28 height 75
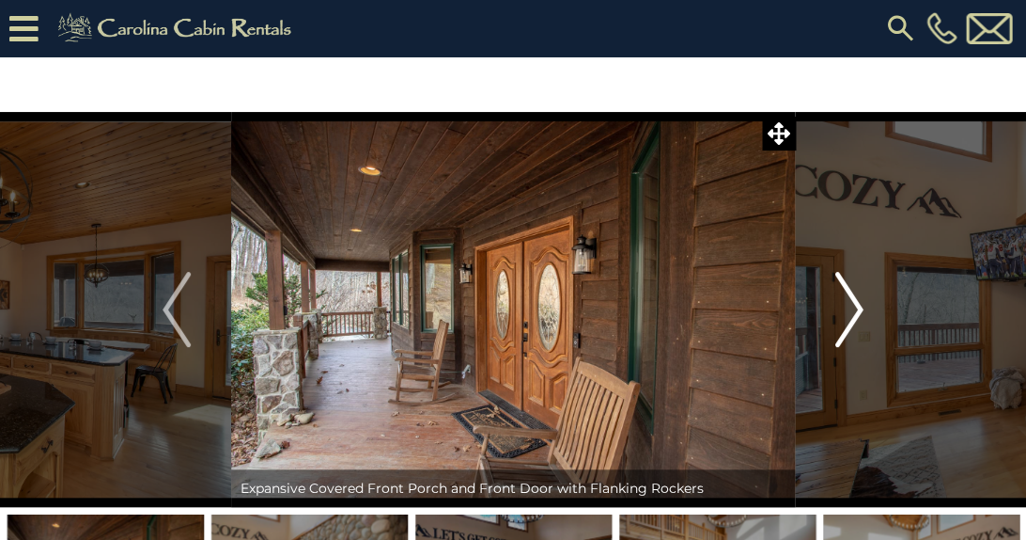
click at [847, 309] on img "Next" at bounding box center [850, 309] width 28 height 75
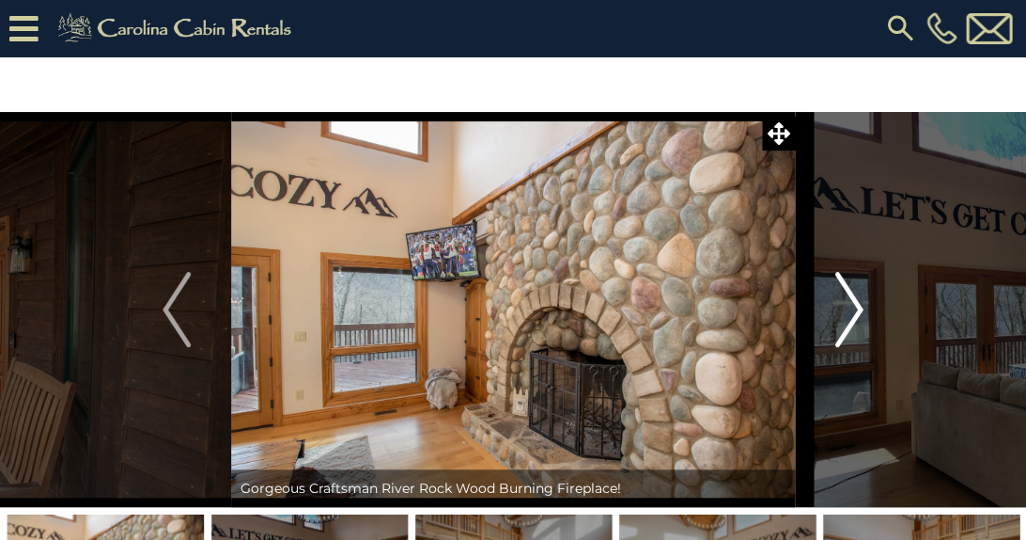
click at [847, 309] on img "Next" at bounding box center [850, 309] width 28 height 75
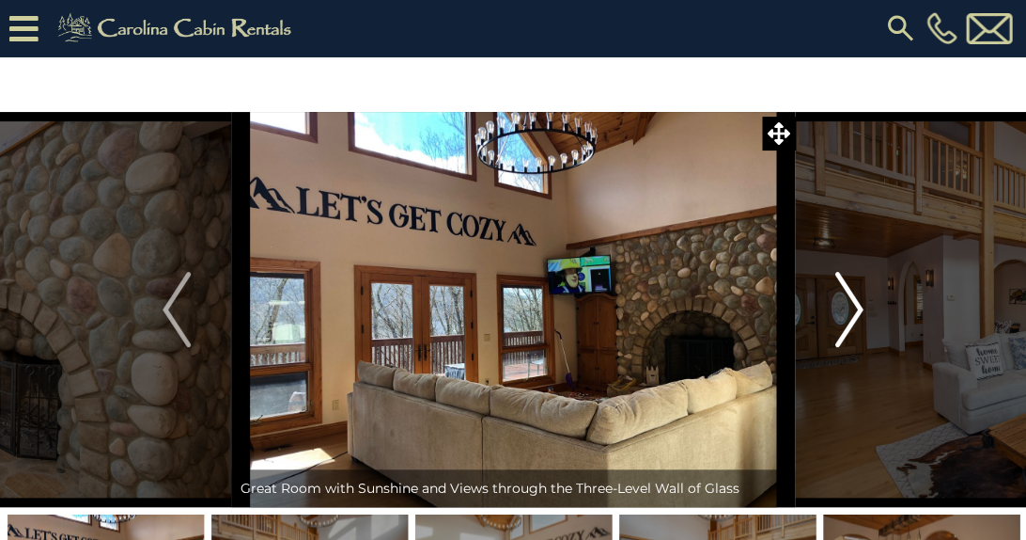
click at [847, 309] on img "Next" at bounding box center [850, 309] width 28 height 75
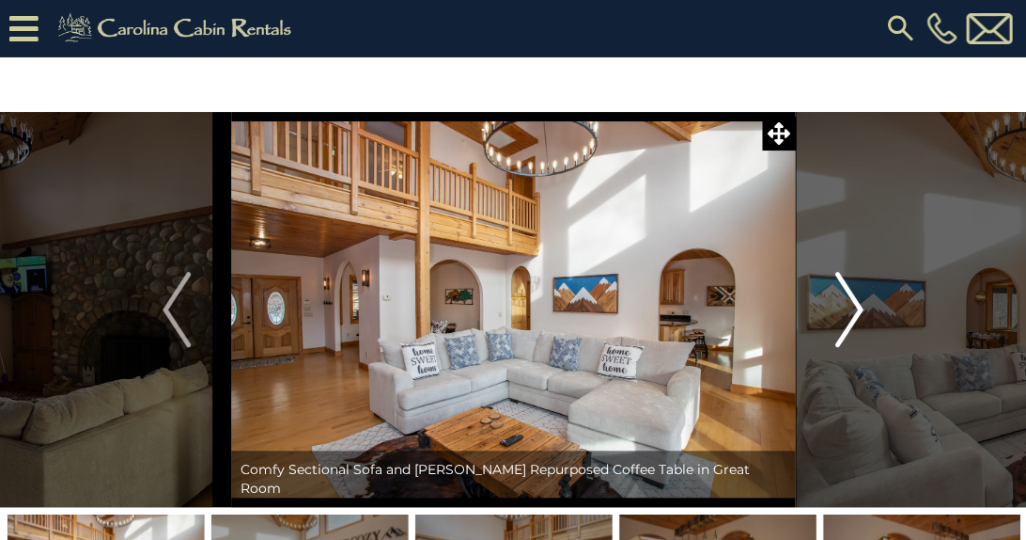
click at [847, 309] on img "Next" at bounding box center [850, 309] width 28 height 75
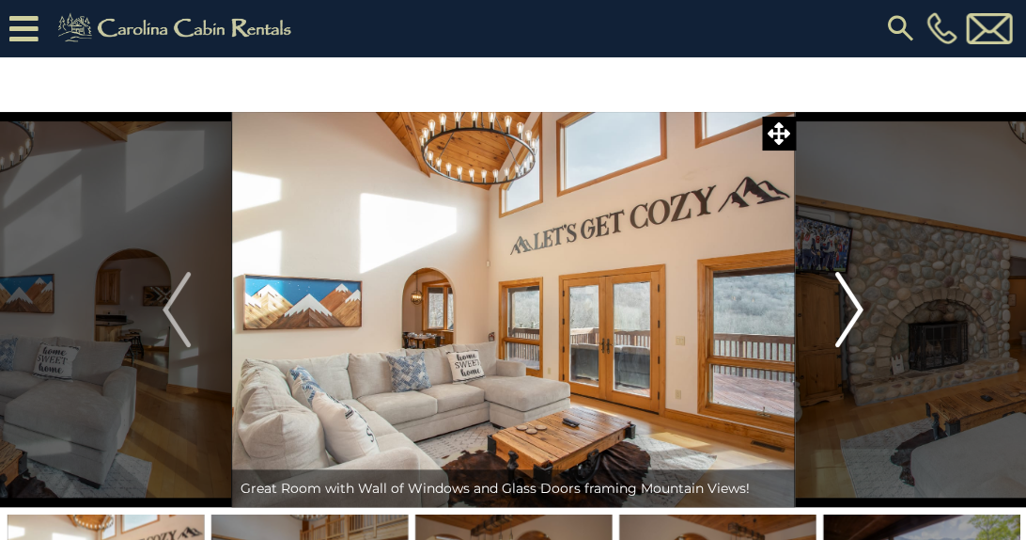
click at [847, 309] on img "Next" at bounding box center [850, 309] width 28 height 75
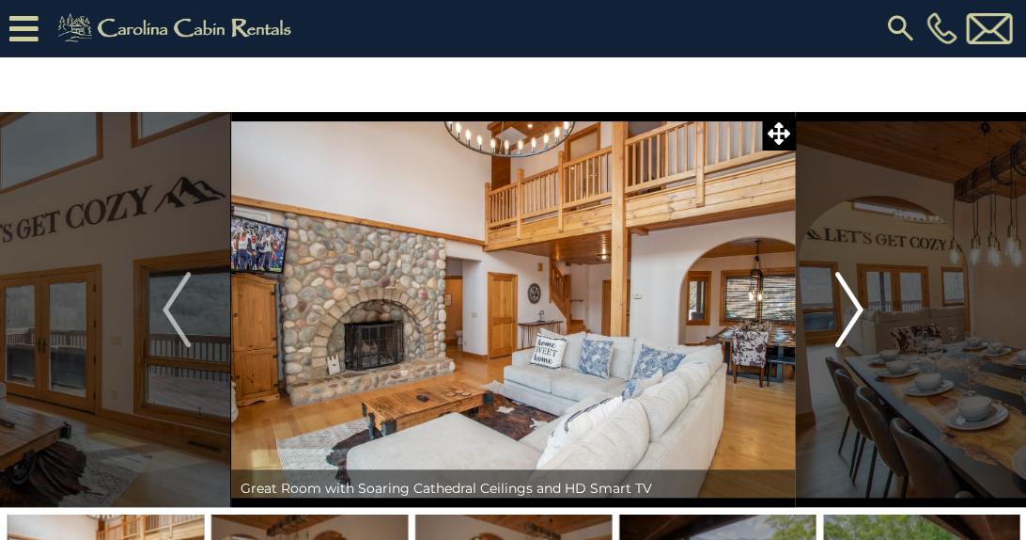
click at [847, 309] on img "Next" at bounding box center [850, 309] width 28 height 75
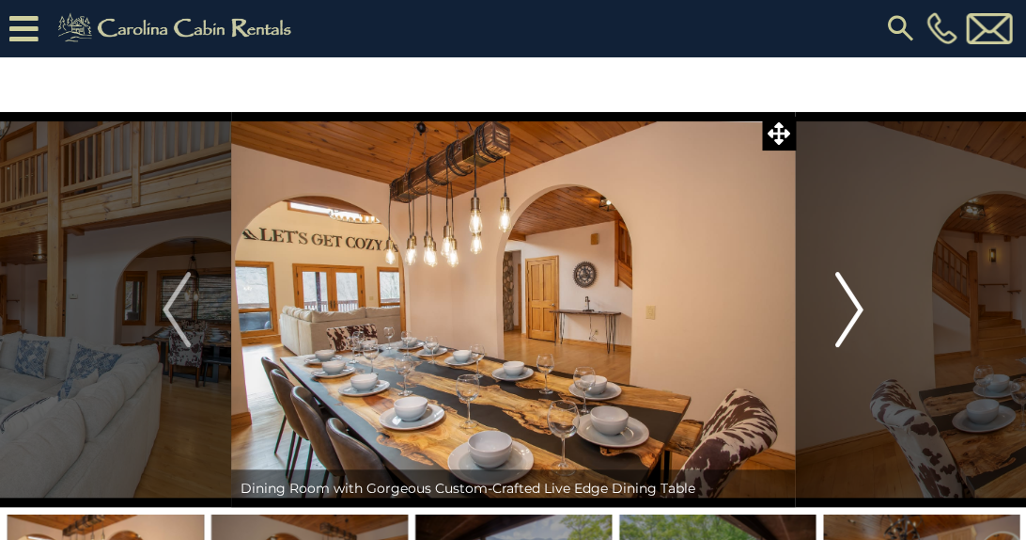
click at [847, 309] on img "Next" at bounding box center [850, 309] width 28 height 75
